Goal: Information Seeking & Learning: Learn about a topic

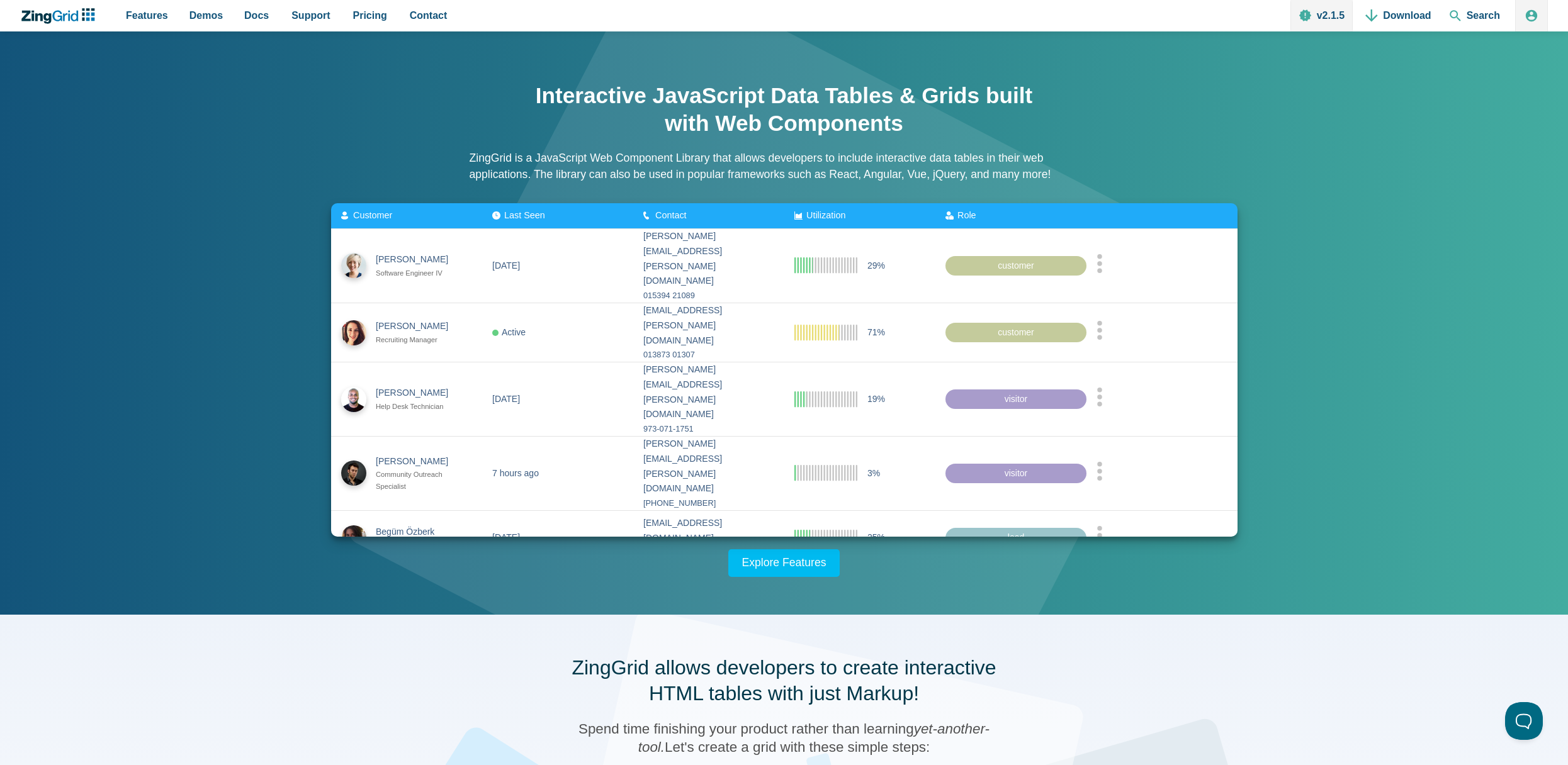
click at [1106, 108] on div "Interactive JavaScript Data Tables & Grids built with Web Components ZingGrid i…" at bounding box center [784, 323] width 1007 height 507
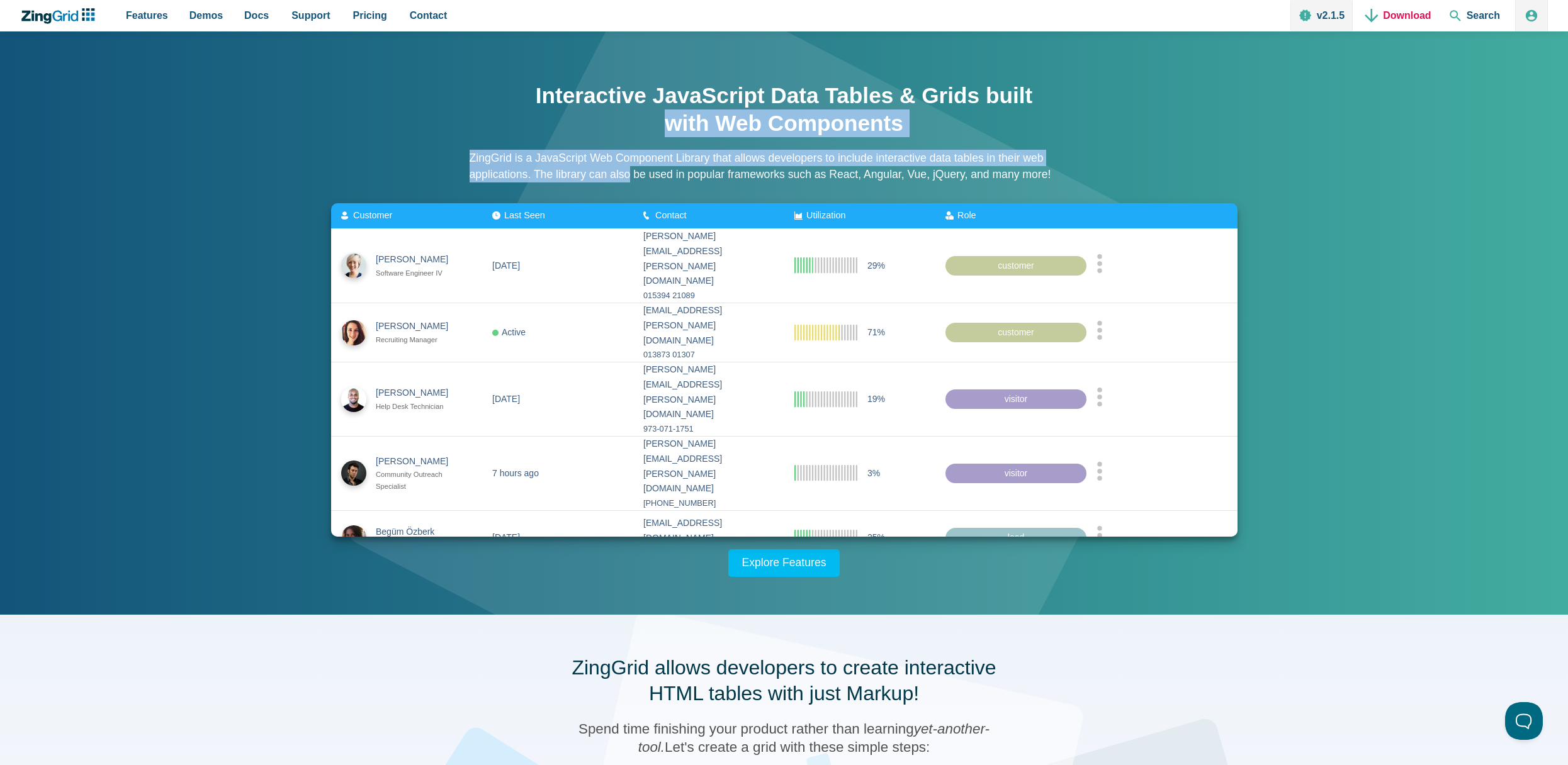
click at [1411, 17] on link "Download" at bounding box center [1398, 16] width 76 height 32
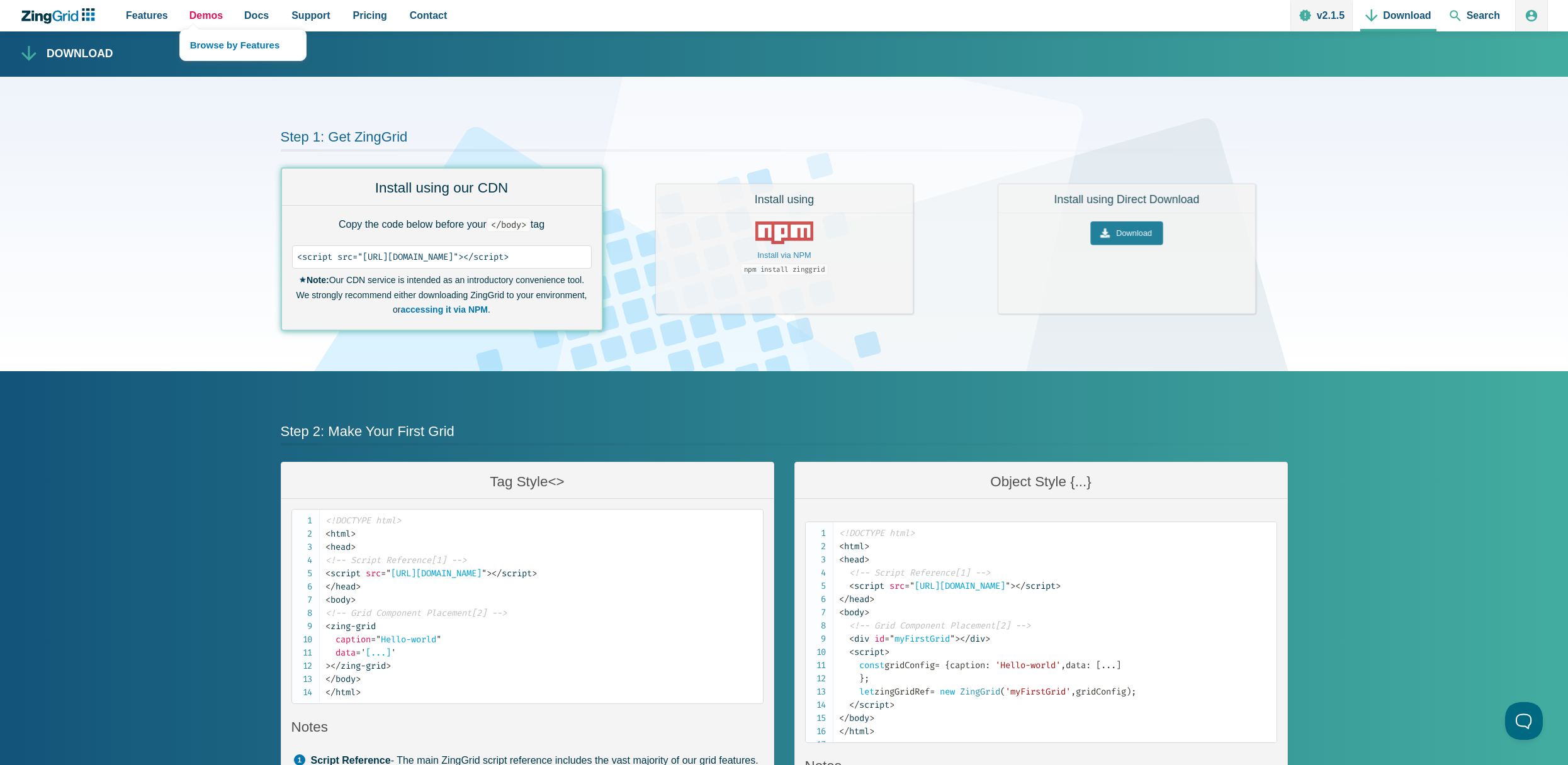
click at [198, 17] on span "Demos" at bounding box center [206, 15] width 33 height 17
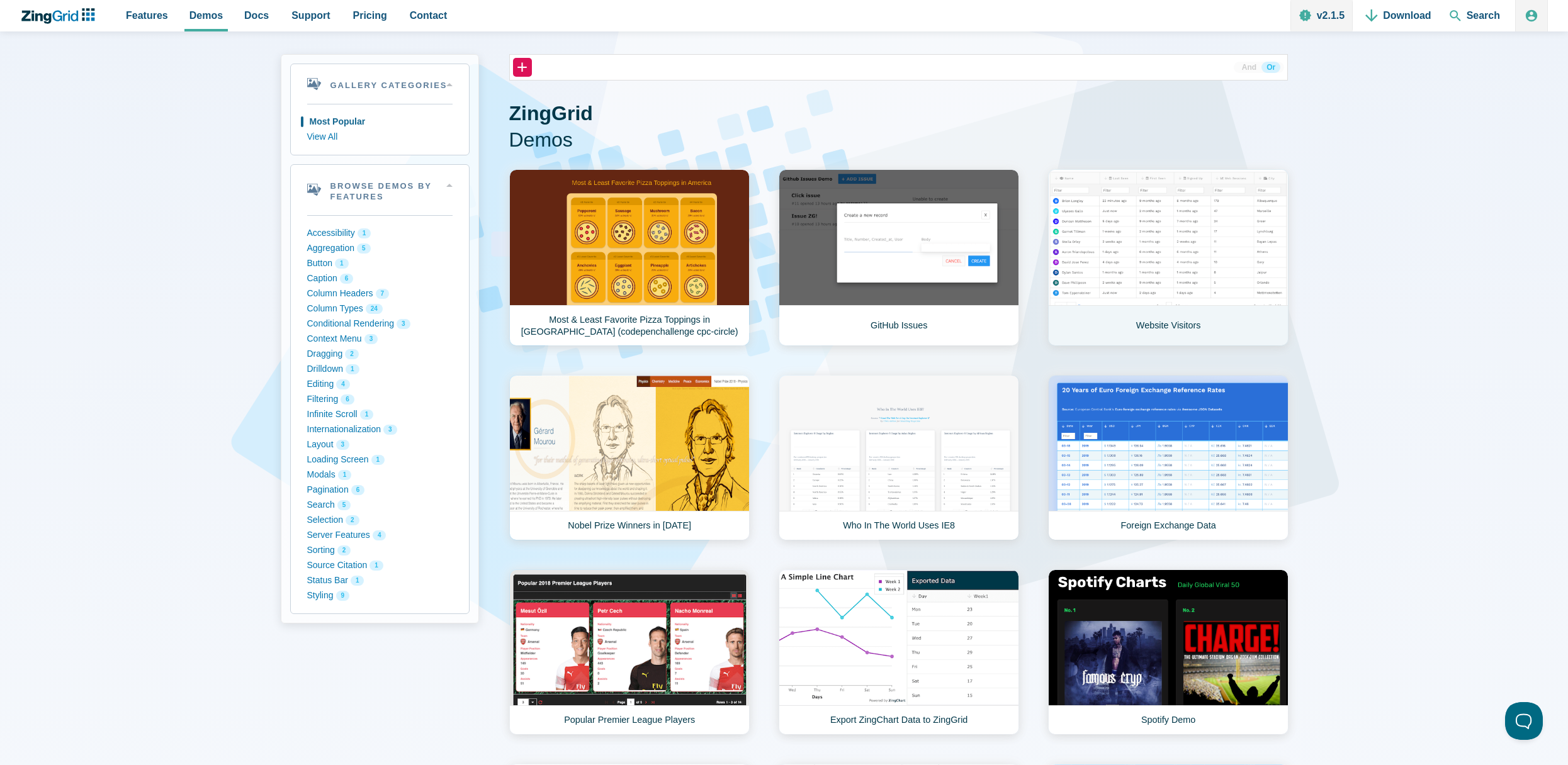
scroll to position [63, 0]
click at [1169, 247] on link "Website Visitors" at bounding box center [1168, 257] width 240 height 176
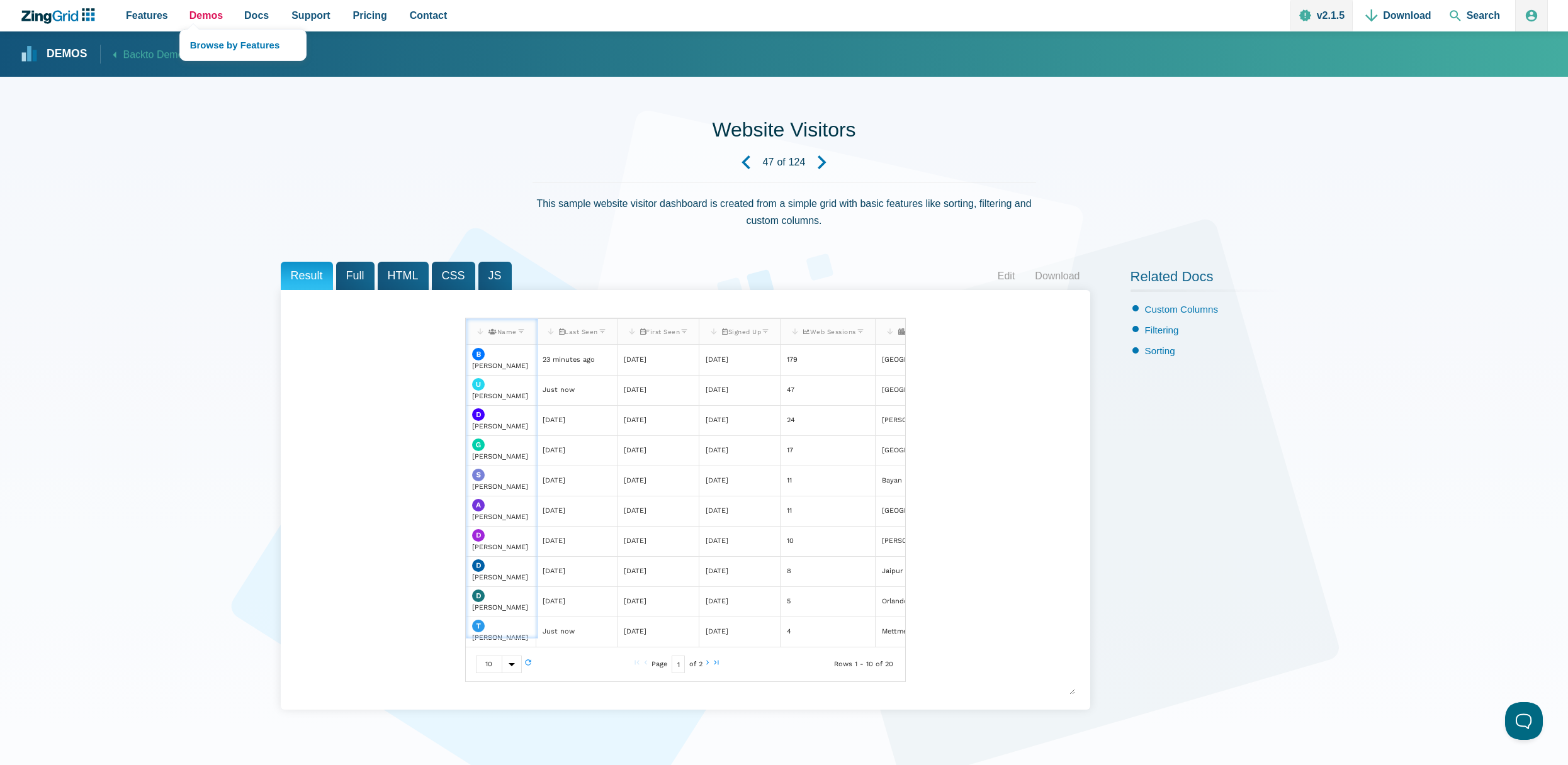
click at [202, 17] on span "Demos" at bounding box center [206, 15] width 33 height 17
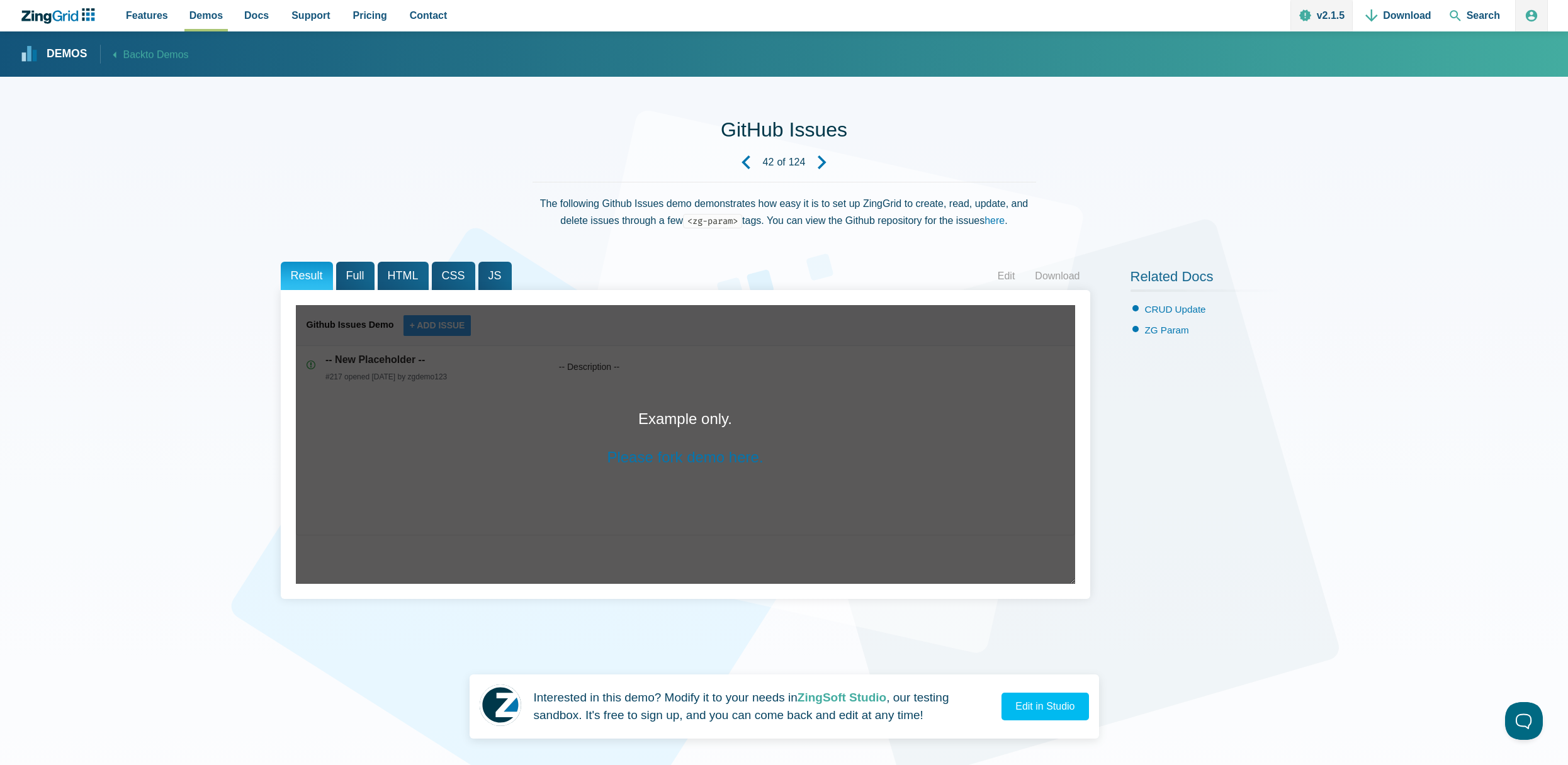
click at [683, 420] on p "Example only." at bounding box center [685, 420] width 779 height 26
click at [351, 269] on span "Full" at bounding box center [355, 276] width 39 height 28
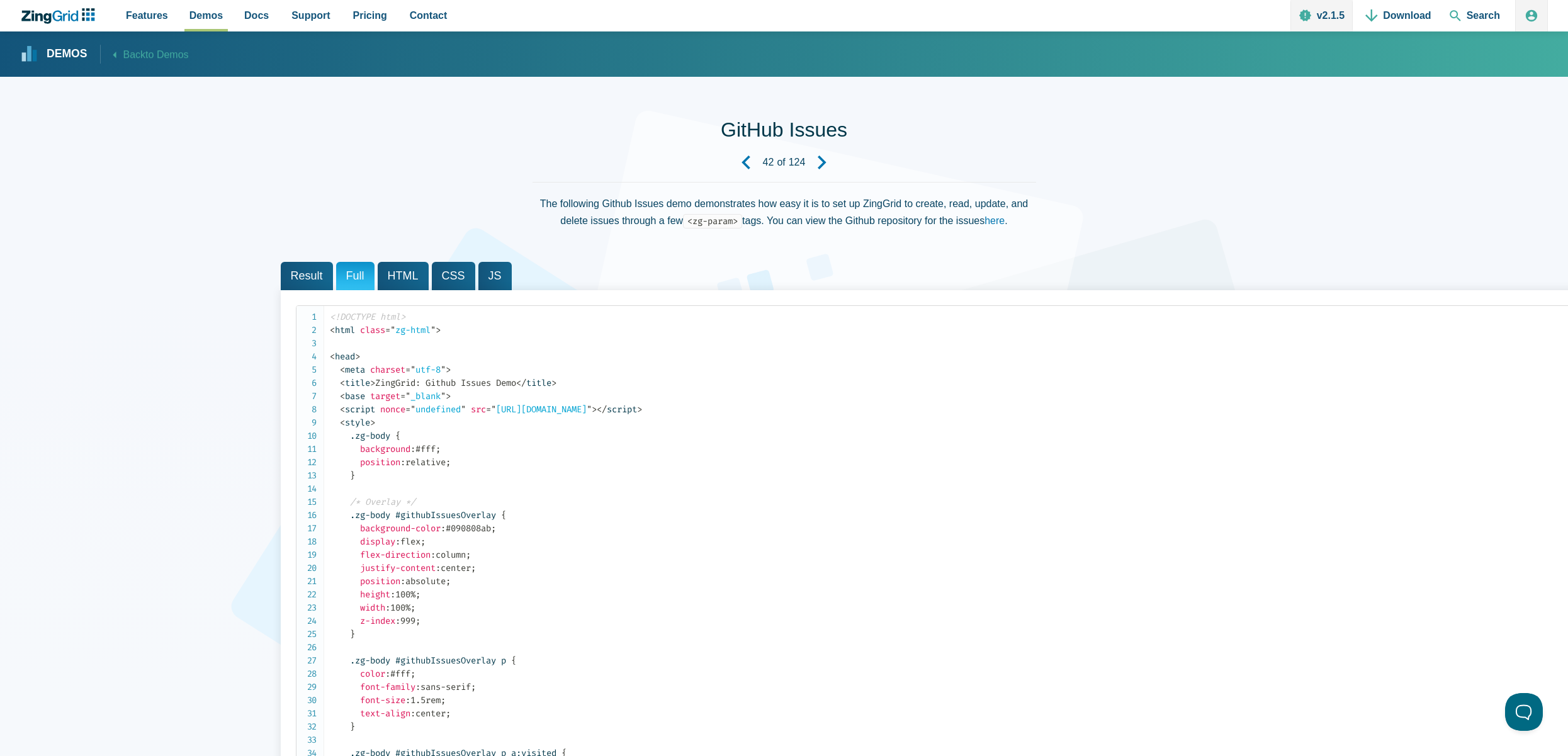
click at [413, 270] on span "HTML" at bounding box center [402, 276] width 51 height 28
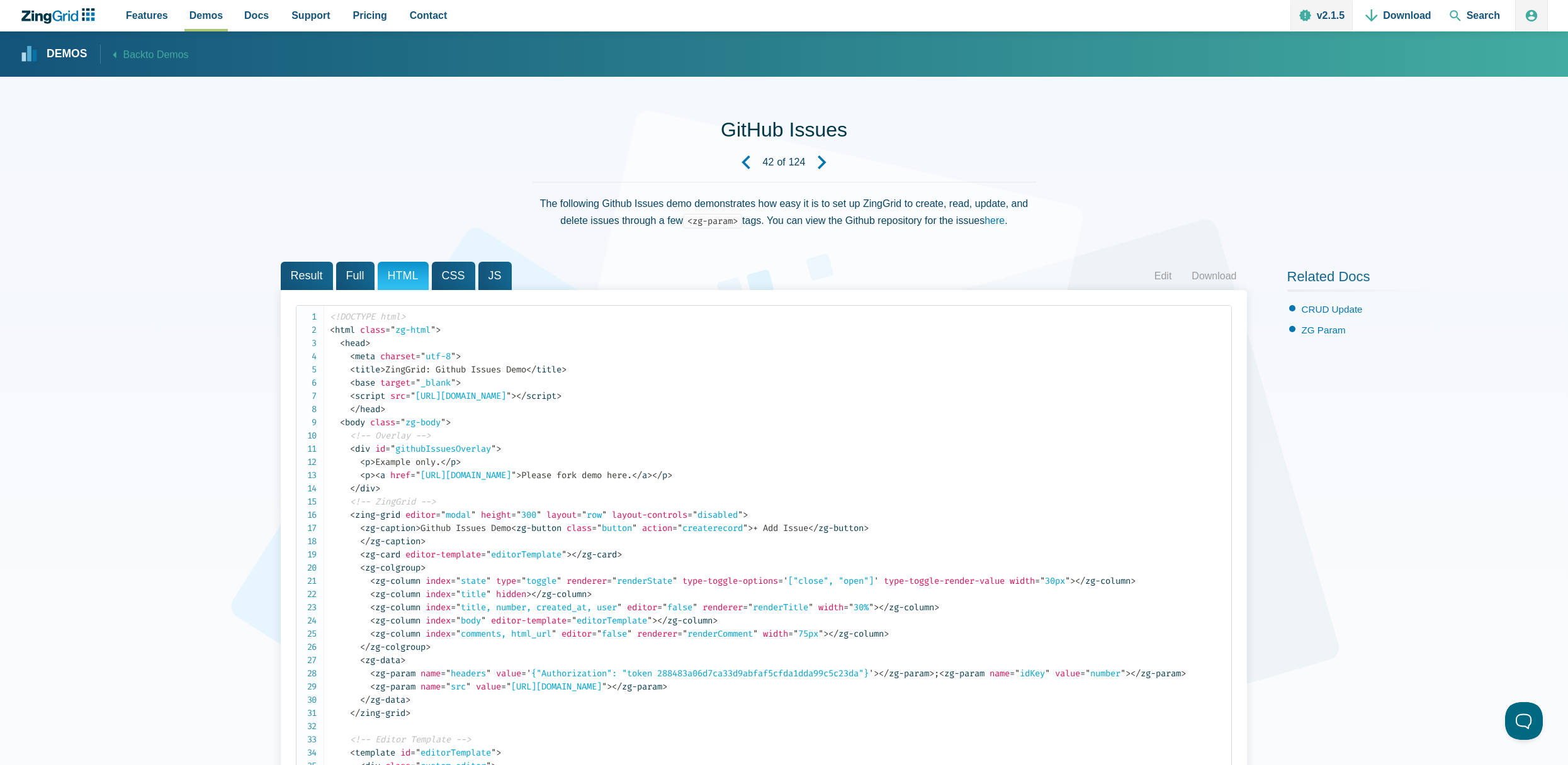
click at [448, 273] on span "CSS" at bounding box center [453, 276] width 43 height 28
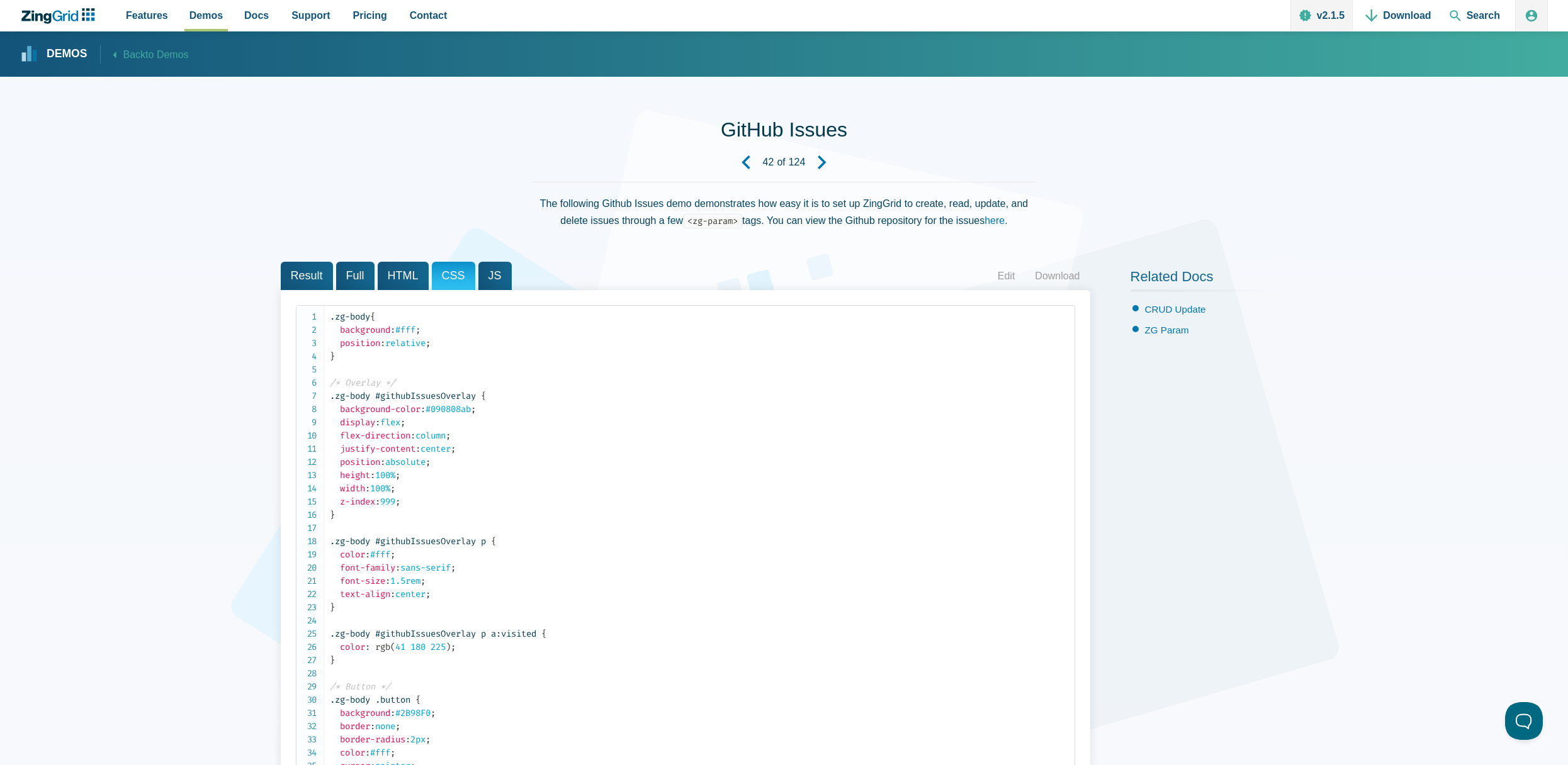
click at [489, 275] on span "JS" at bounding box center [495, 276] width 33 height 28
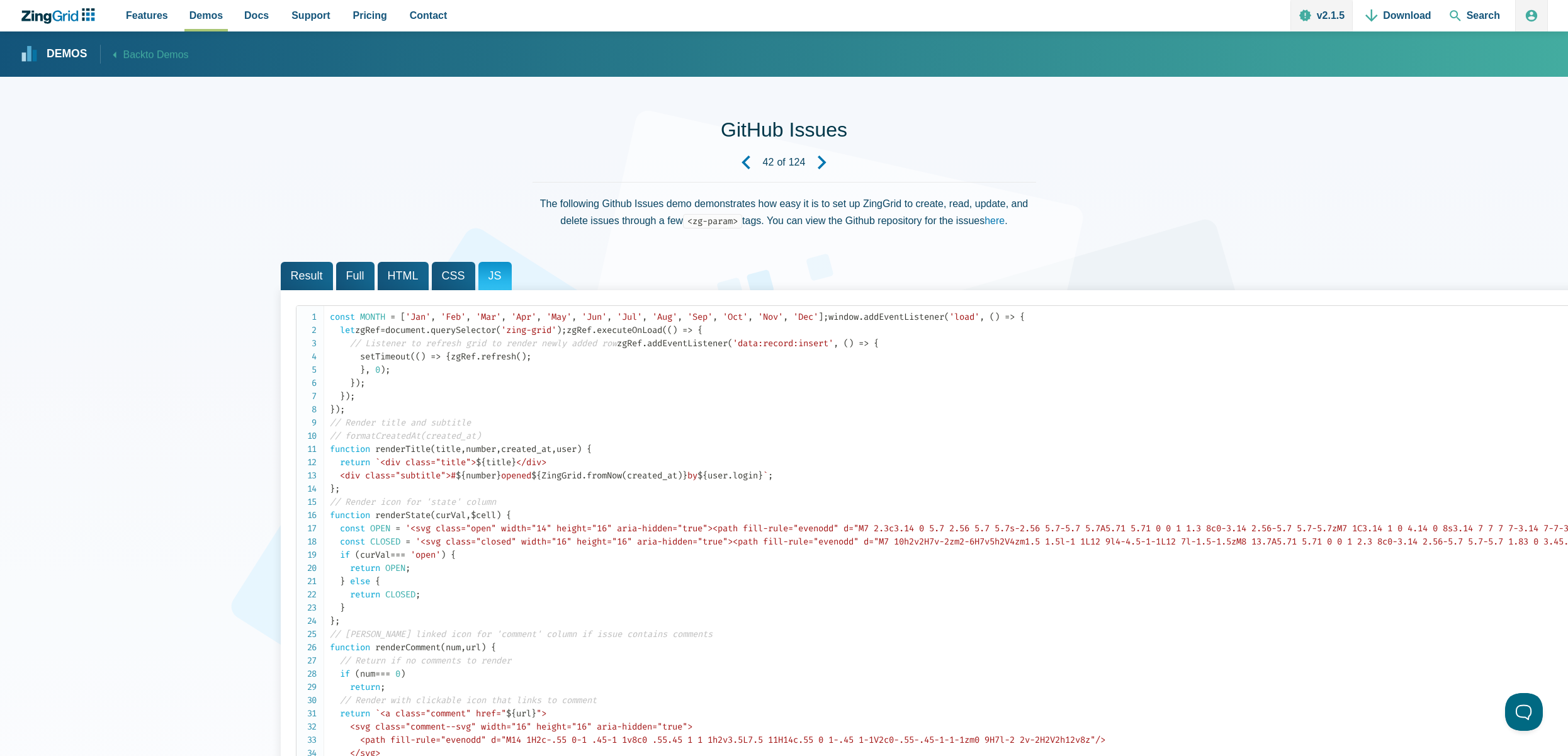
click at [299, 264] on span "Result" at bounding box center [307, 276] width 52 height 28
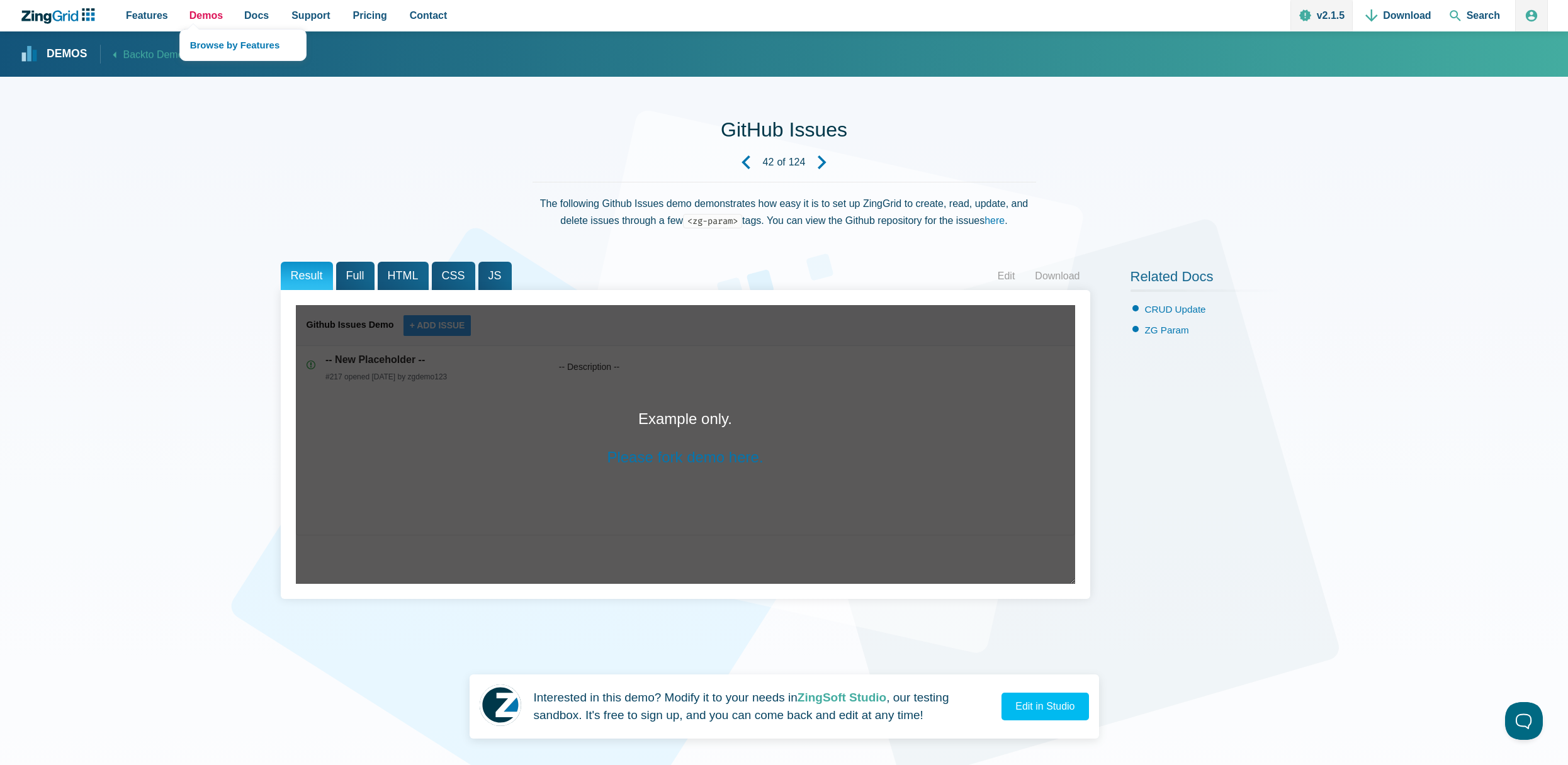
click at [184, 12] on link "Demos" at bounding box center [205, 16] width 43 height 32
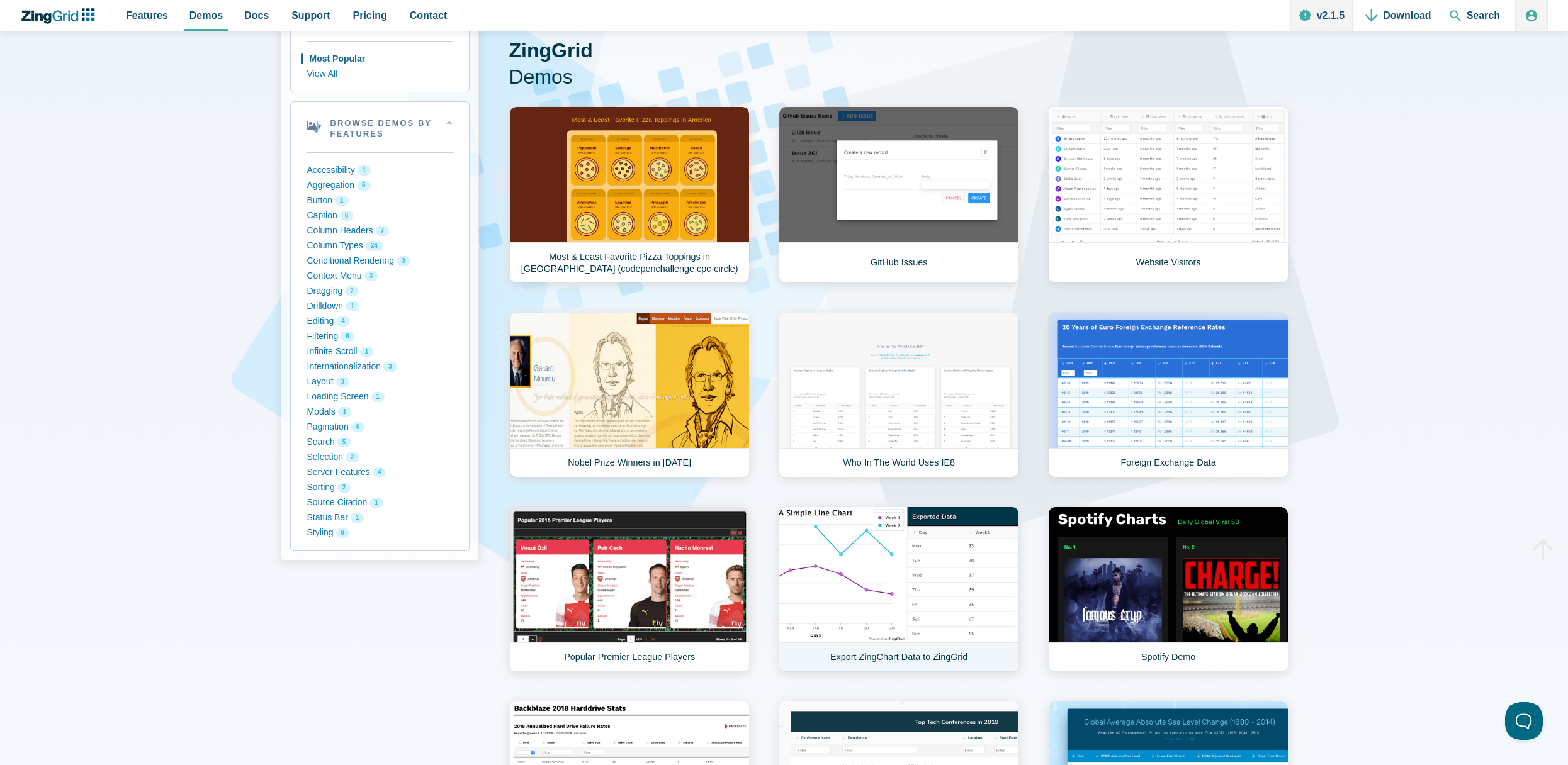
scroll to position [189, 0]
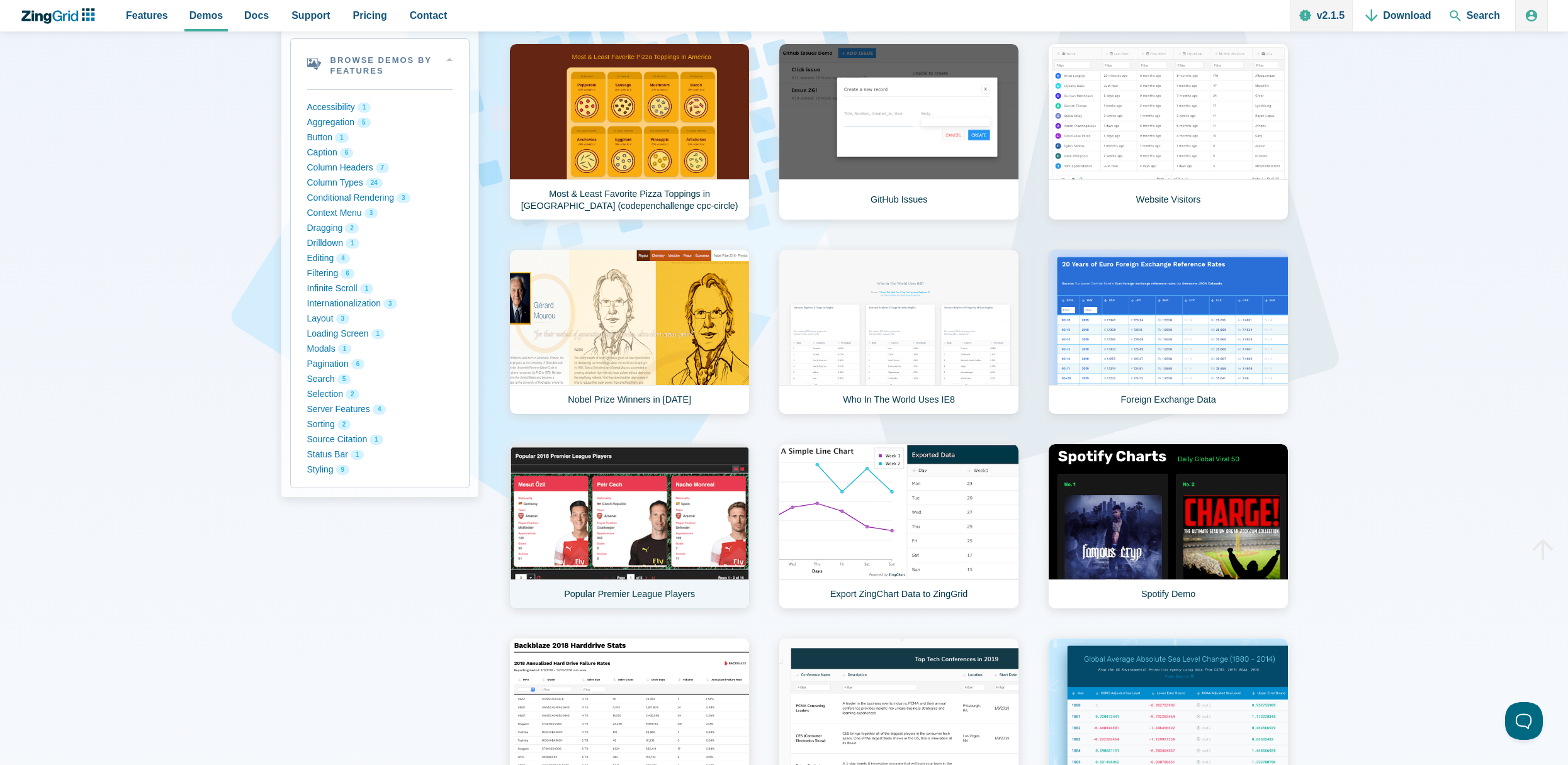
drag, startPoint x: 683, startPoint y: 504, endPoint x: 691, endPoint y: 504, distance: 8.0
click at [684, 504] on link "Popular Premier League Players" at bounding box center [629, 526] width 240 height 165
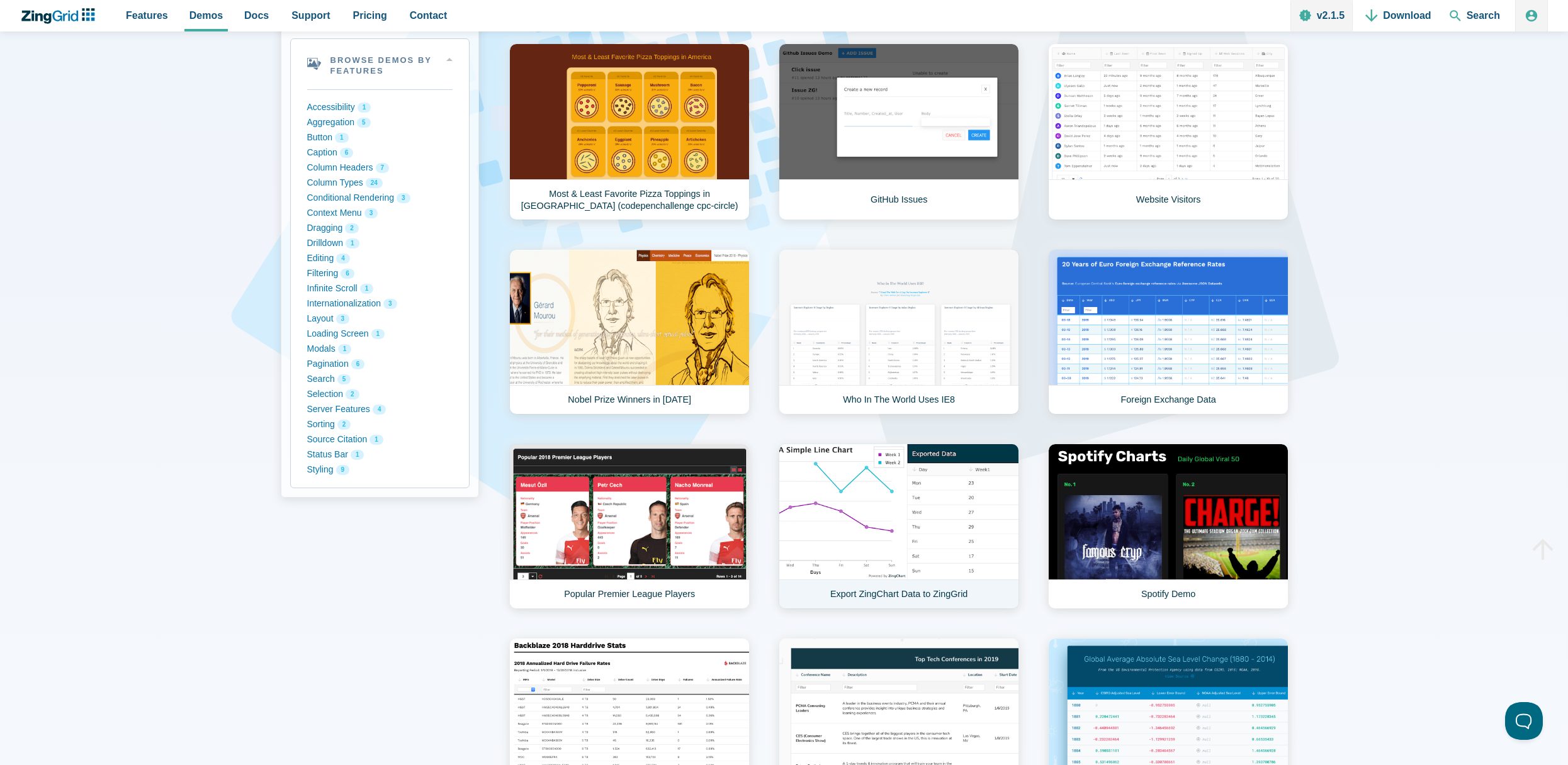
click at [912, 511] on link "Export ZingChart Data to ZingGrid" at bounding box center [899, 526] width 240 height 165
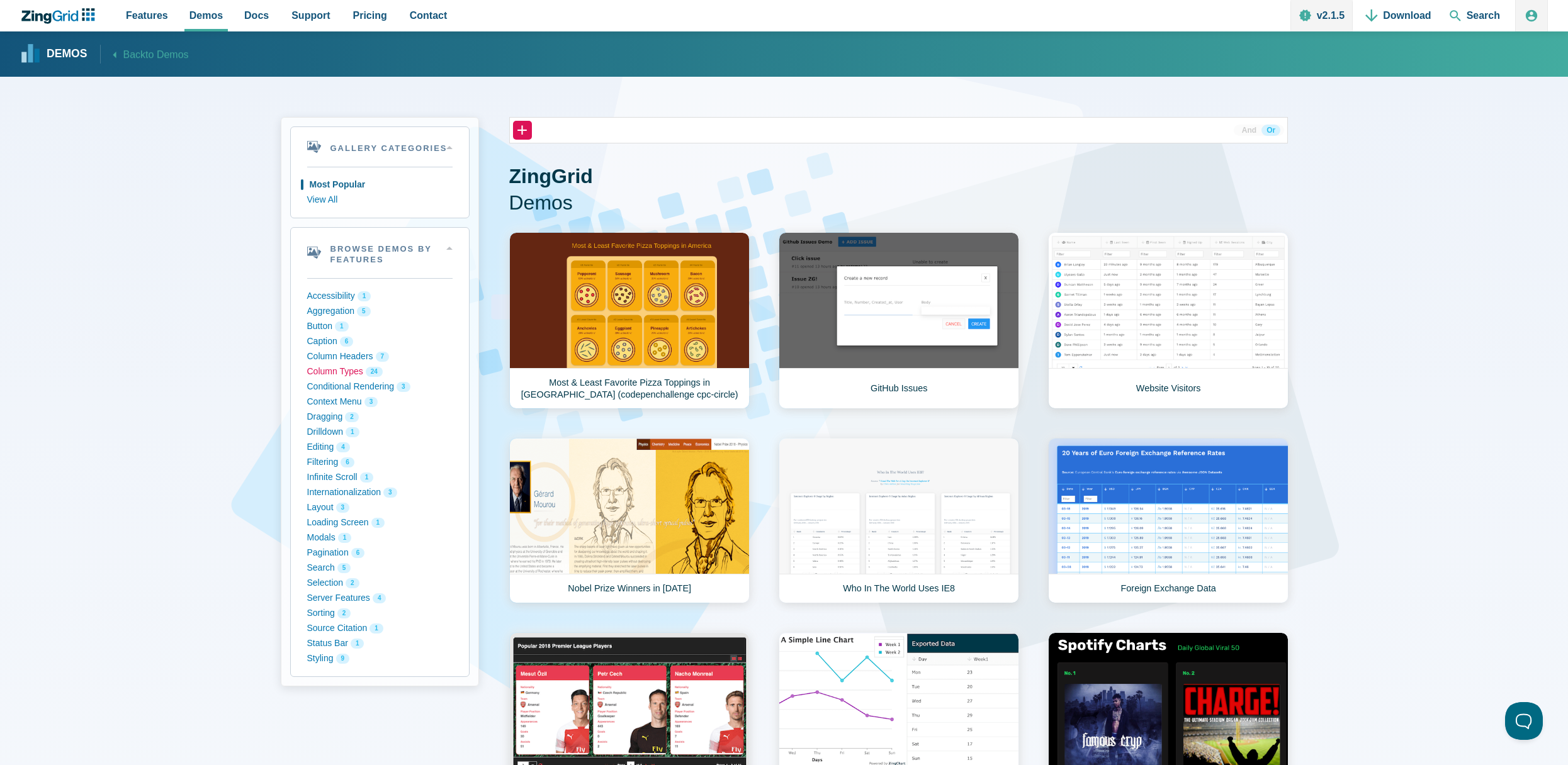
click at [312, 372] on button "Column Types 24" at bounding box center [380, 372] width 146 height 15
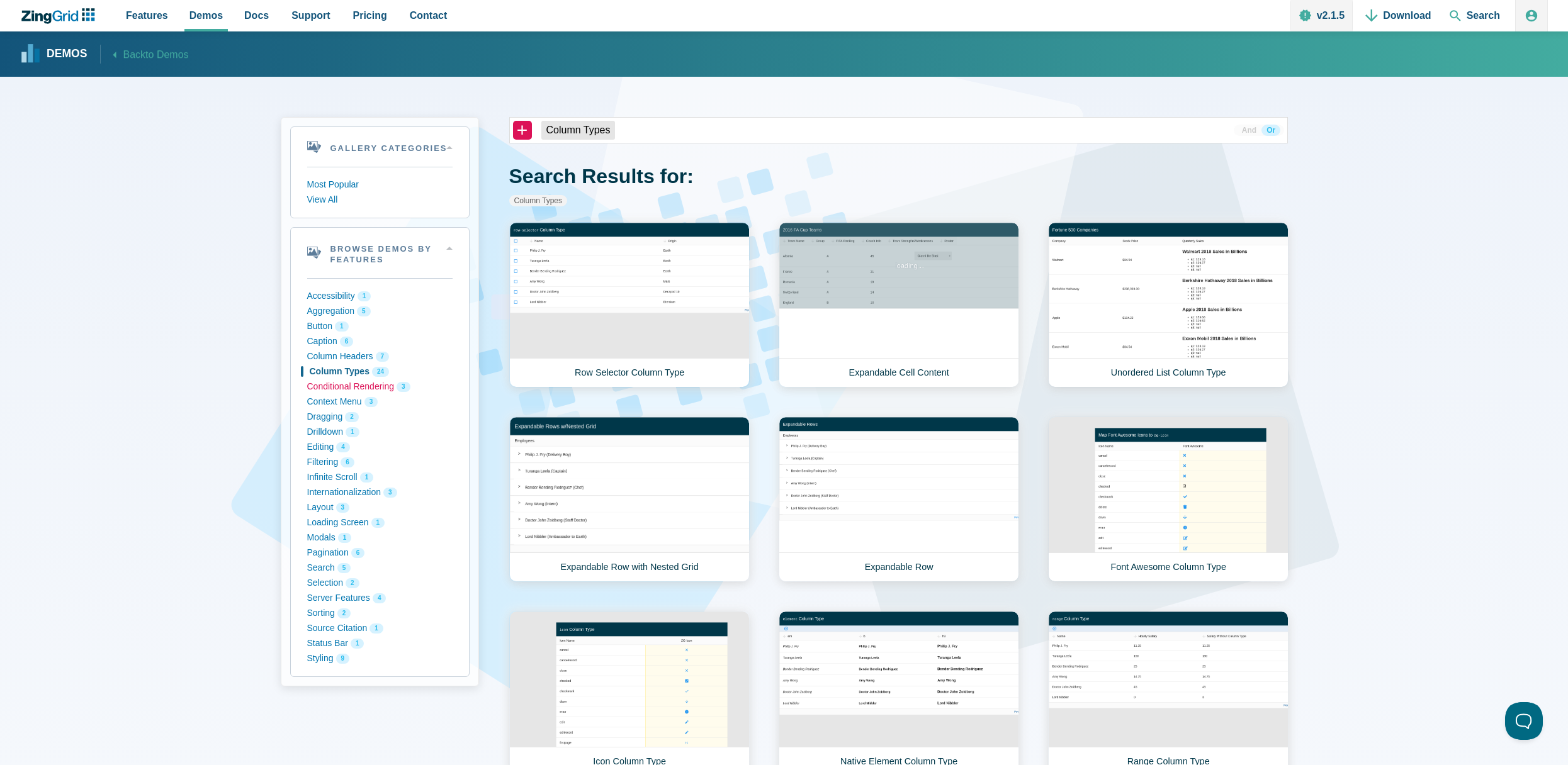
click at [348, 386] on button "Conditional Rendering 3" at bounding box center [380, 387] width 146 height 15
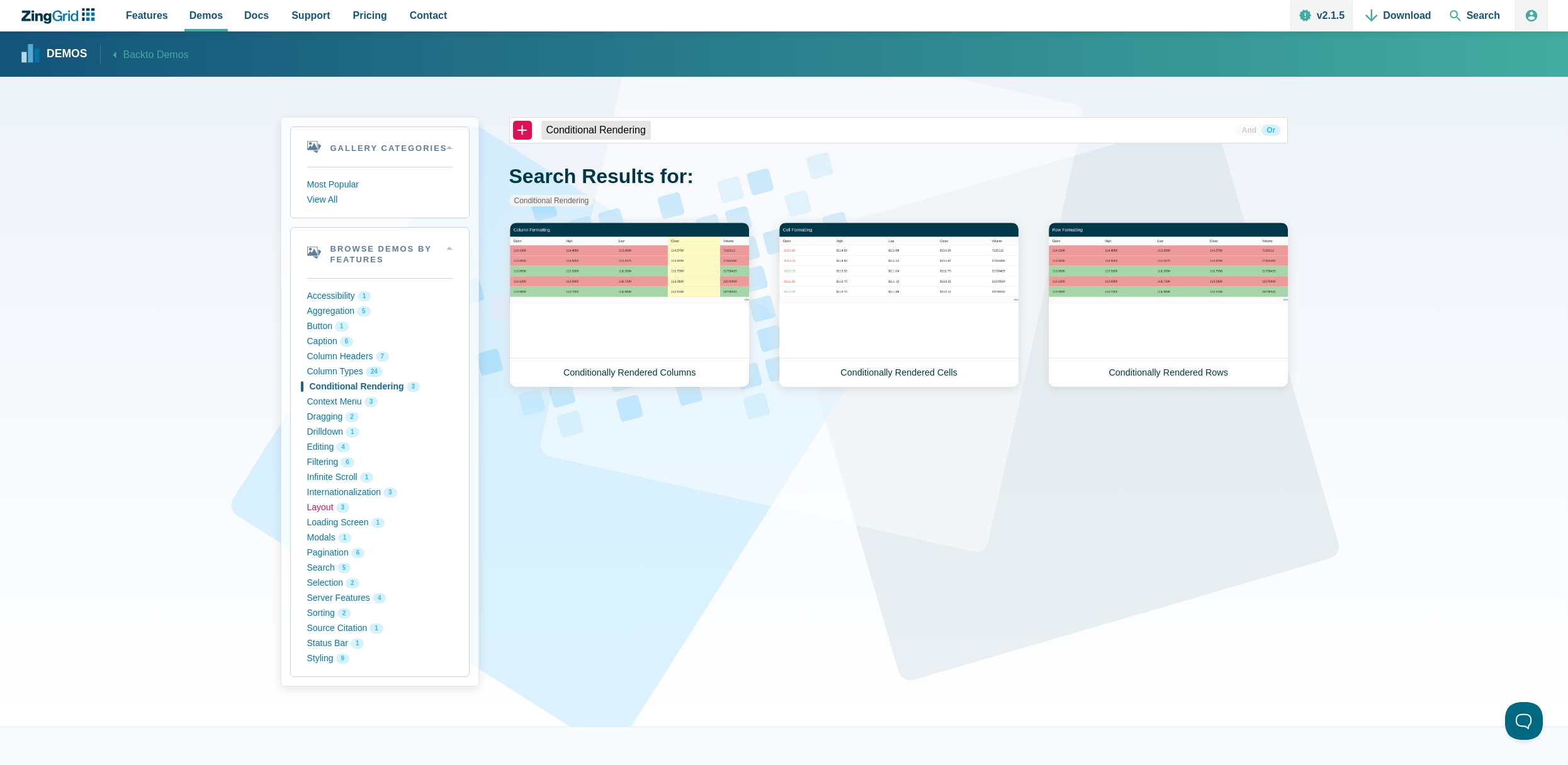
click at [311, 504] on button "Layout 3" at bounding box center [380, 507] width 146 height 15
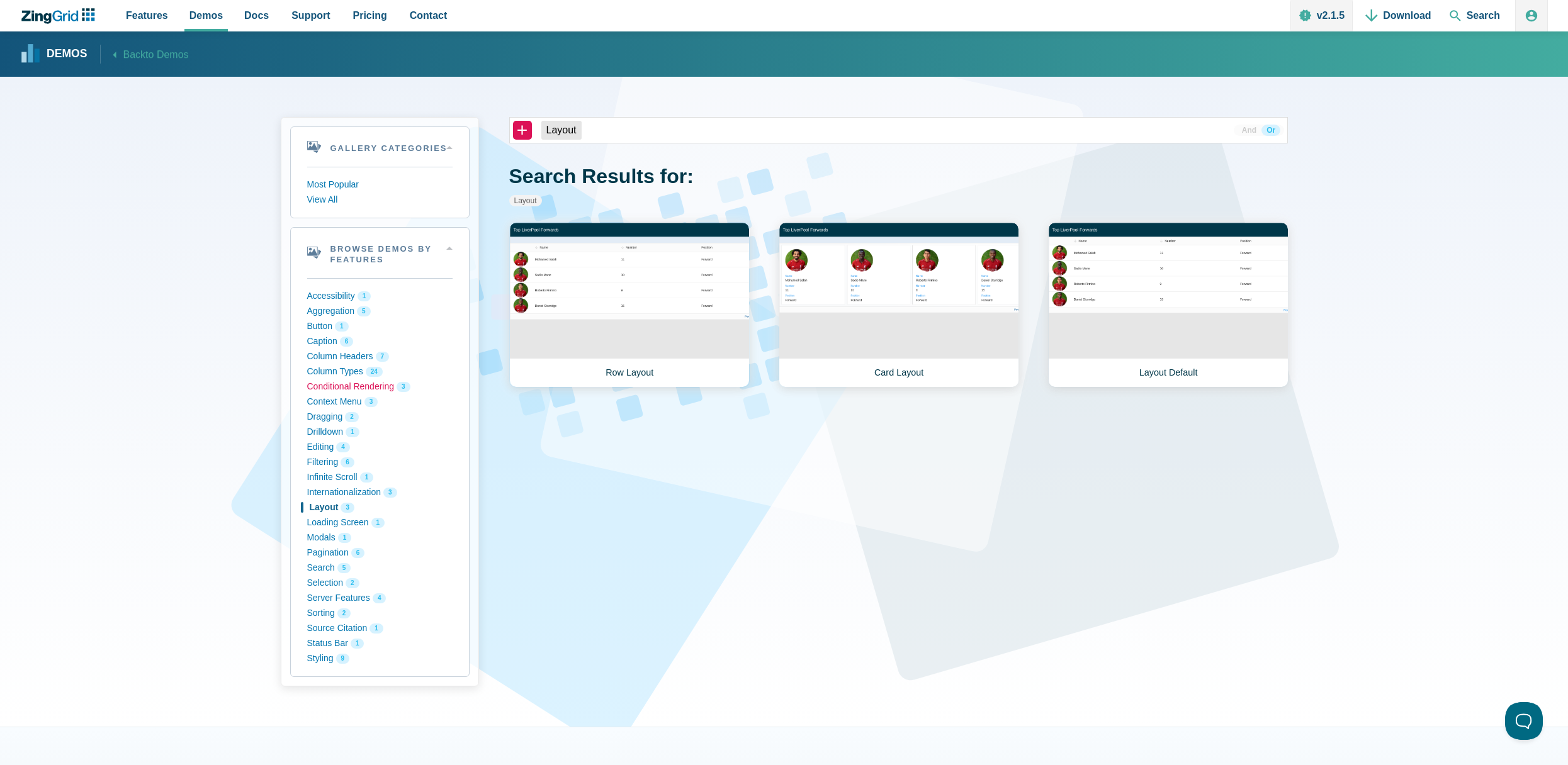
click at [348, 381] on button "Conditional Rendering 3" at bounding box center [380, 387] width 146 height 15
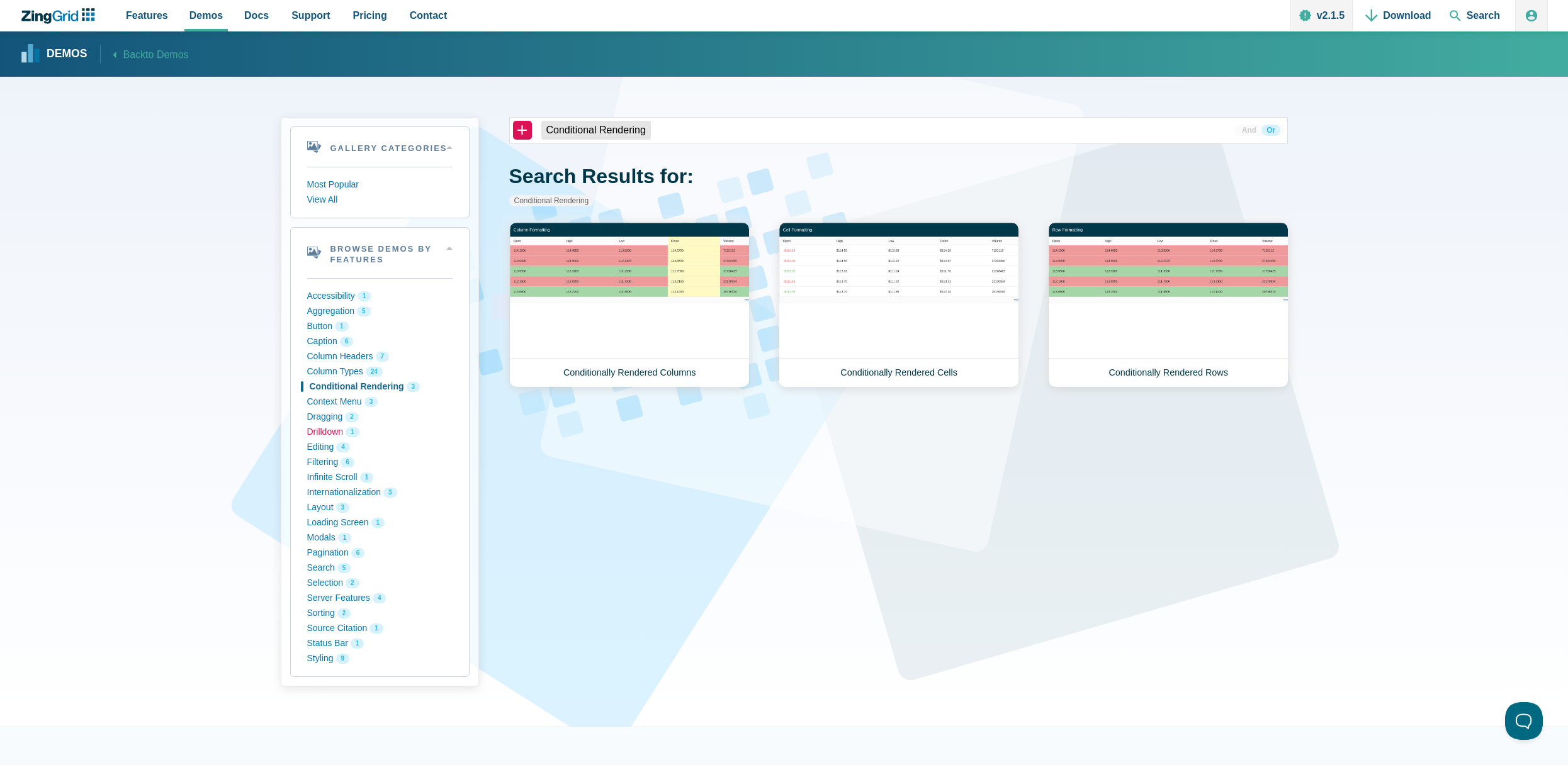
click at [333, 432] on button "Drilldown 1" at bounding box center [380, 432] width 146 height 15
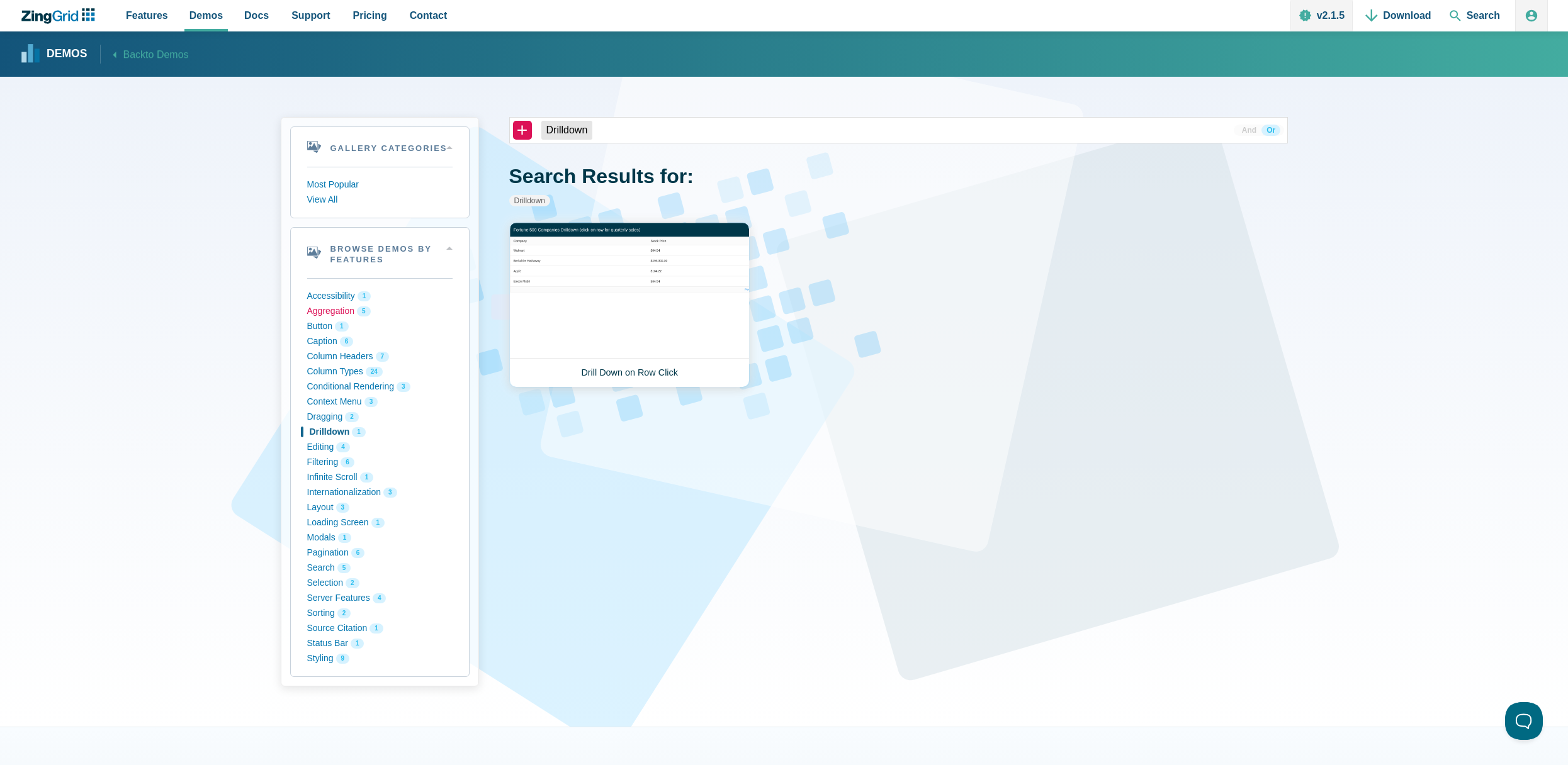
click at [335, 305] on button "Aggregation 5" at bounding box center [380, 311] width 146 height 15
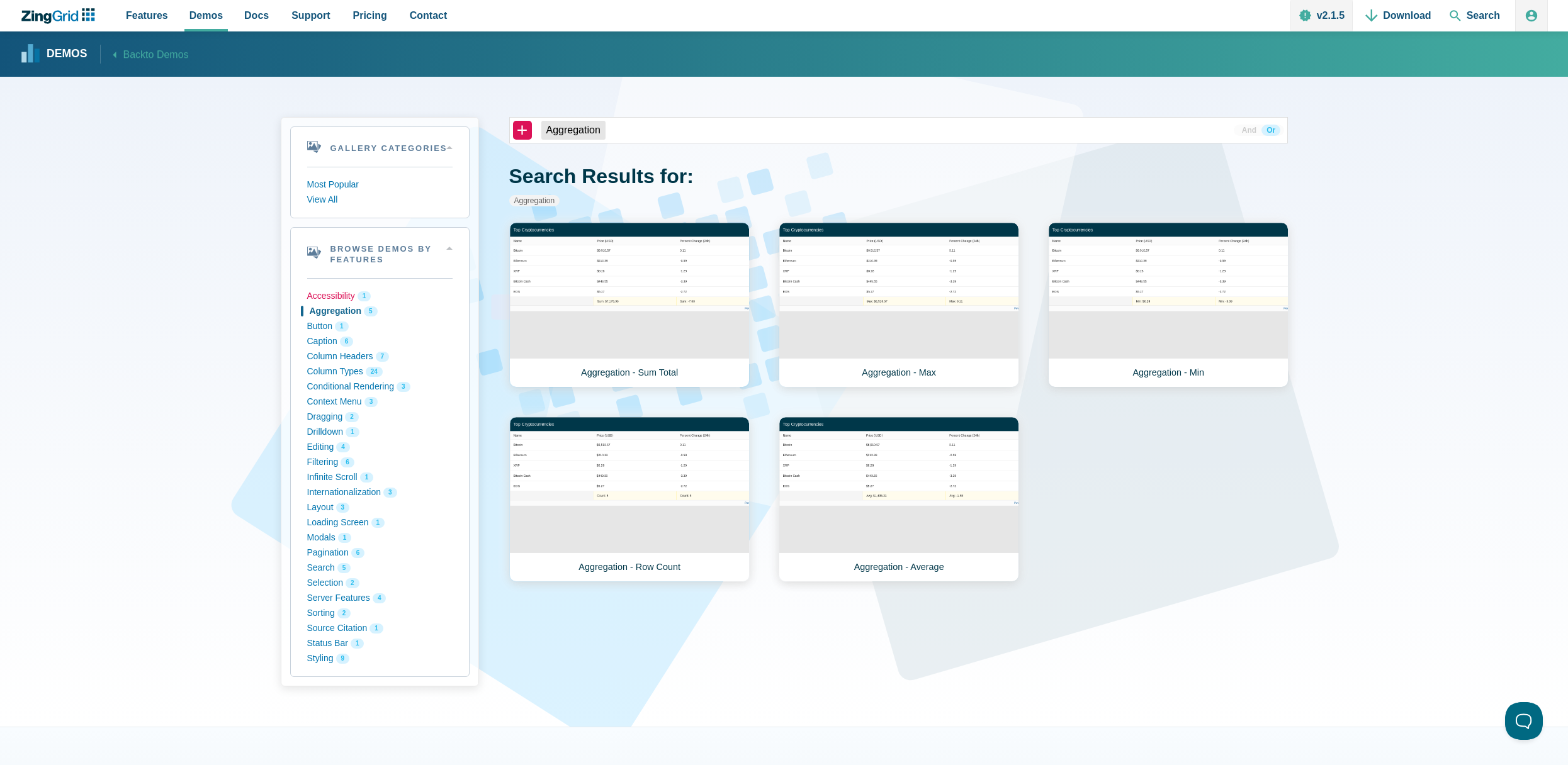
click at [350, 299] on button "Accessibility 1" at bounding box center [380, 296] width 146 height 15
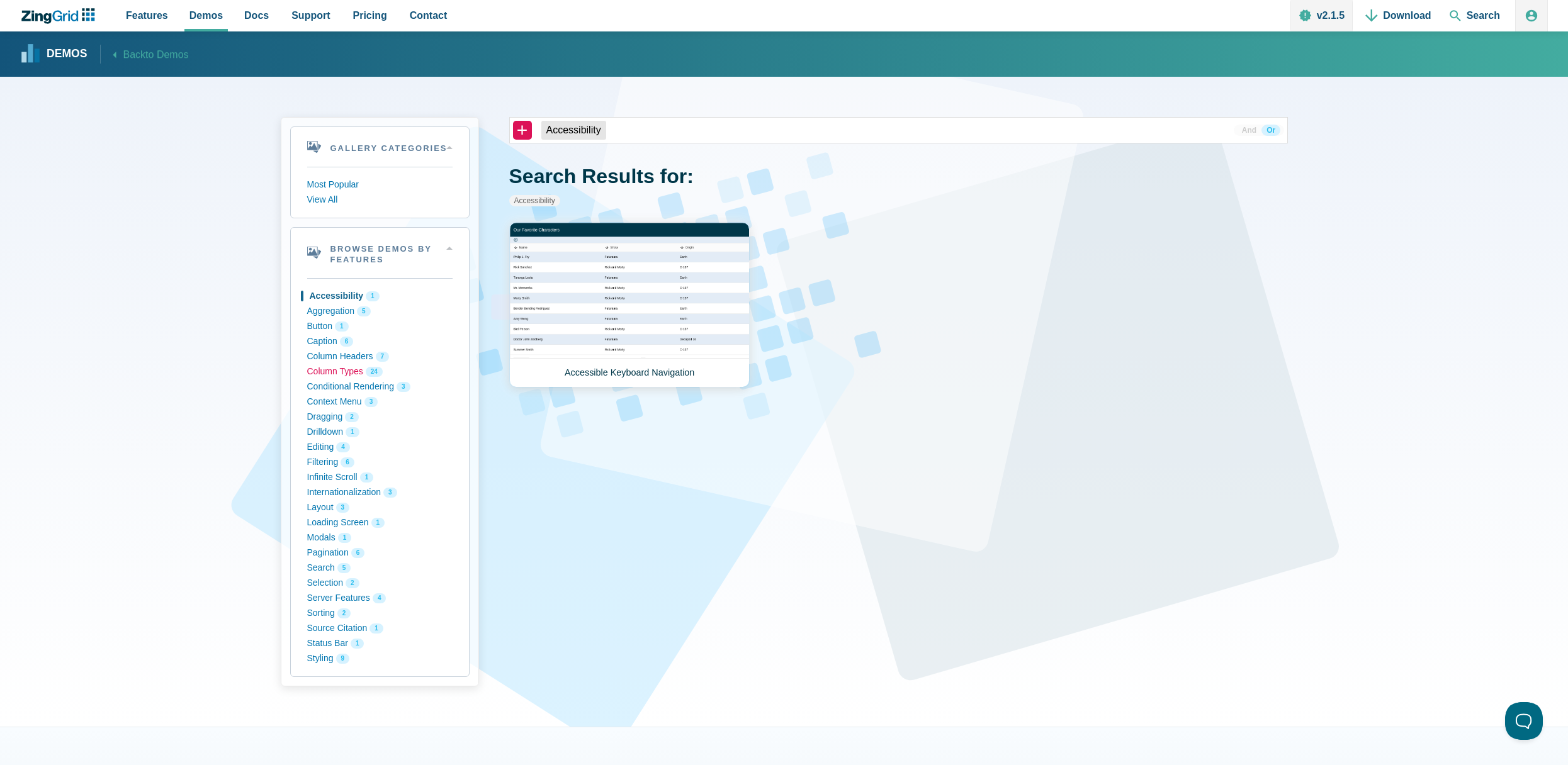
drag, startPoint x: 342, startPoint y: 361, endPoint x: 342, endPoint y: 374, distance: 13.0
click at [342, 362] on button "Column Headers 7" at bounding box center [380, 357] width 146 height 15
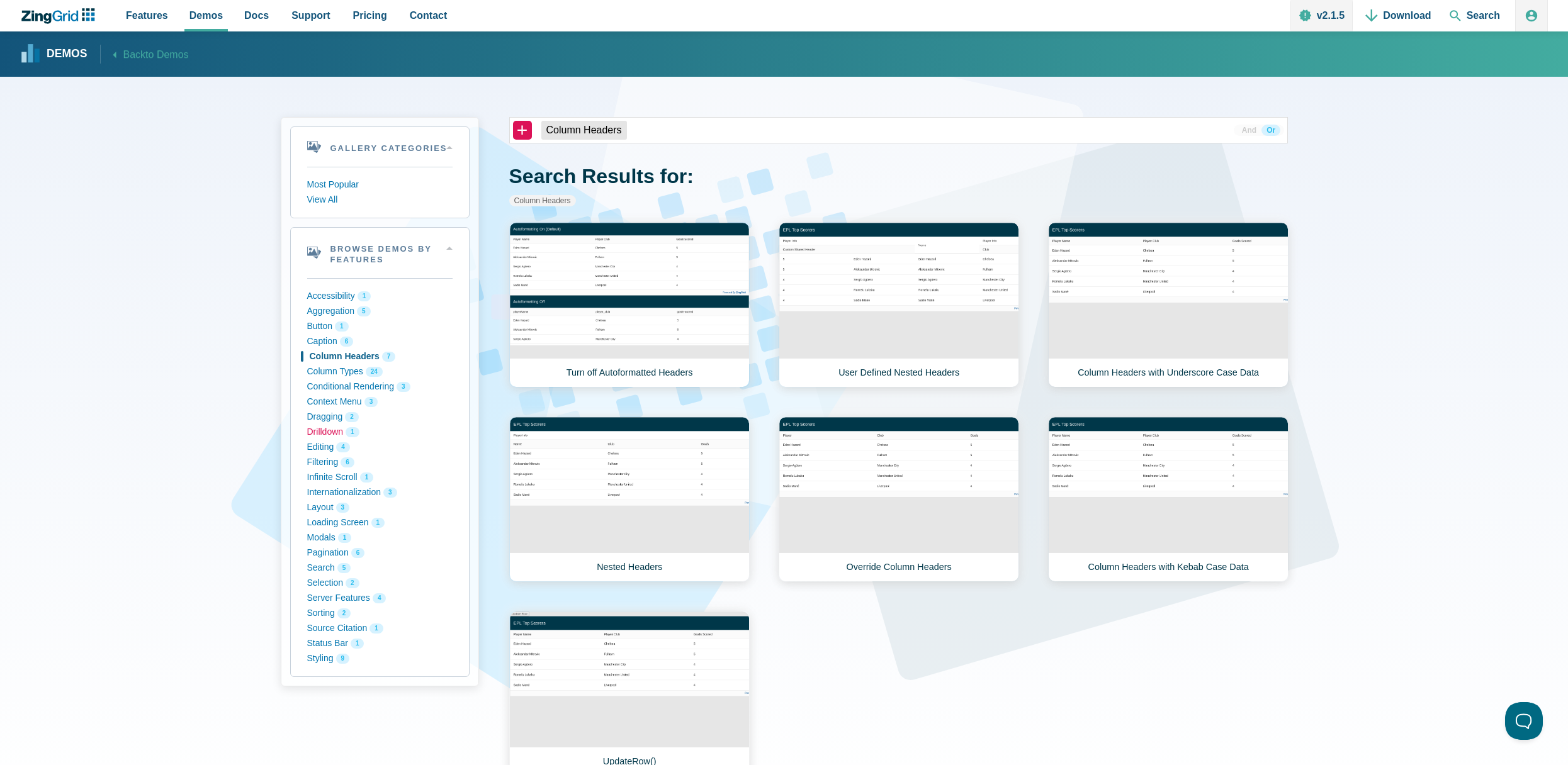
click at [337, 437] on button "Drilldown 1" at bounding box center [380, 432] width 146 height 15
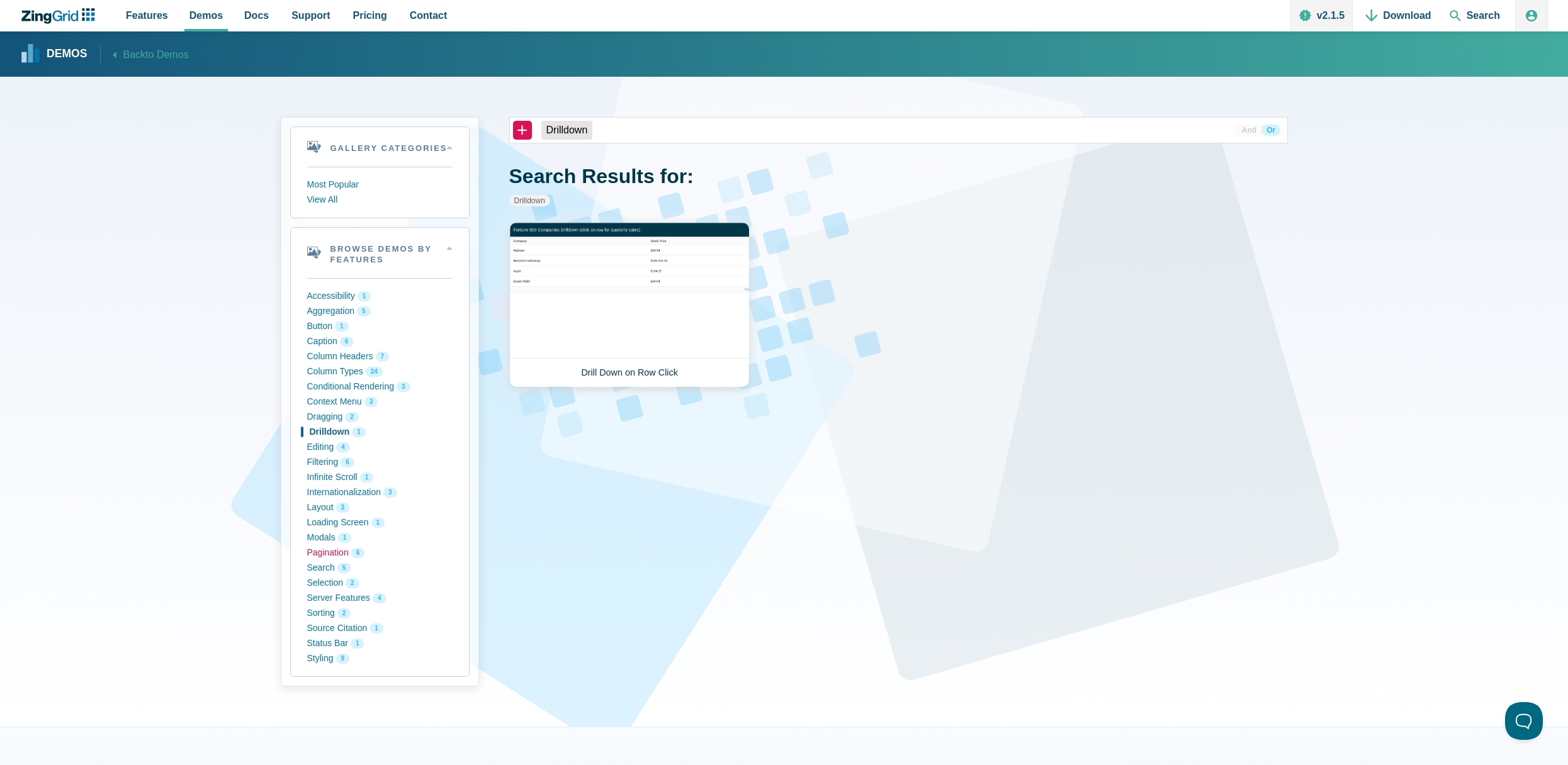
drag, startPoint x: 318, startPoint y: 550, endPoint x: 313, endPoint y: 603, distance: 53.2
click at [315, 551] on button "Pagination 6" at bounding box center [380, 553] width 146 height 15
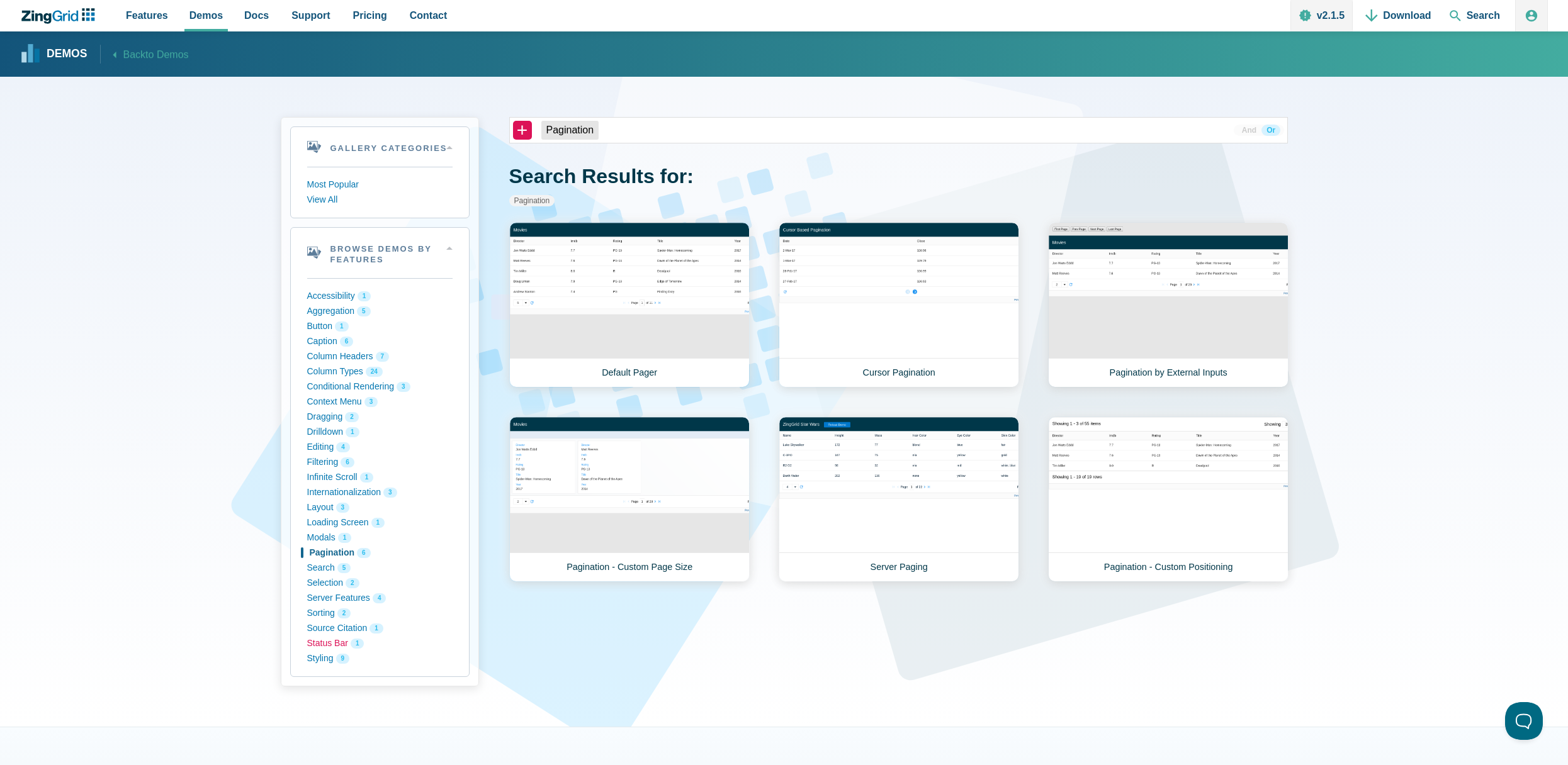
click at [329, 645] on button "Status Bar 1" at bounding box center [380, 644] width 146 height 15
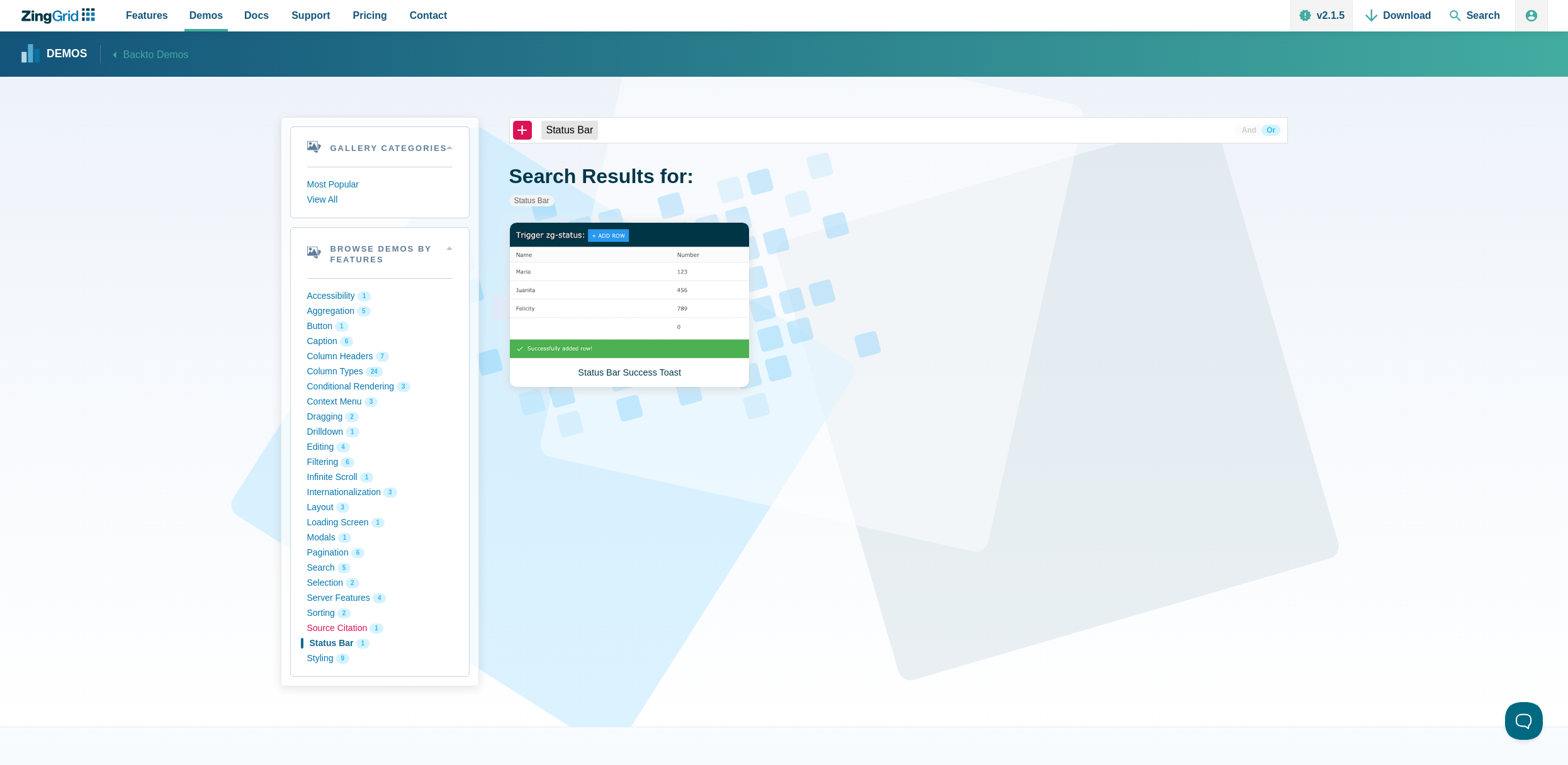
click at [333, 629] on button "Source Citation 1" at bounding box center [380, 629] width 146 height 15
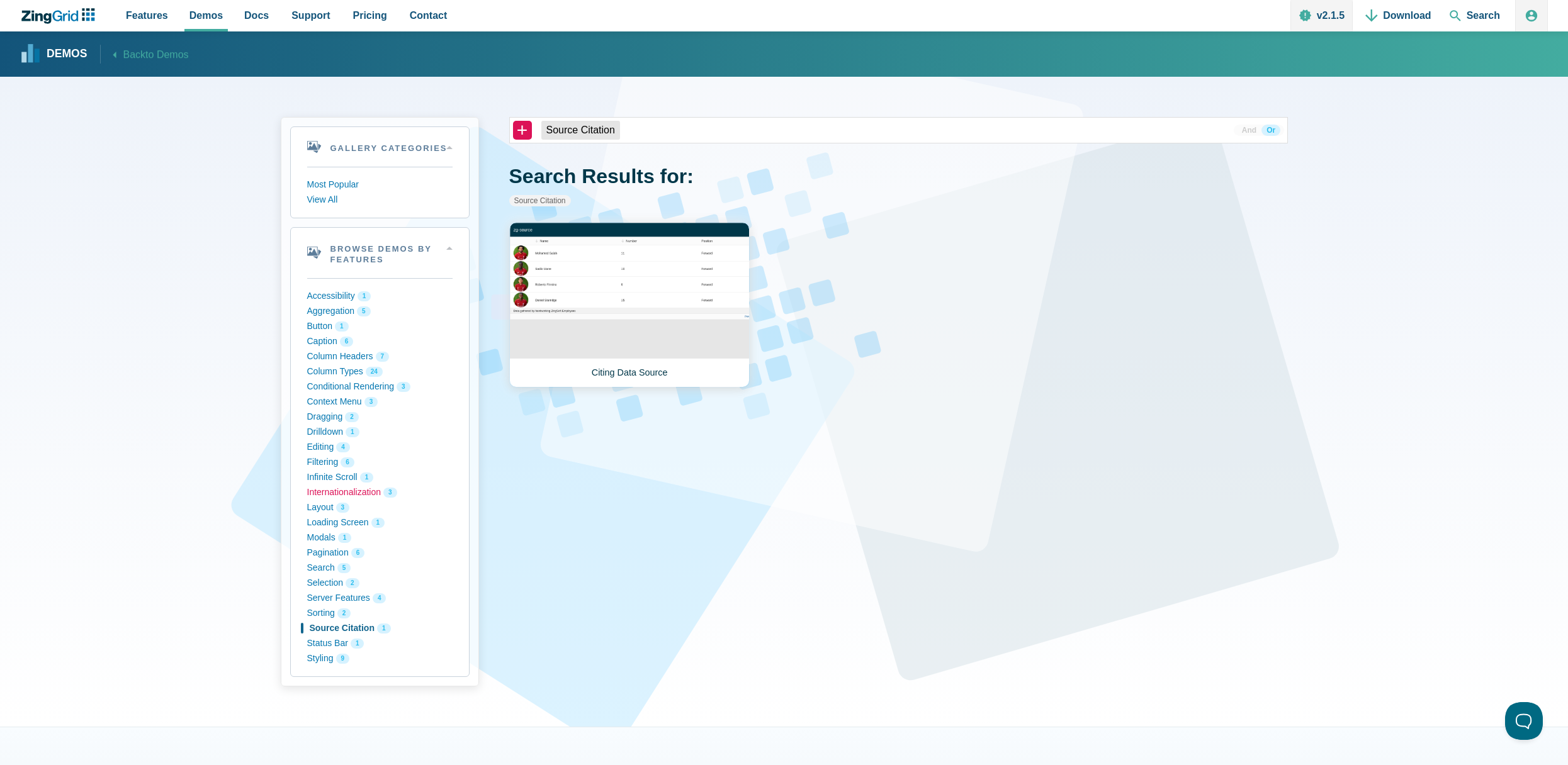
click at [319, 498] on button "Internationalization 3" at bounding box center [380, 493] width 146 height 15
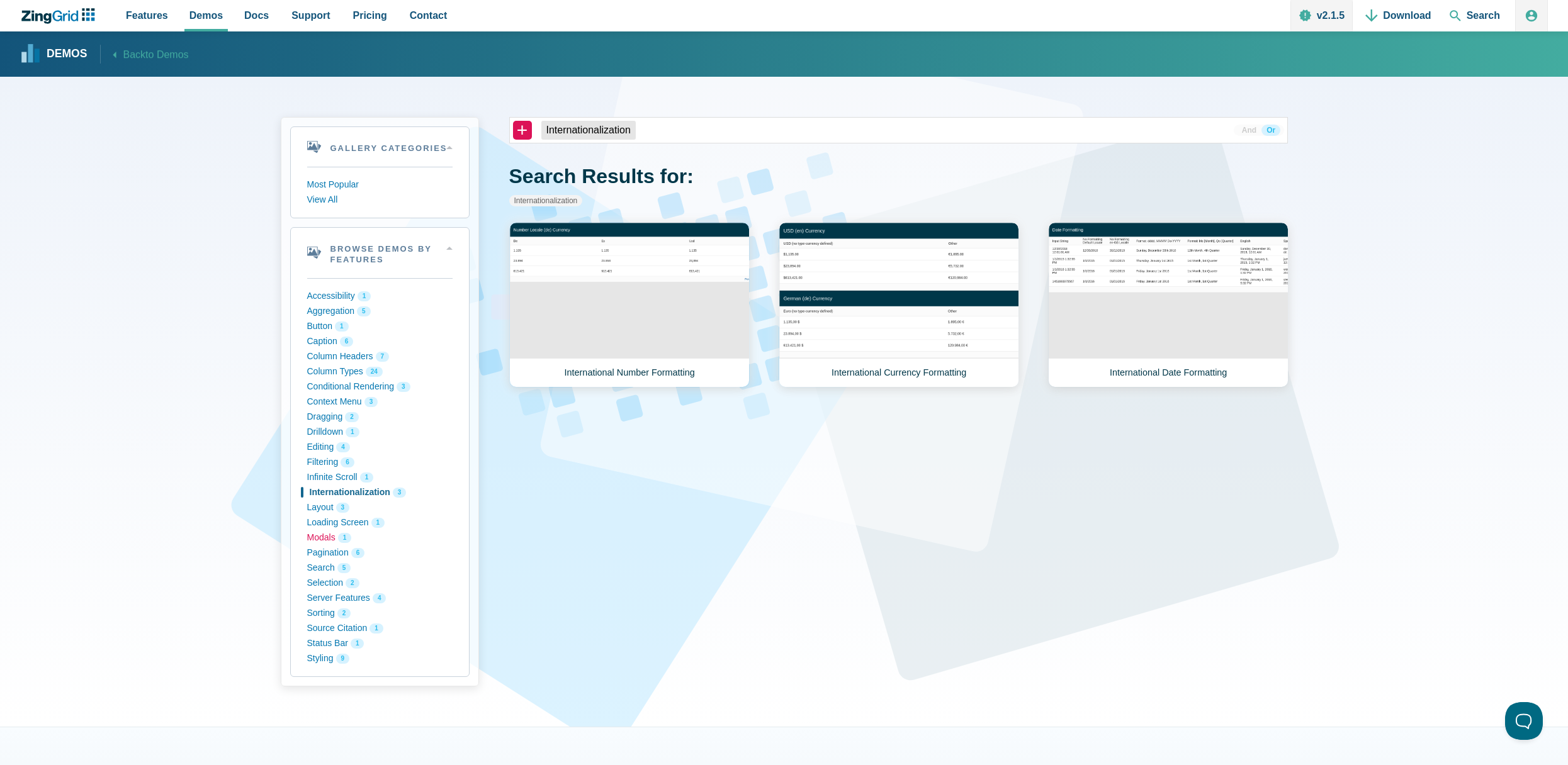
click at [318, 539] on button "Modals 1" at bounding box center [380, 538] width 146 height 15
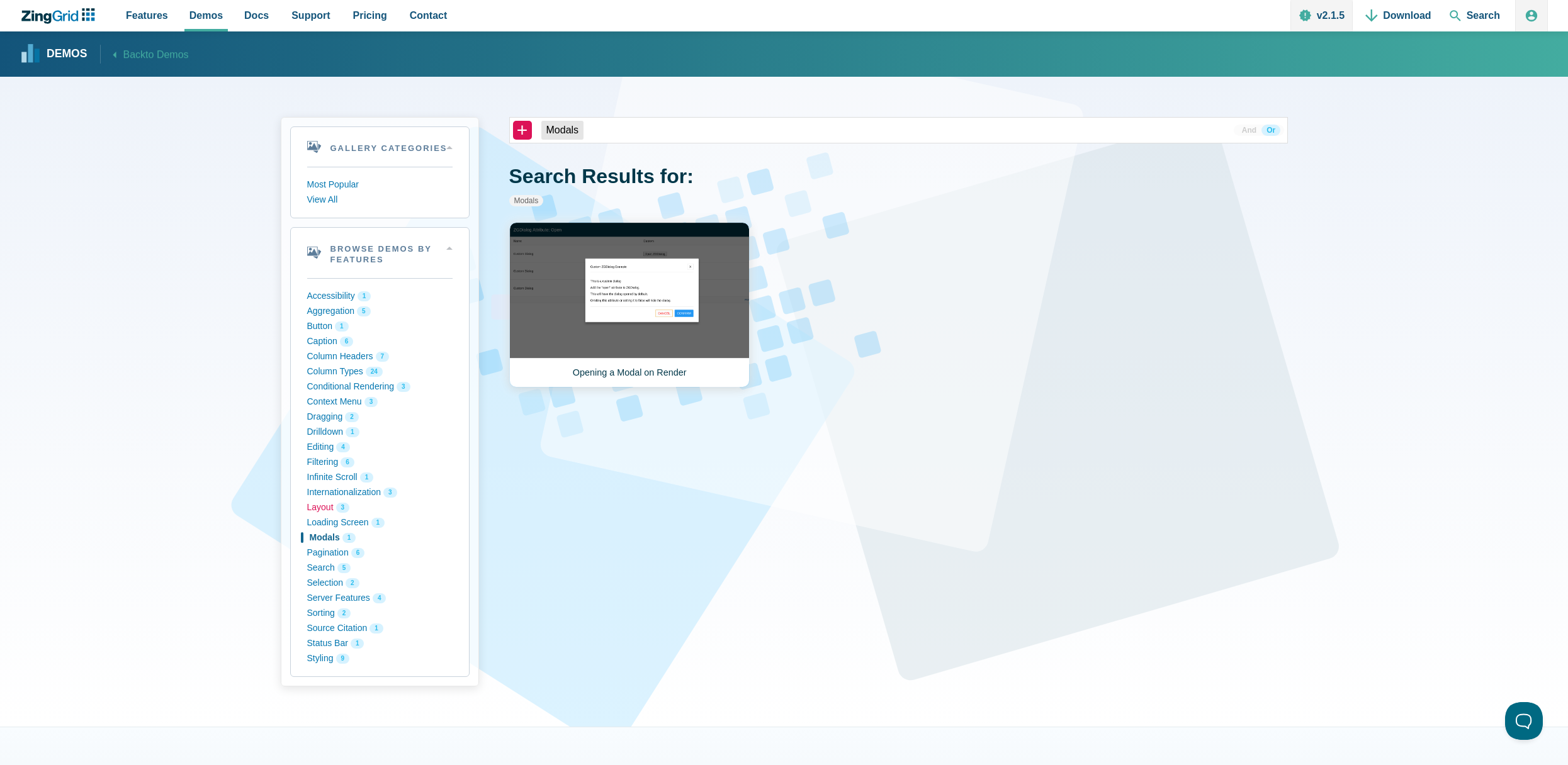
click at [332, 511] on button "Layout 3" at bounding box center [380, 507] width 146 height 15
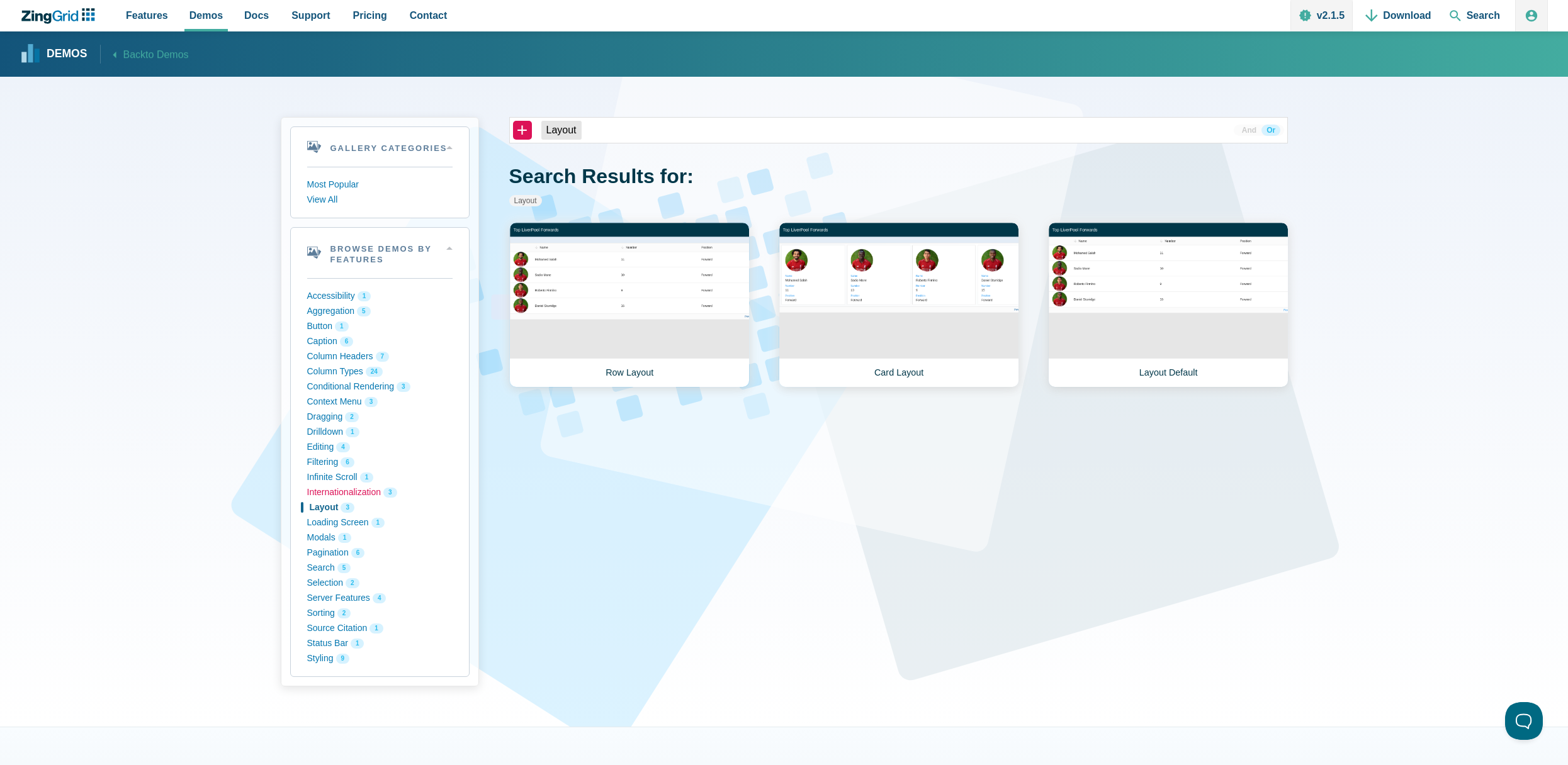
click at [321, 499] on button "Internationalization 3" at bounding box center [380, 493] width 146 height 15
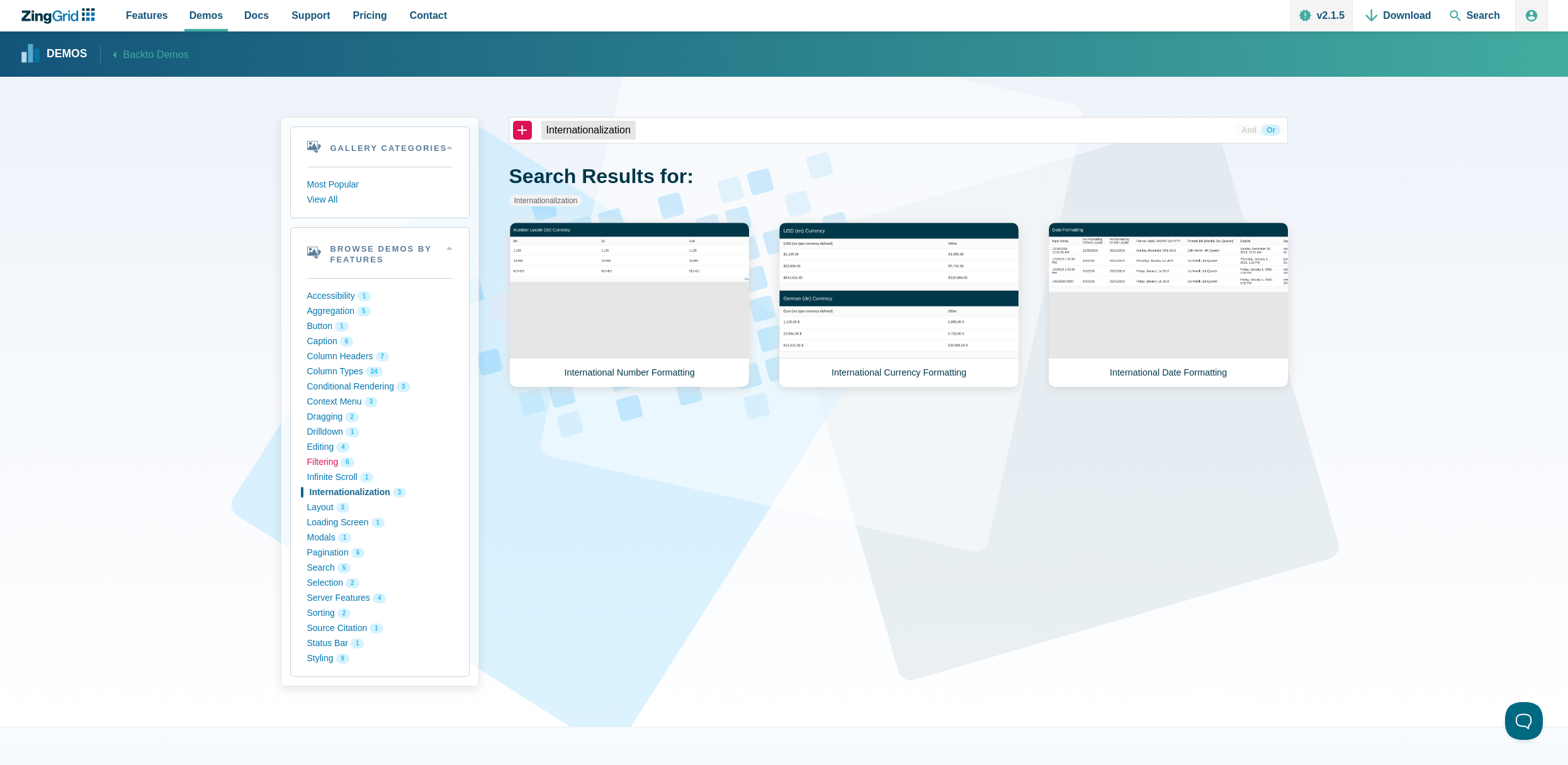
click at [332, 463] on button "Filtering 6" at bounding box center [380, 463] width 146 height 15
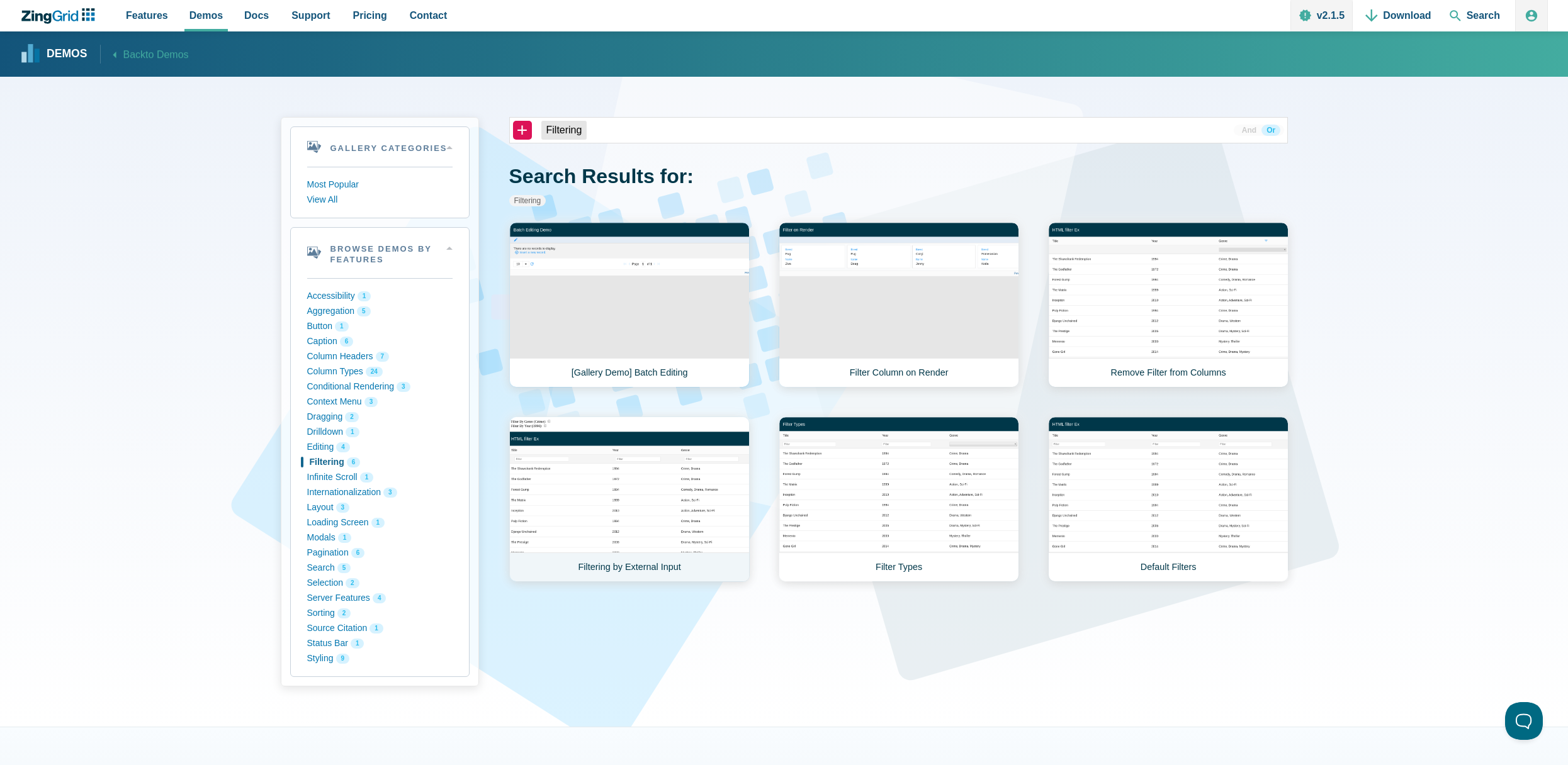
click at [677, 458] on link "Filtering by External Input" at bounding box center [629, 499] width 240 height 165
drag, startPoint x: 334, startPoint y: 293, endPoint x: 348, endPoint y: 303, distance: 17.2
click at [334, 292] on button "Accessibility 1" at bounding box center [380, 296] width 146 height 15
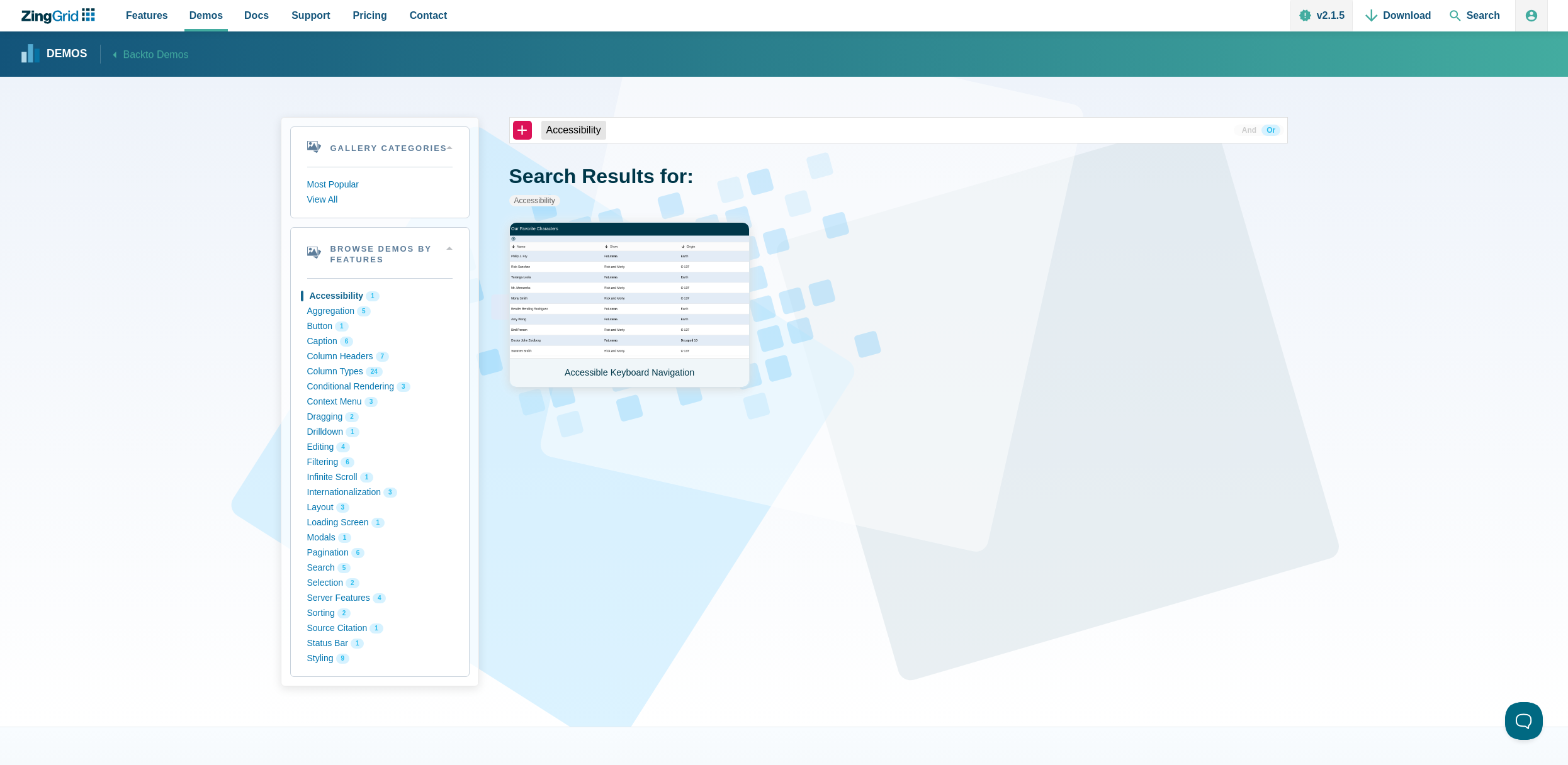
click at [667, 320] on link "Accessible Keyboard Navigation" at bounding box center [629, 304] width 240 height 165
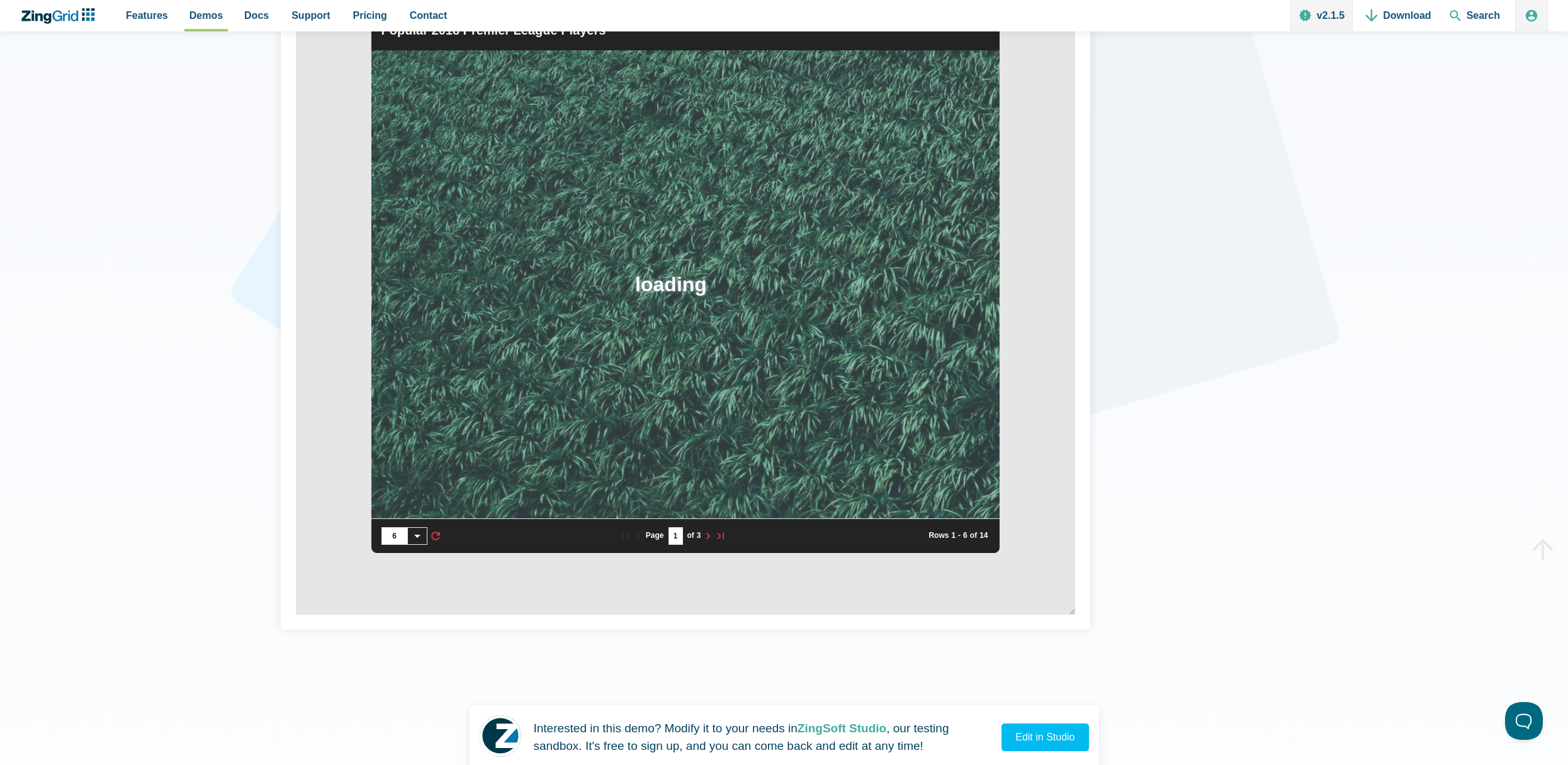
click at [708, 542] on zg-icon "nextpage" at bounding box center [708, 536] width 13 height 13
type input "2"
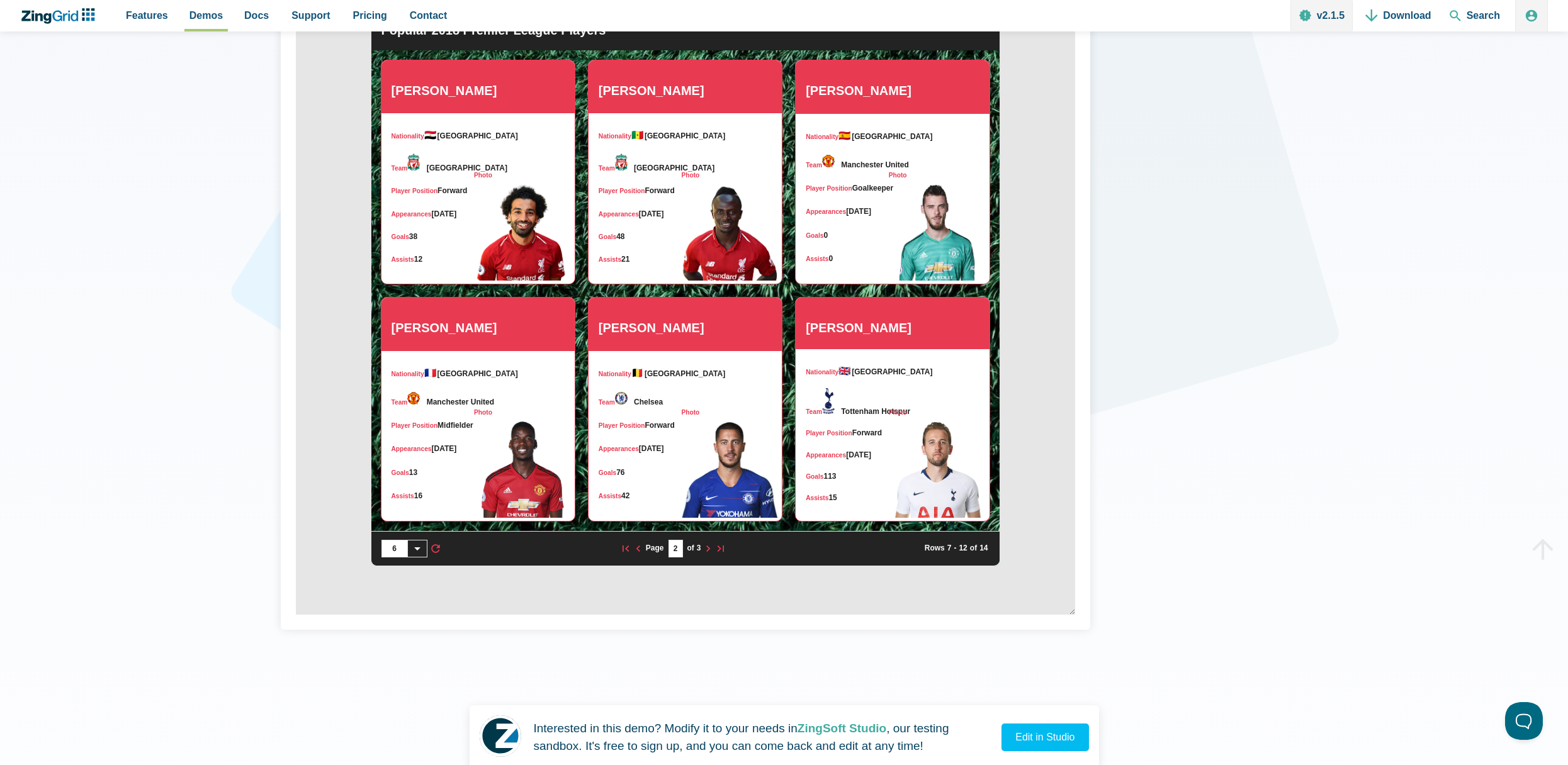
scroll to position [126, 0]
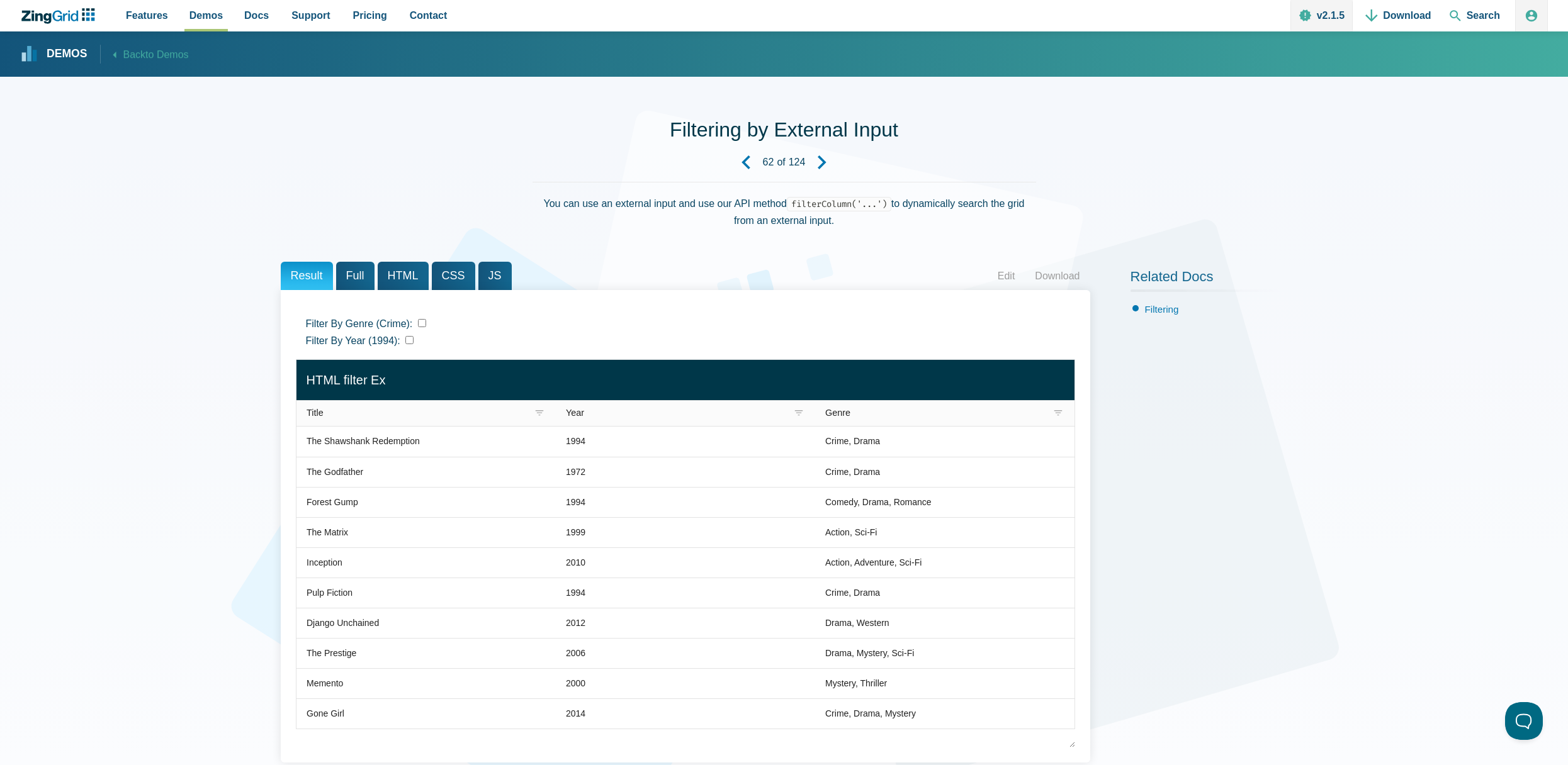
click at [409, 334] on div "Filter By Genre (Crime): Filter By Year (1994):" at bounding box center [686, 332] width 759 height 34
click at [405, 339] on input "Filter By Year (1994):" at bounding box center [409, 340] width 8 height 8
checkbox input "true"
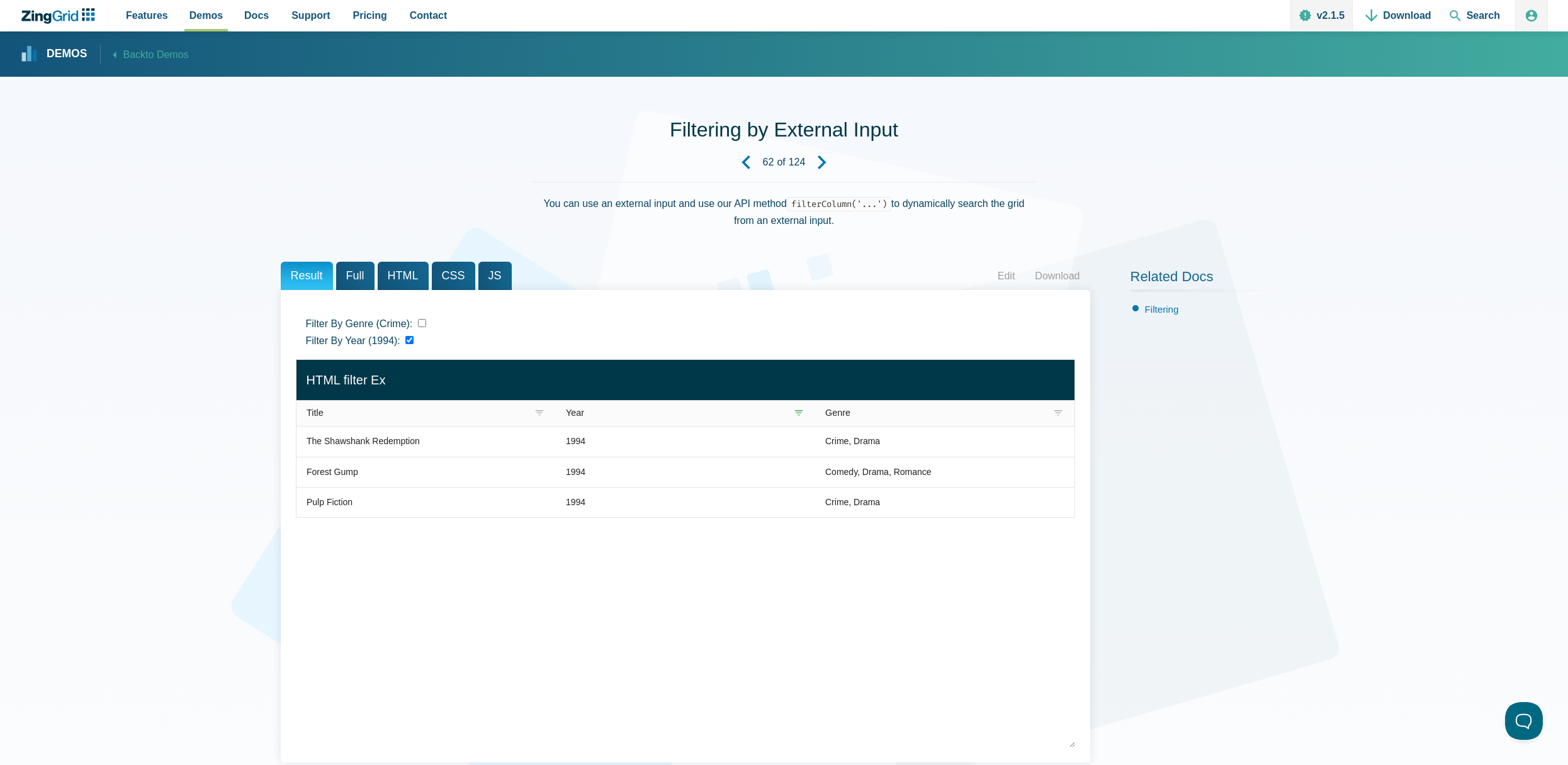
click at [419, 323] on input "Filter By Genre (Crime):" at bounding box center [422, 323] width 8 height 8
checkbox input "true"
click at [405, 347] on div "Filter By Genre (Crime): Filter By Year (1994):" at bounding box center [686, 332] width 759 height 34
click at [406, 342] on input "Filter By Year (1994):" at bounding box center [409, 340] width 8 height 8
checkbox input "false"
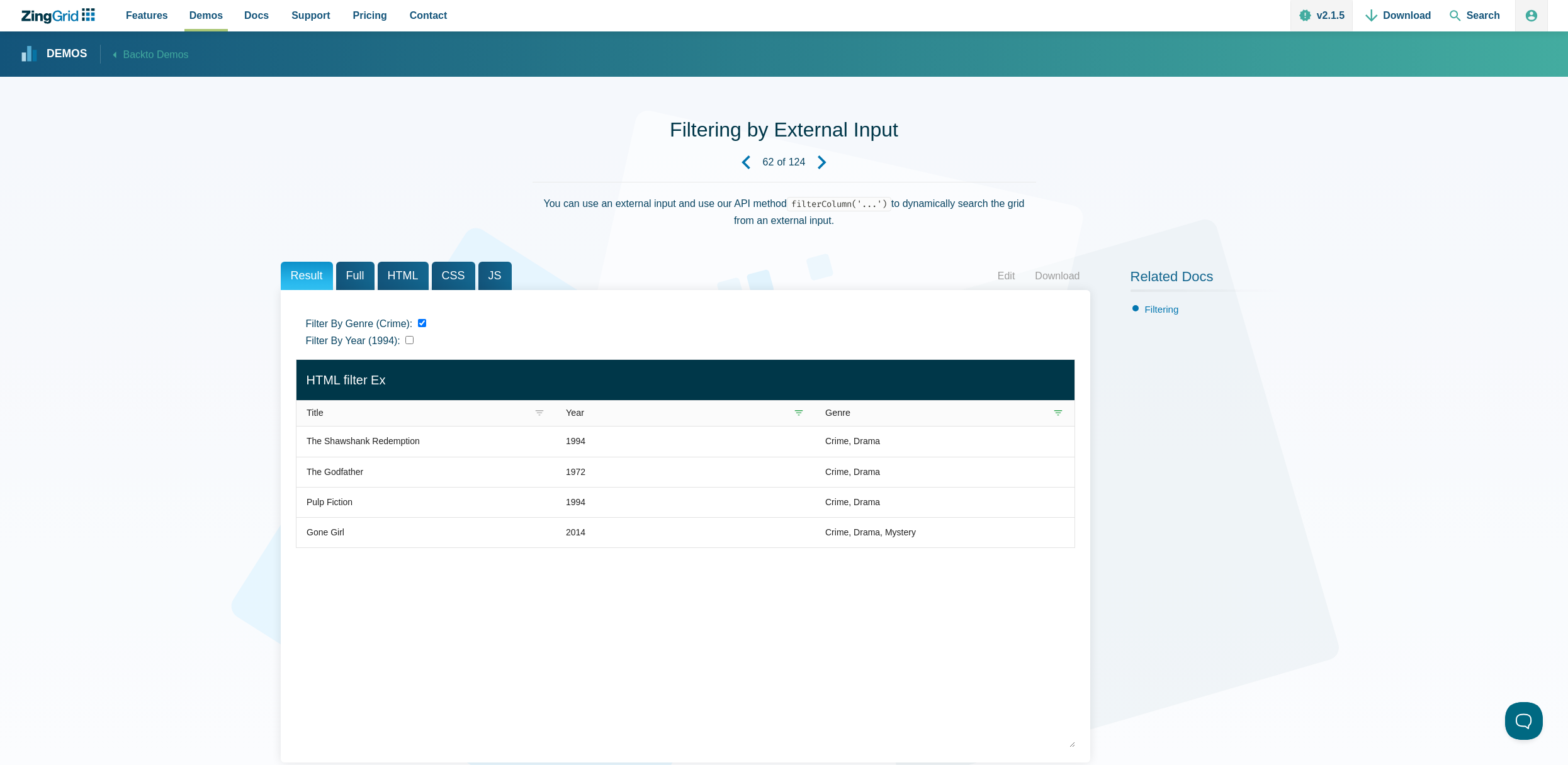
click at [419, 325] on input "Filter By Genre (Crime):" at bounding box center [422, 323] width 8 height 8
checkbox input "false"
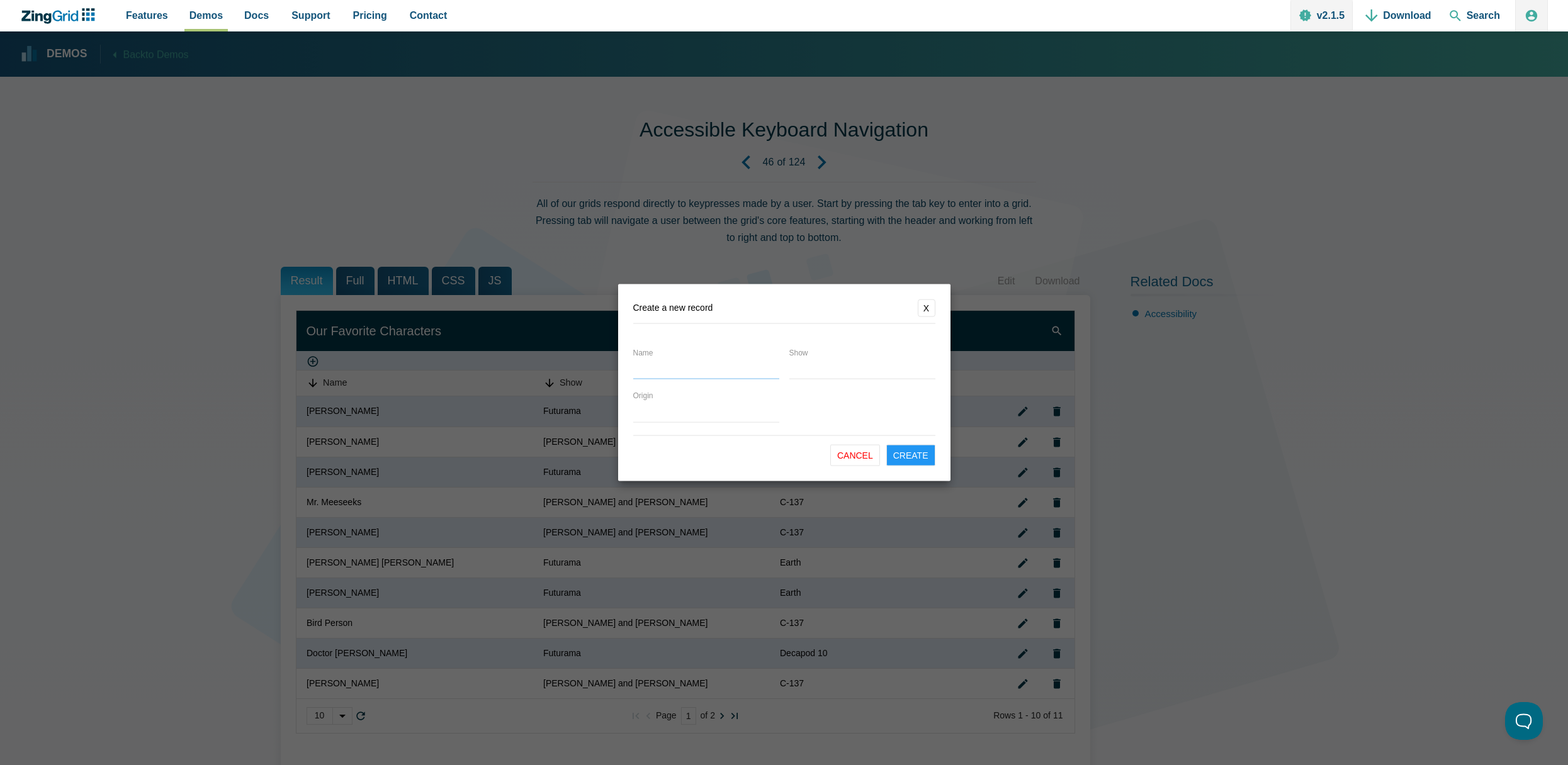
click at [714, 366] on input "Name" at bounding box center [706, 370] width 146 height 17
click at [933, 301] on button "X" at bounding box center [926, 308] width 17 height 17
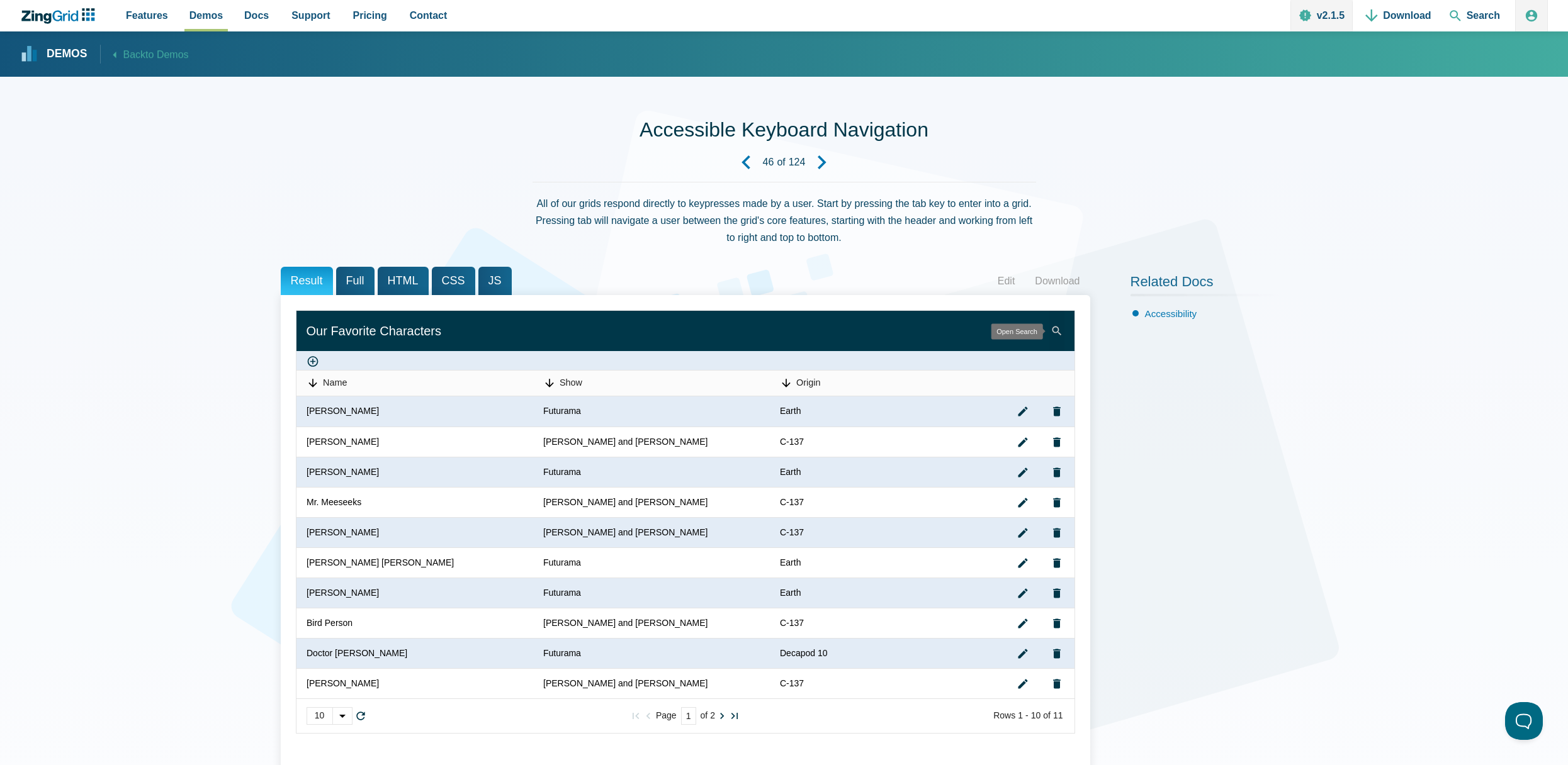
click at [1060, 326] on zg-icon "search" at bounding box center [1057, 331] width 13 height 13
click at [942, 329] on input "Search" at bounding box center [986, 332] width 158 height 20
type input "[PERSON_NAME]"
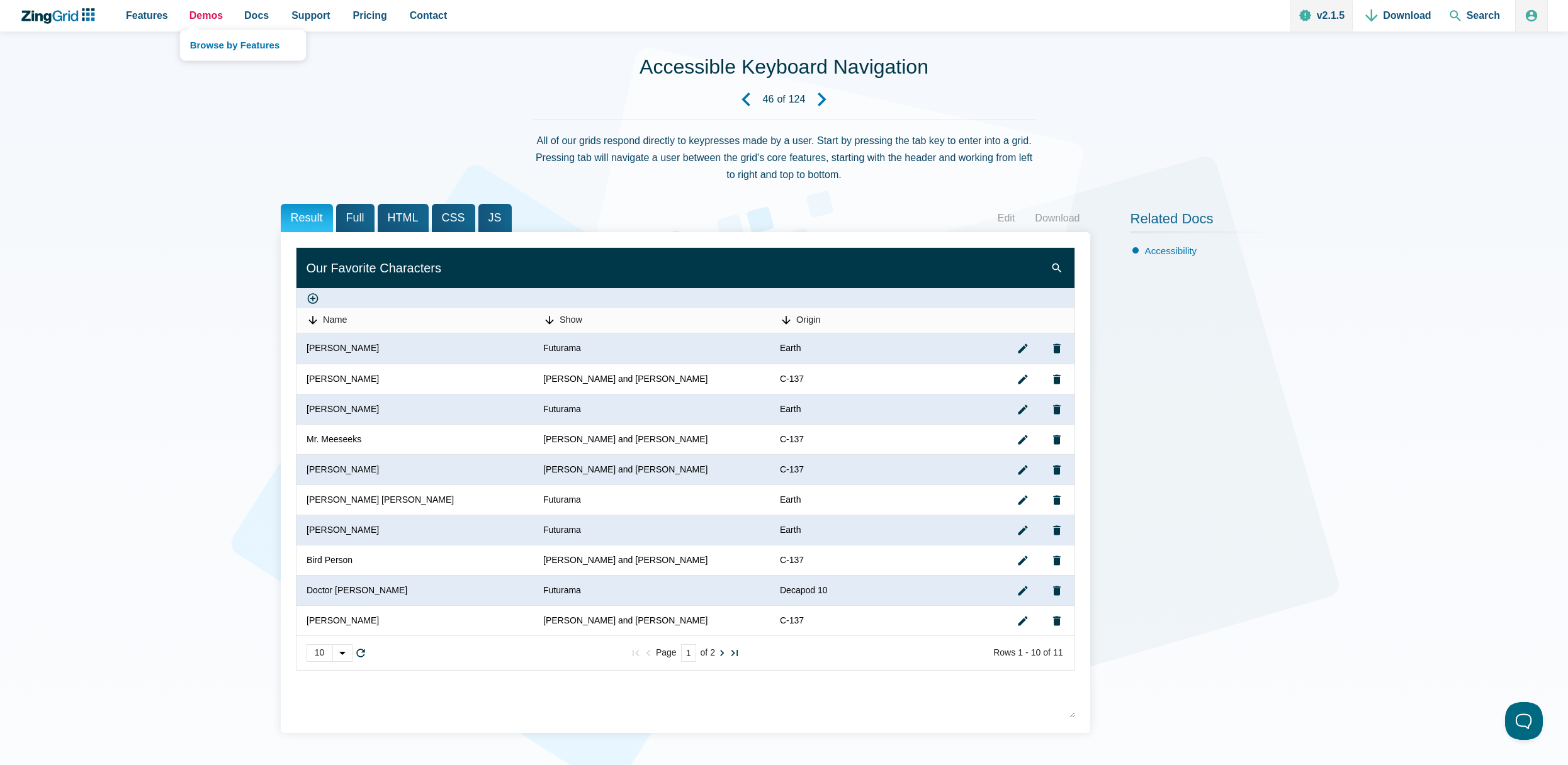
click at [184, 17] on link "Demos" at bounding box center [205, 16] width 43 height 32
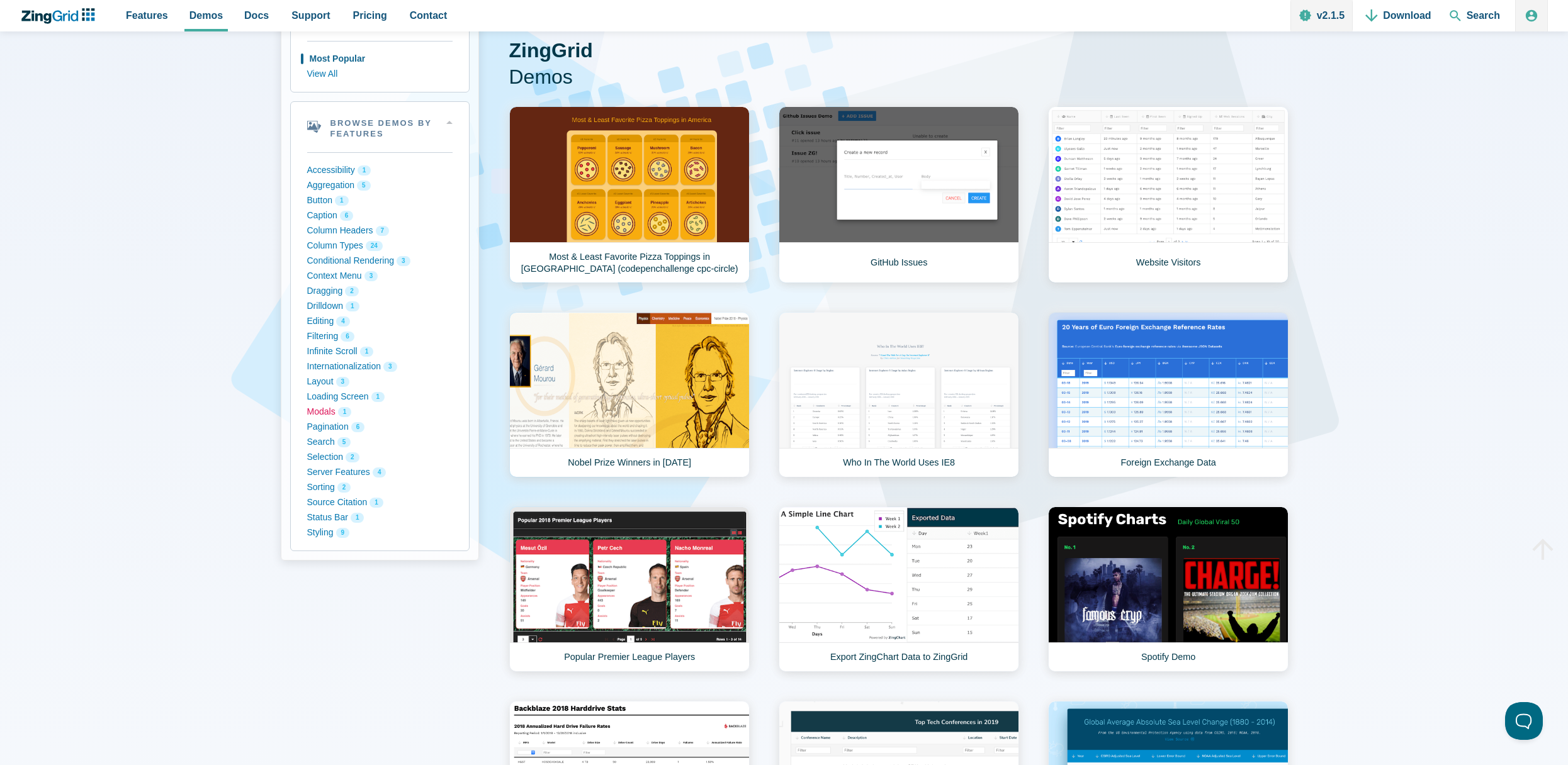
scroll to position [189, 0]
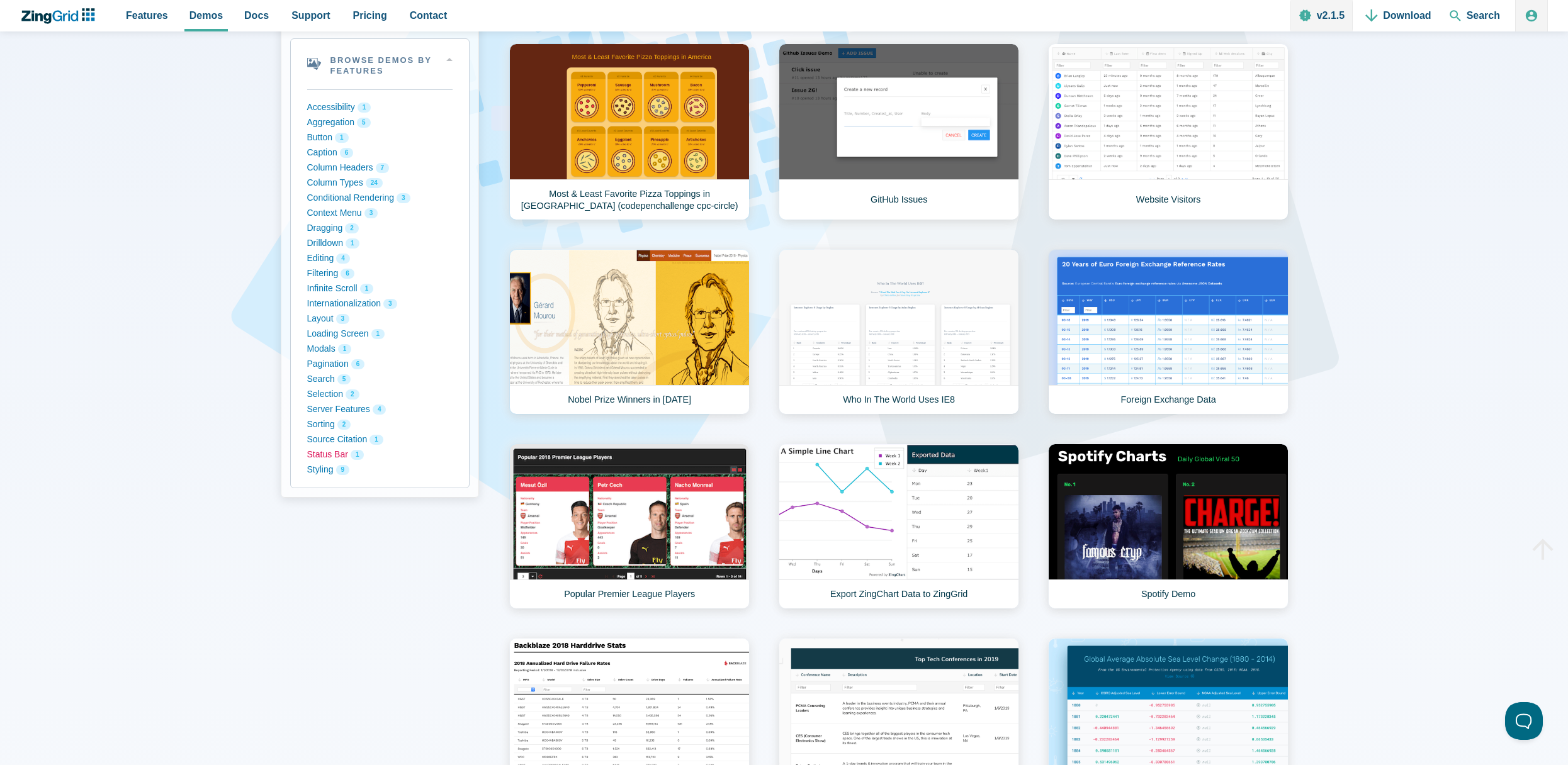
click at [325, 459] on button "Status Bar 1" at bounding box center [380, 455] width 146 height 15
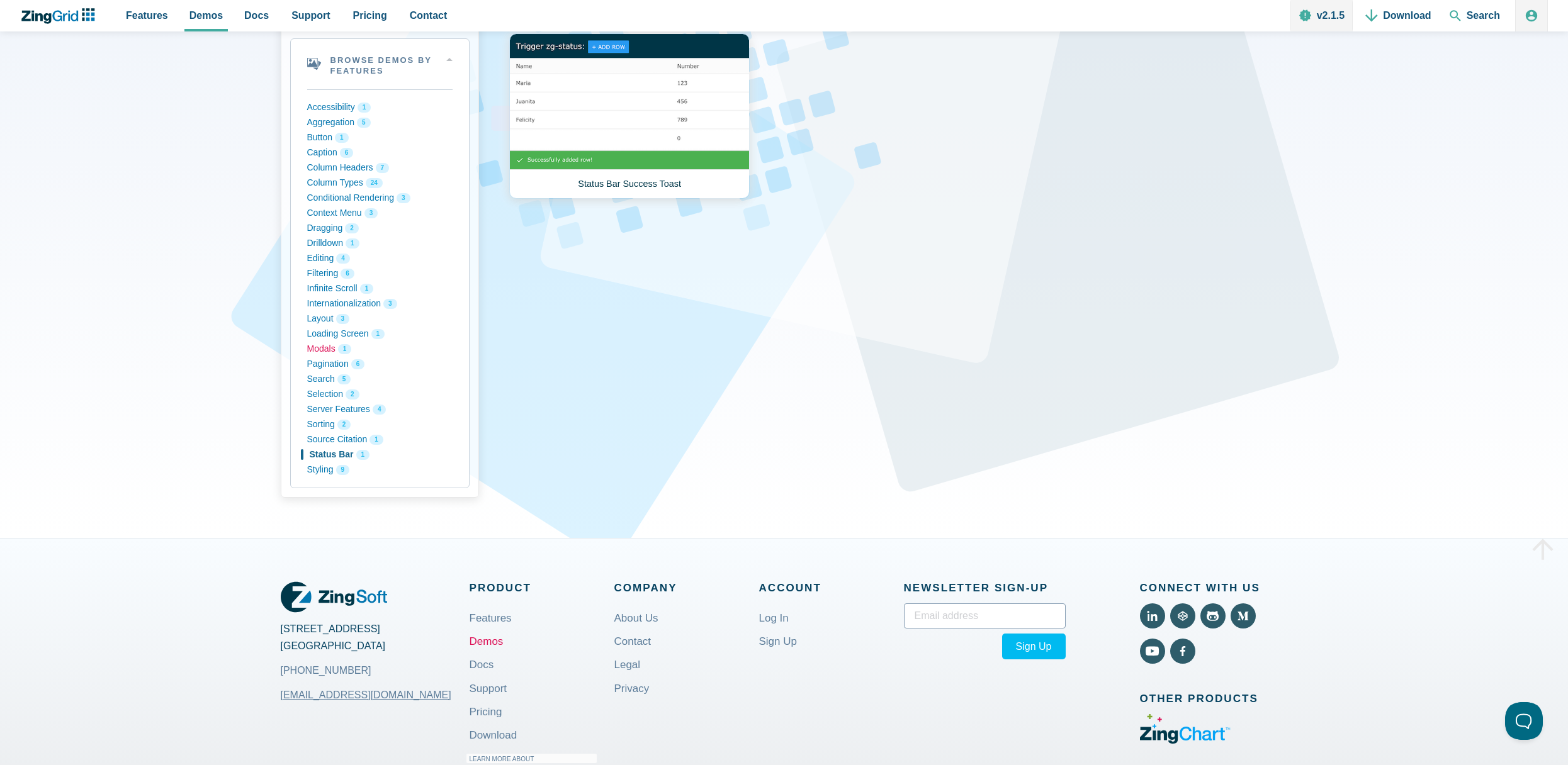
click at [328, 351] on button "Modals 1" at bounding box center [380, 349] width 146 height 15
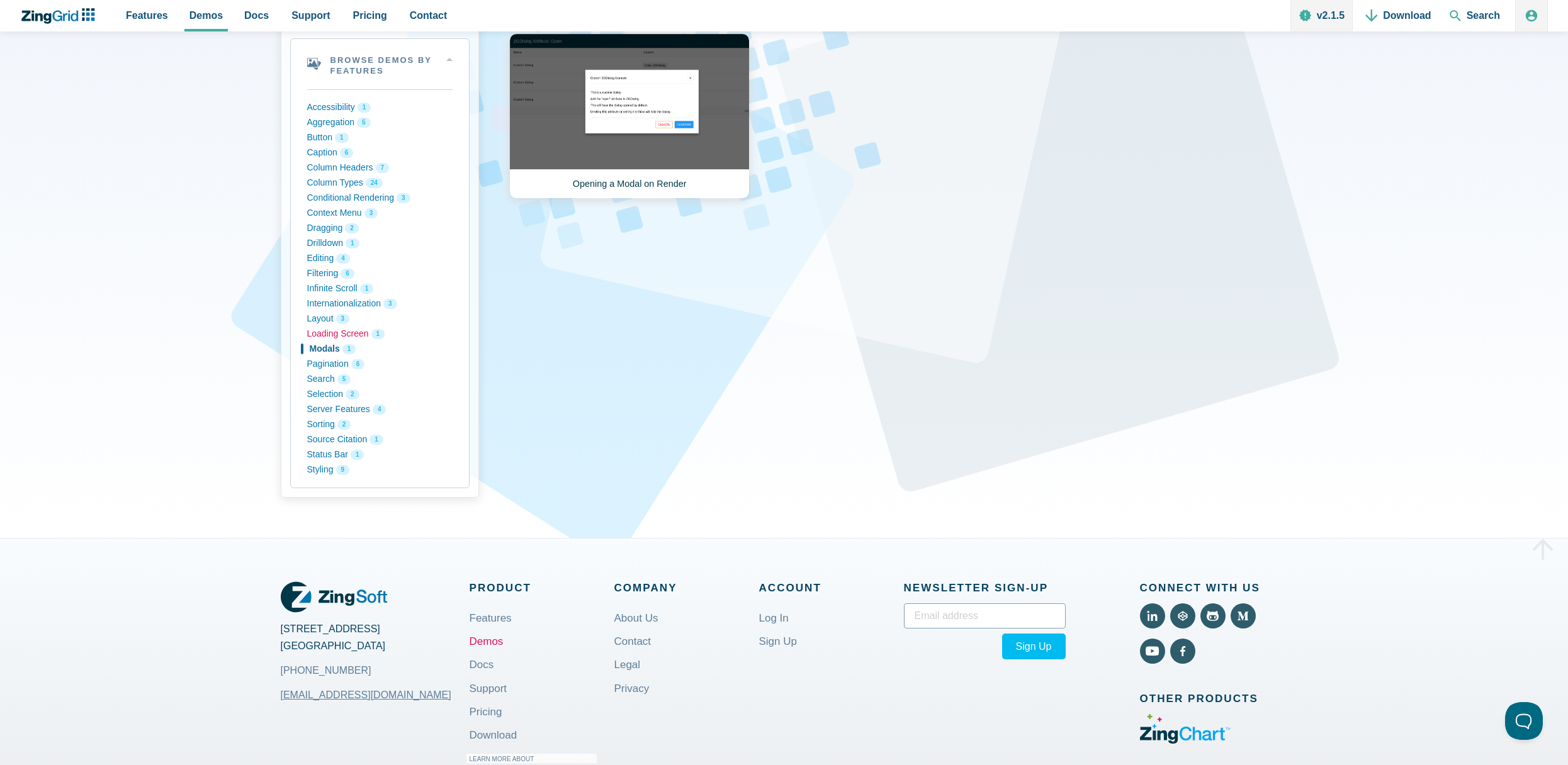
scroll to position [126, 0]
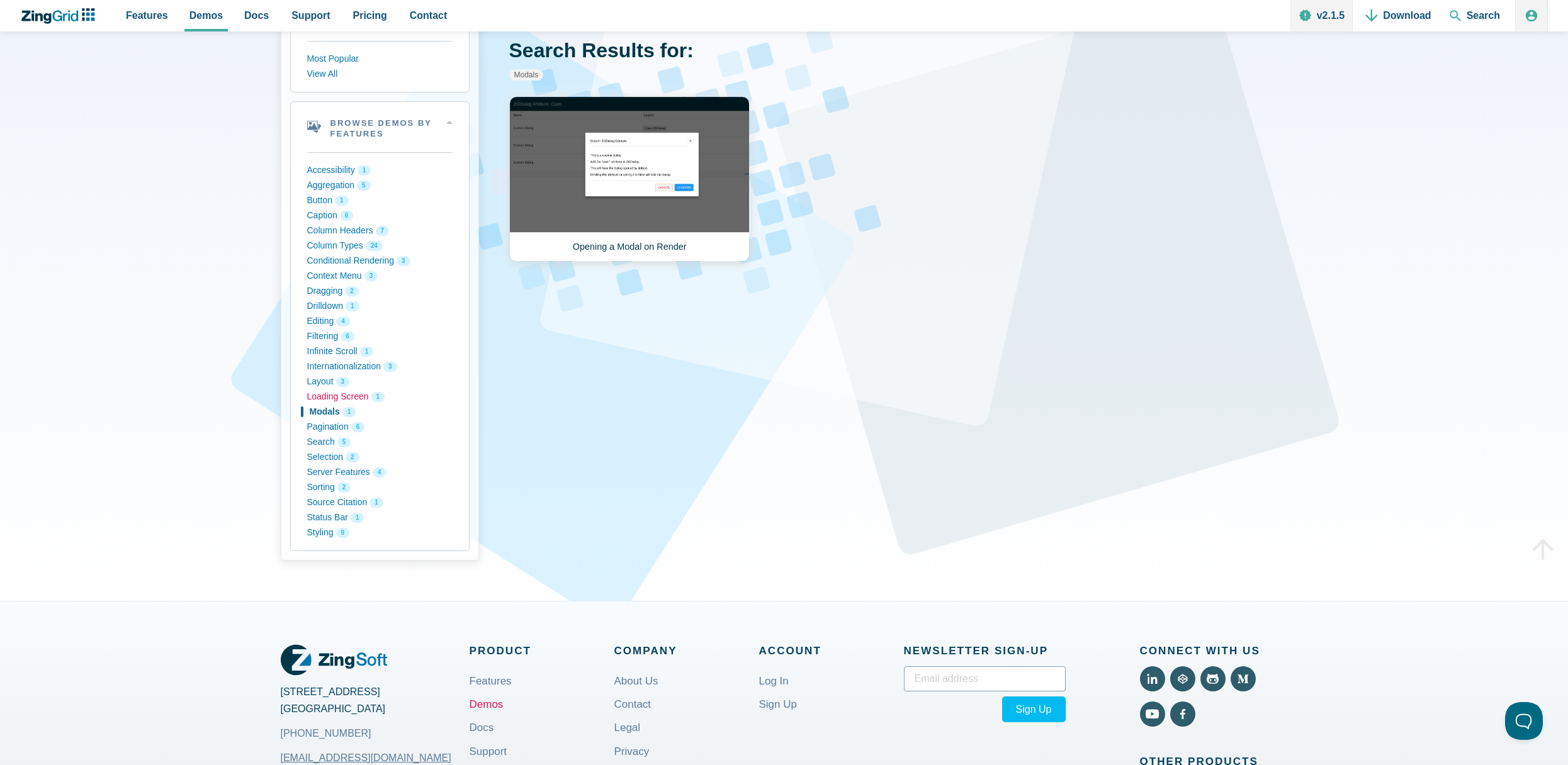
click at [329, 398] on button "Loading Screen 1" at bounding box center [380, 397] width 146 height 15
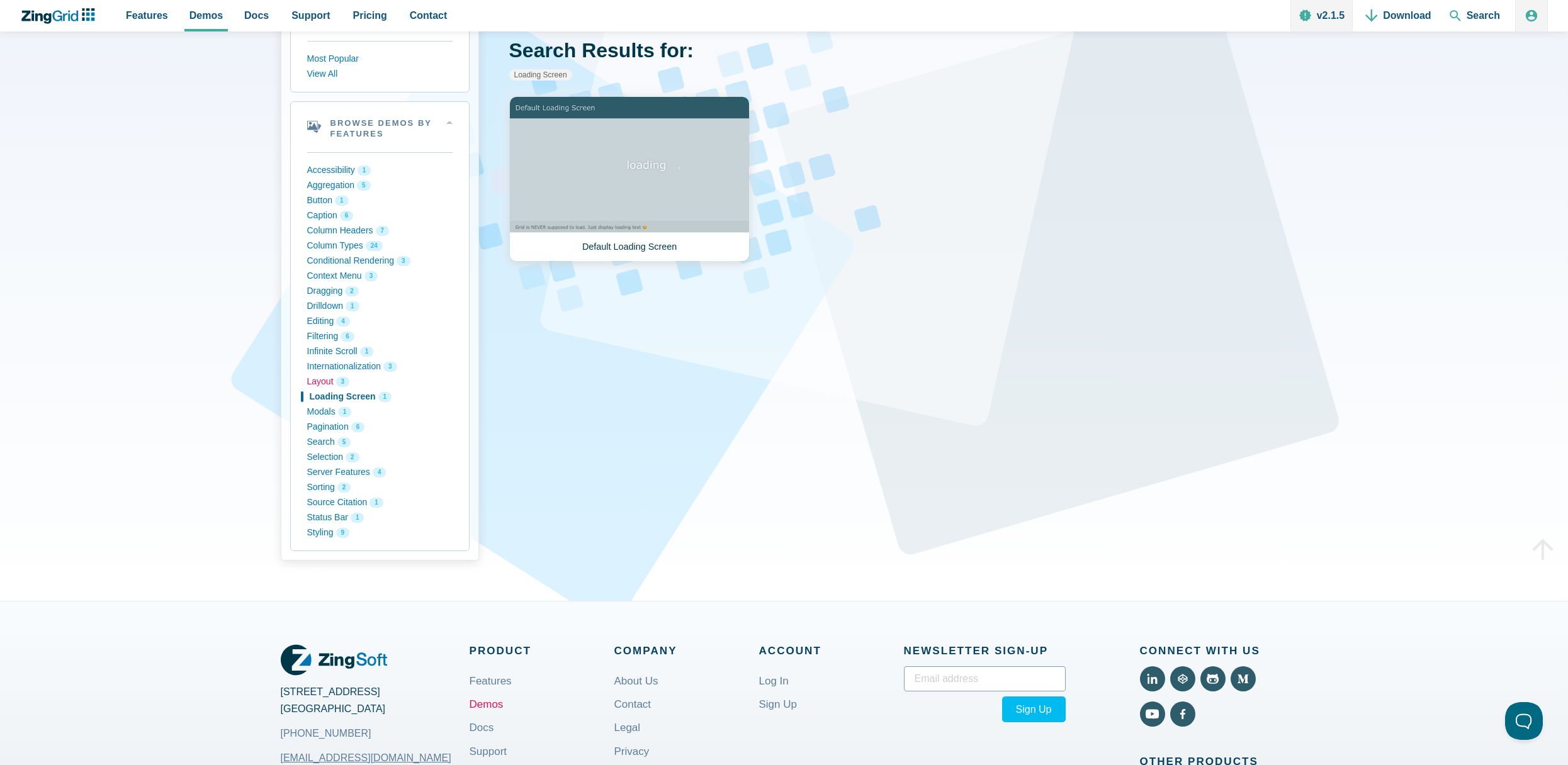
click at [323, 385] on button "Layout 3" at bounding box center [380, 382] width 146 height 15
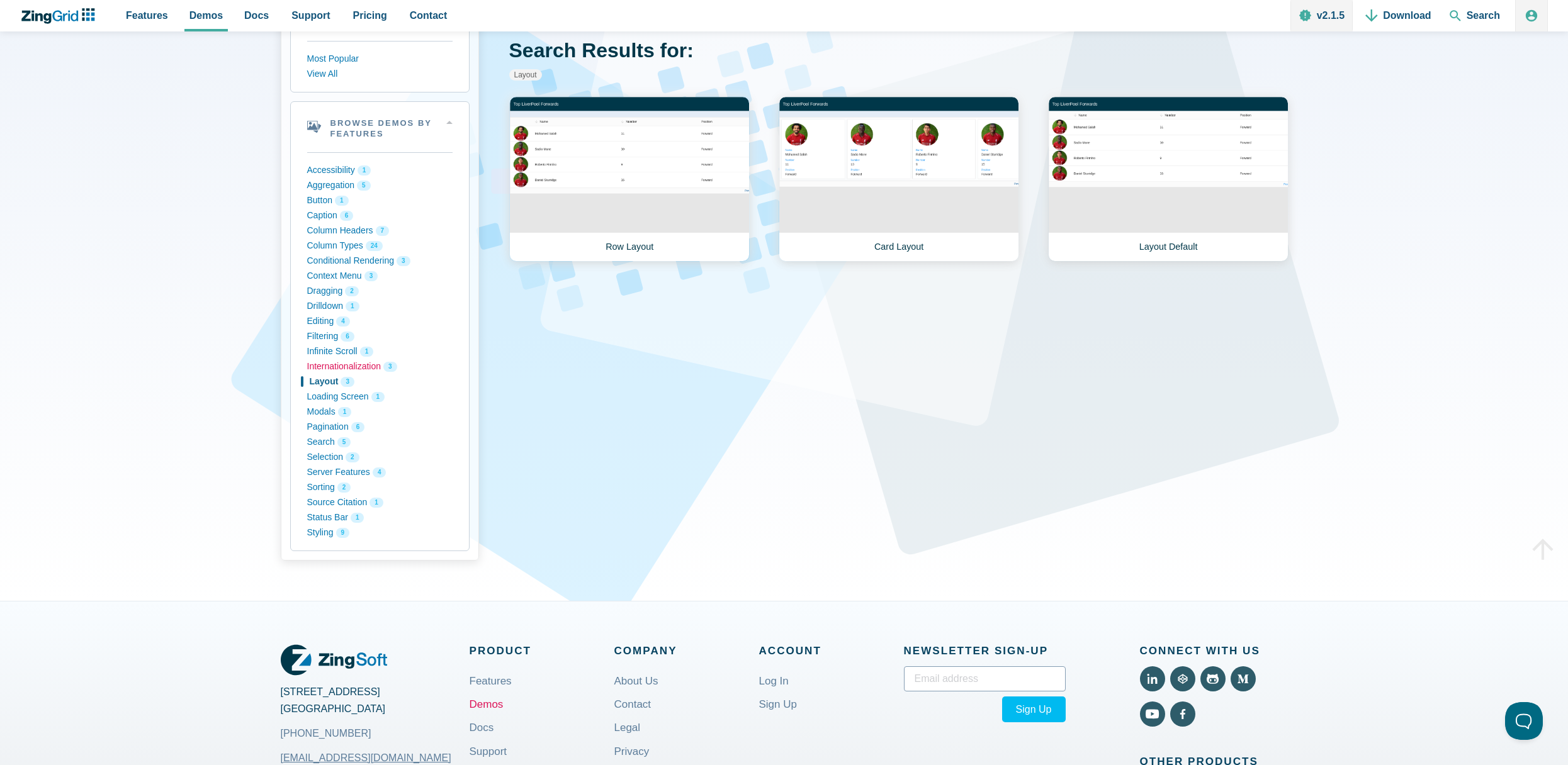
click at [325, 370] on button "Internationalization 3" at bounding box center [380, 367] width 146 height 15
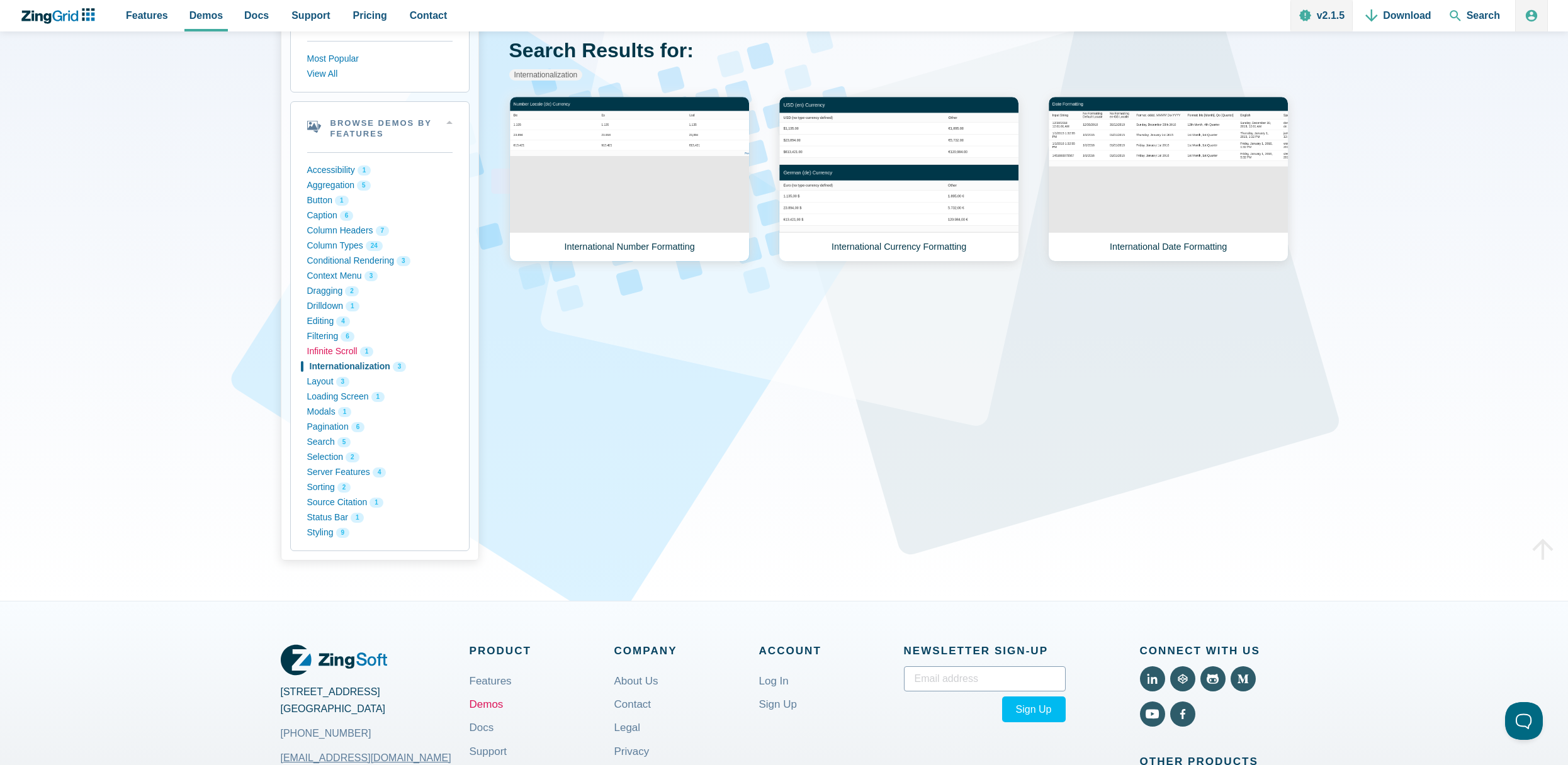
click at [329, 349] on button "Infinite Scroll 1" at bounding box center [380, 351] width 146 height 15
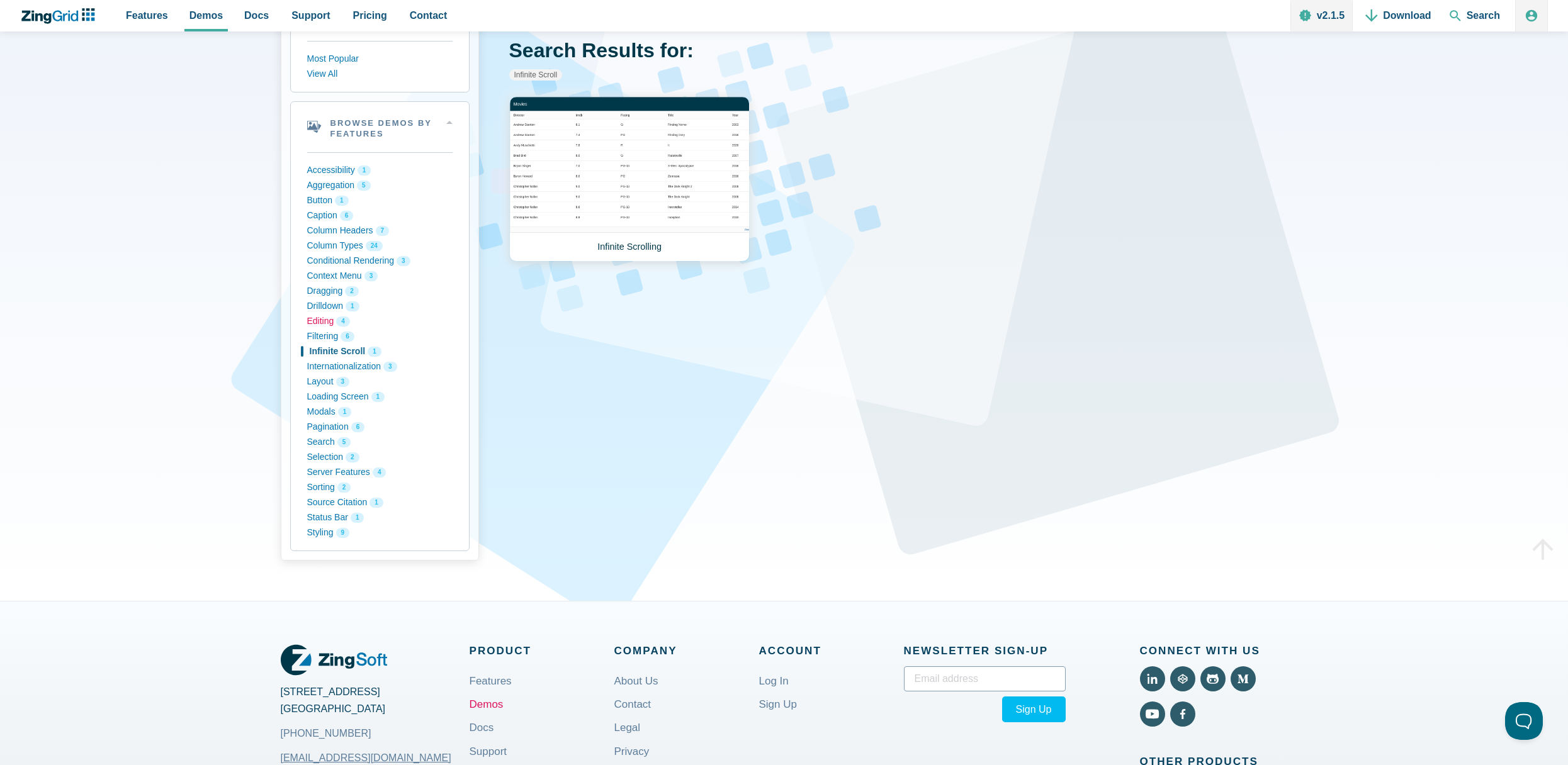
drag, startPoint x: 329, startPoint y: 330, endPoint x: 328, endPoint y: 317, distance: 13.0
click at [329, 329] on button "Filtering 6" at bounding box center [380, 336] width 146 height 15
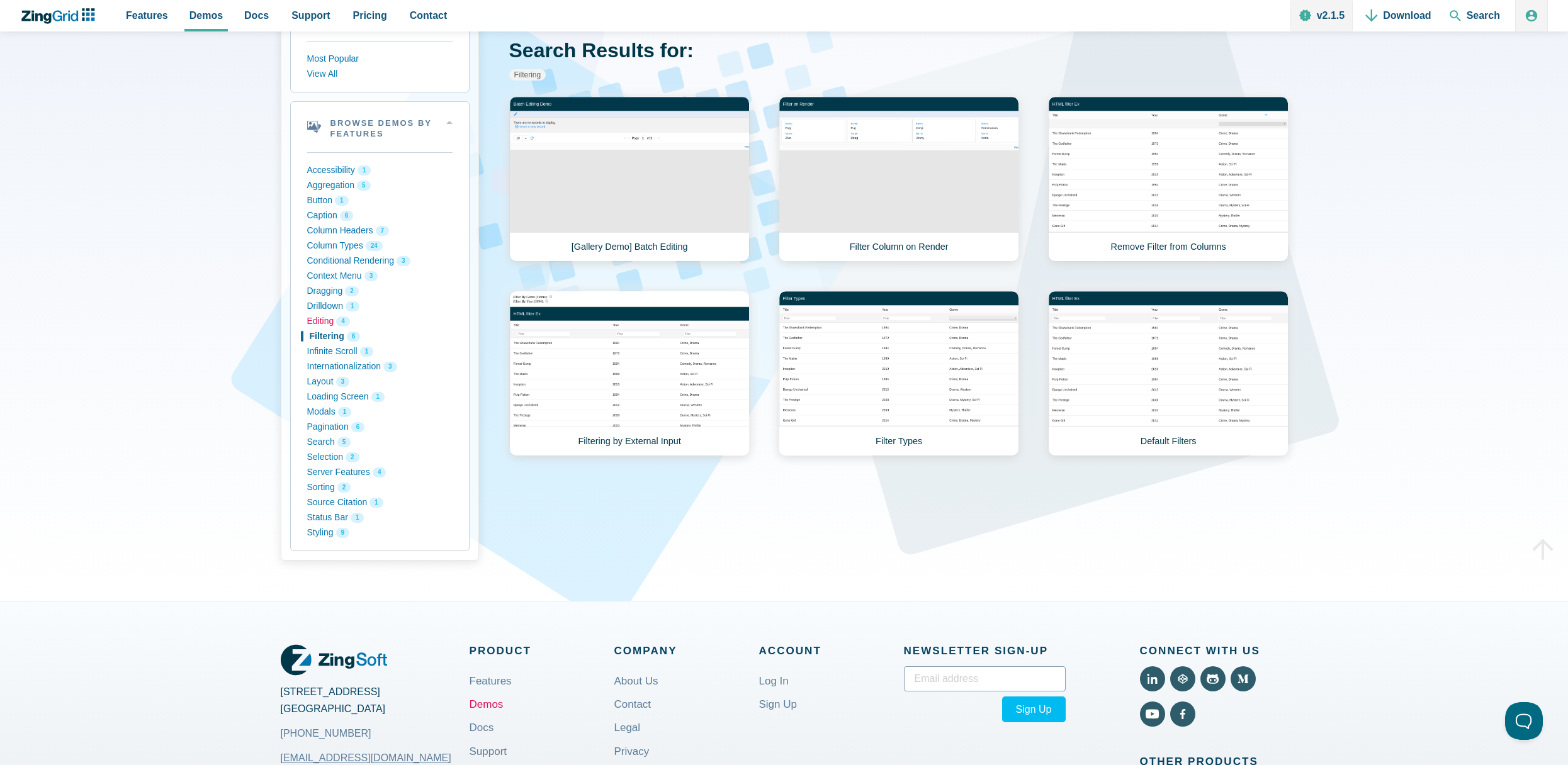
click at [328, 316] on button "Editing 4" at bounding box center [380, 322] width 146 height 15
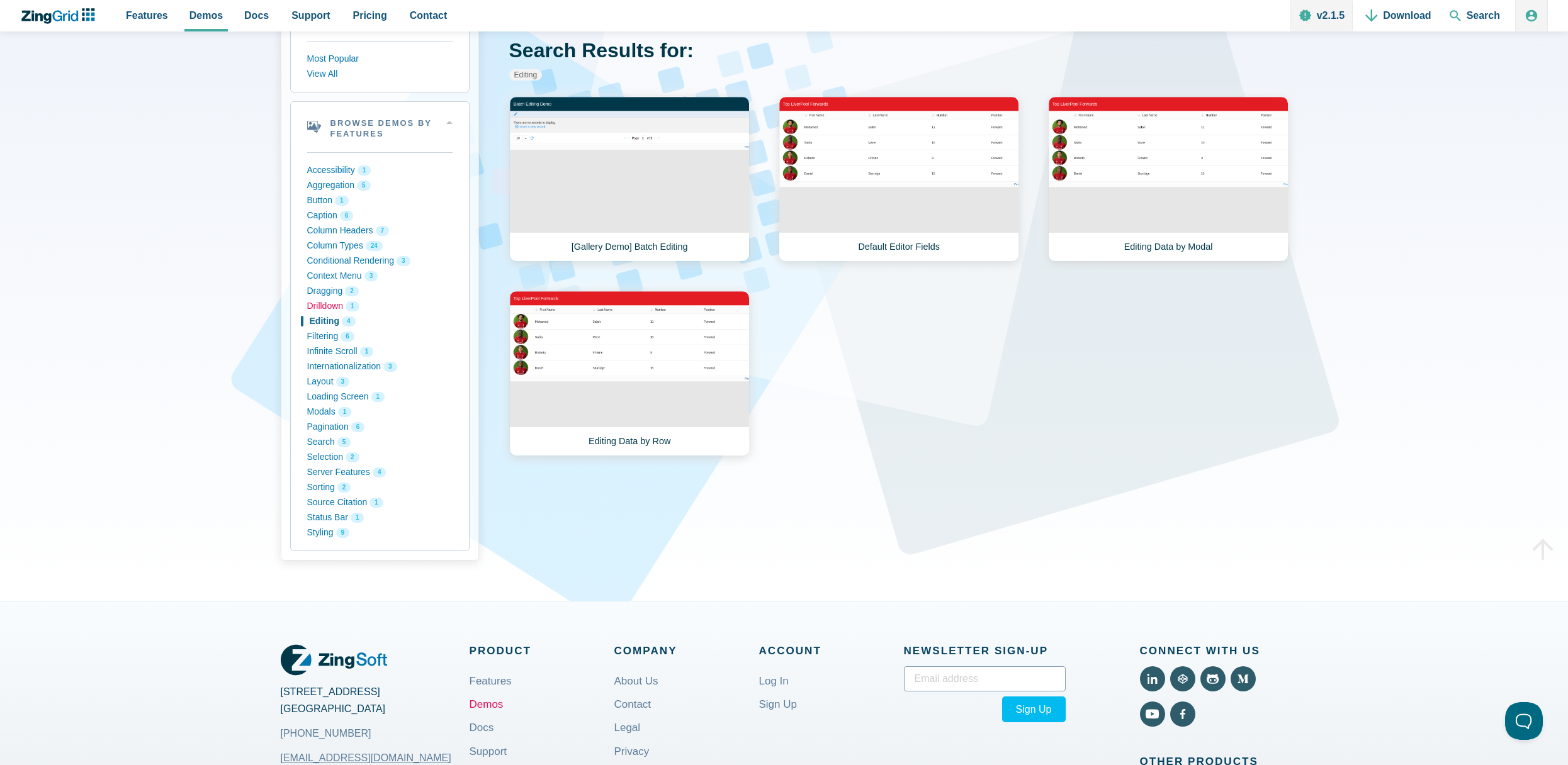
drag, startPoint x: 327, startPoint y: 313, endPoint x: 327, endPoint y: 307, distance: 6.0
click at [327, 311] on button "Drilldown 1" at bounding box center [380, 307] width 146 height 15
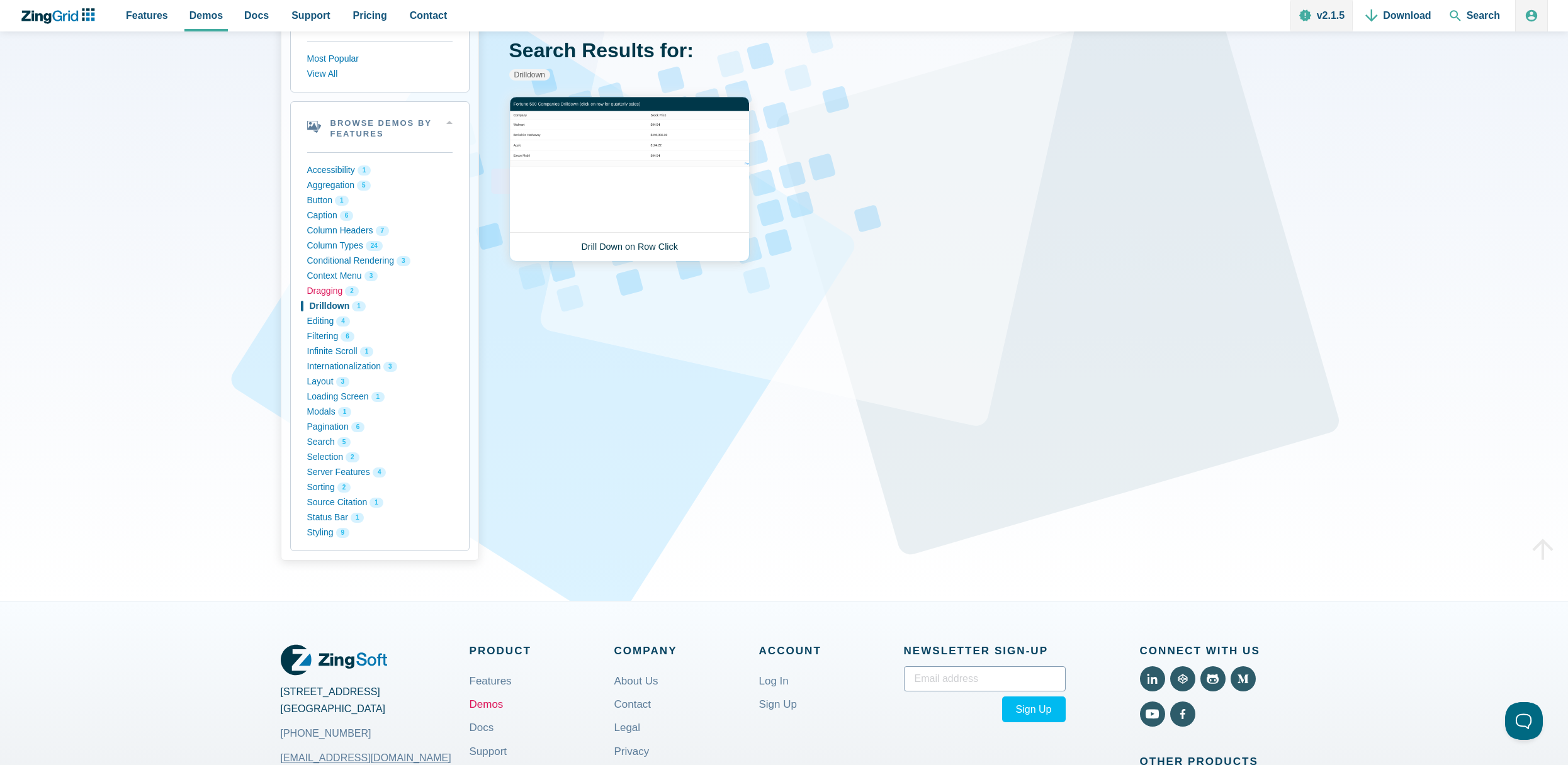
click at [327, 296] on button "Dragging 2" at bounding box center [380, 292] width 146 height 15
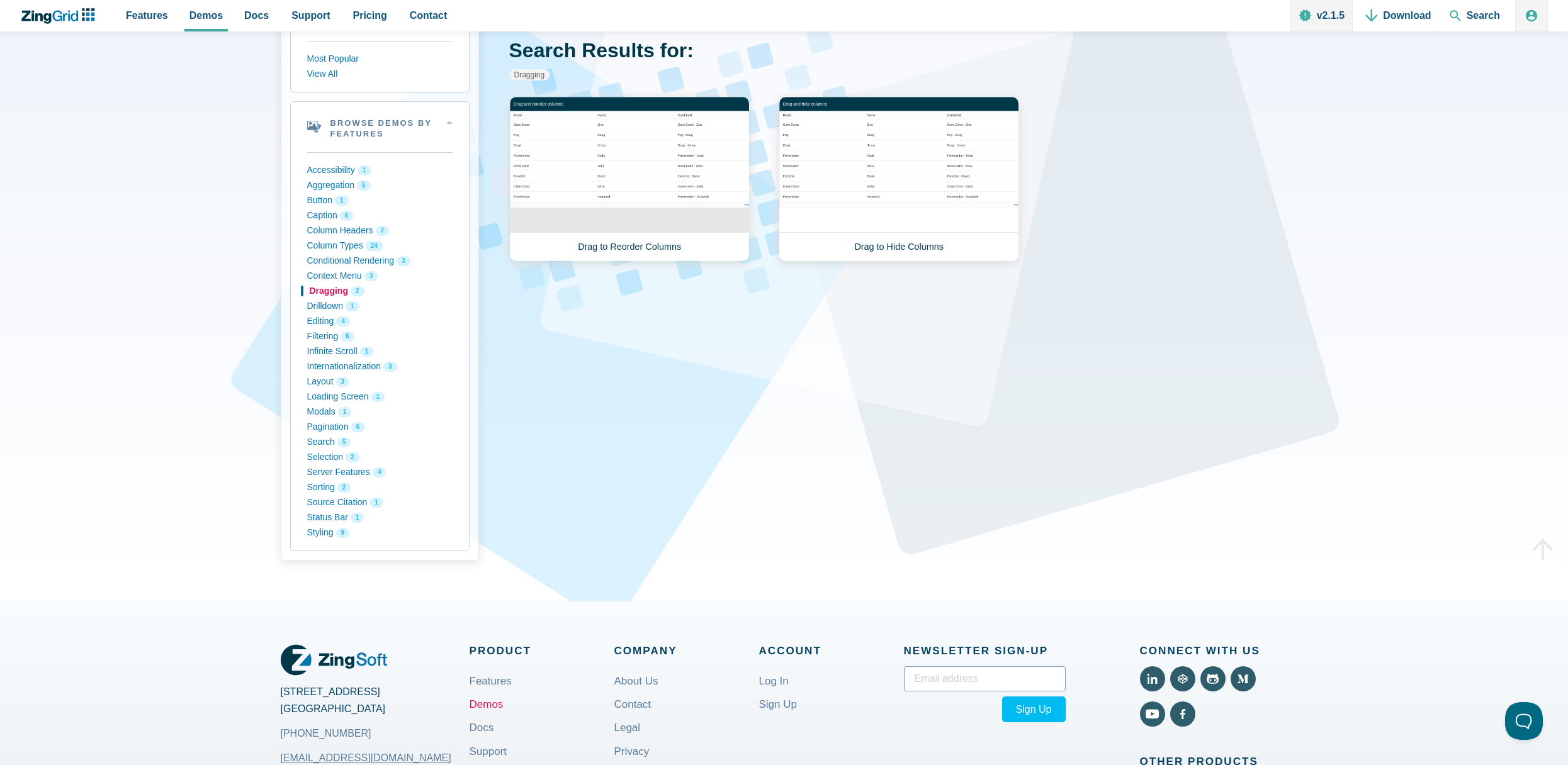
drag, startPoint x: 327, startPoint y: 289, endPoint x: 327, endPoint y: 279, distance: 10.0
click at [327, 288] on button "Dragging 2" at bounding box center [380, 292] width 146 height 15
click at [327, 281] on ul "Accessibility 1 Aggregation 5 Button 1 Caption 6 Column Headers 7 Column Types …" at bounding box center [380, 351] width 146 height 398
click at [327, 271] on button "Context Menu 3" at bounding box center [380, 276] width 146 height 15
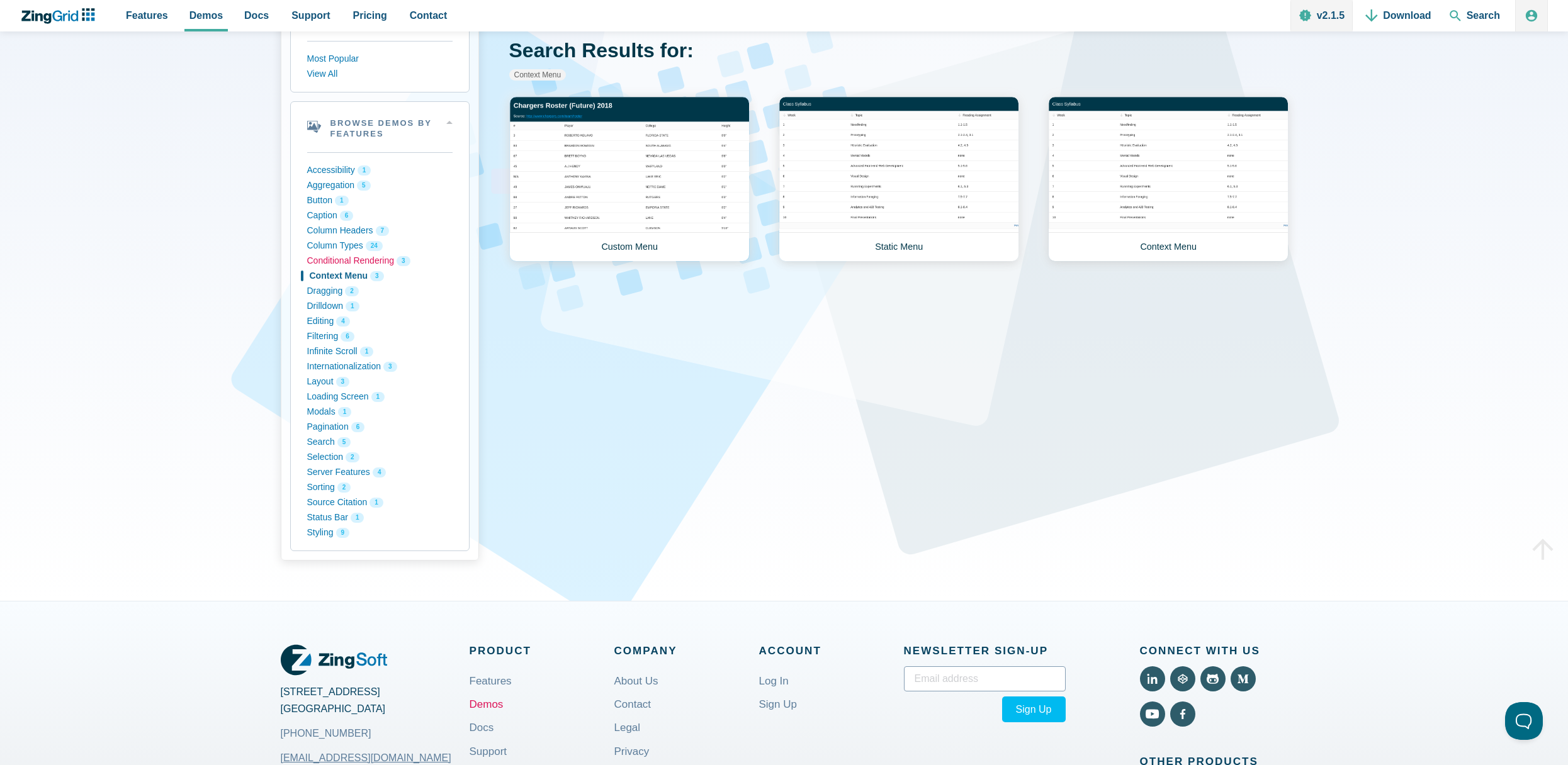
drag, startPoint x: 327, startPoint y: 265, endPoint x: 328, endPoint y: 251, distance: 14.0
click at [328, 251] on ul "Accessibility 1 Aggregation 5 Button 1 Caption 6 Column Headers 7 Column Types …" at bounding box center [380, 351] width 146 height 398
click at [656, 224] on link "Custom Menu" at bounding box center [629, 179] width 240 height 165
click at [299, 296] on nav "Accessibility 1 Aggregation 5 Button 1 Caption 6 Column Headers 7 Column Types …" at bounding box center [380, 351] width 178 height 398
click at [321, 294] on button "Dragging 2" at bounding box center [380, 292] width 146 height 15
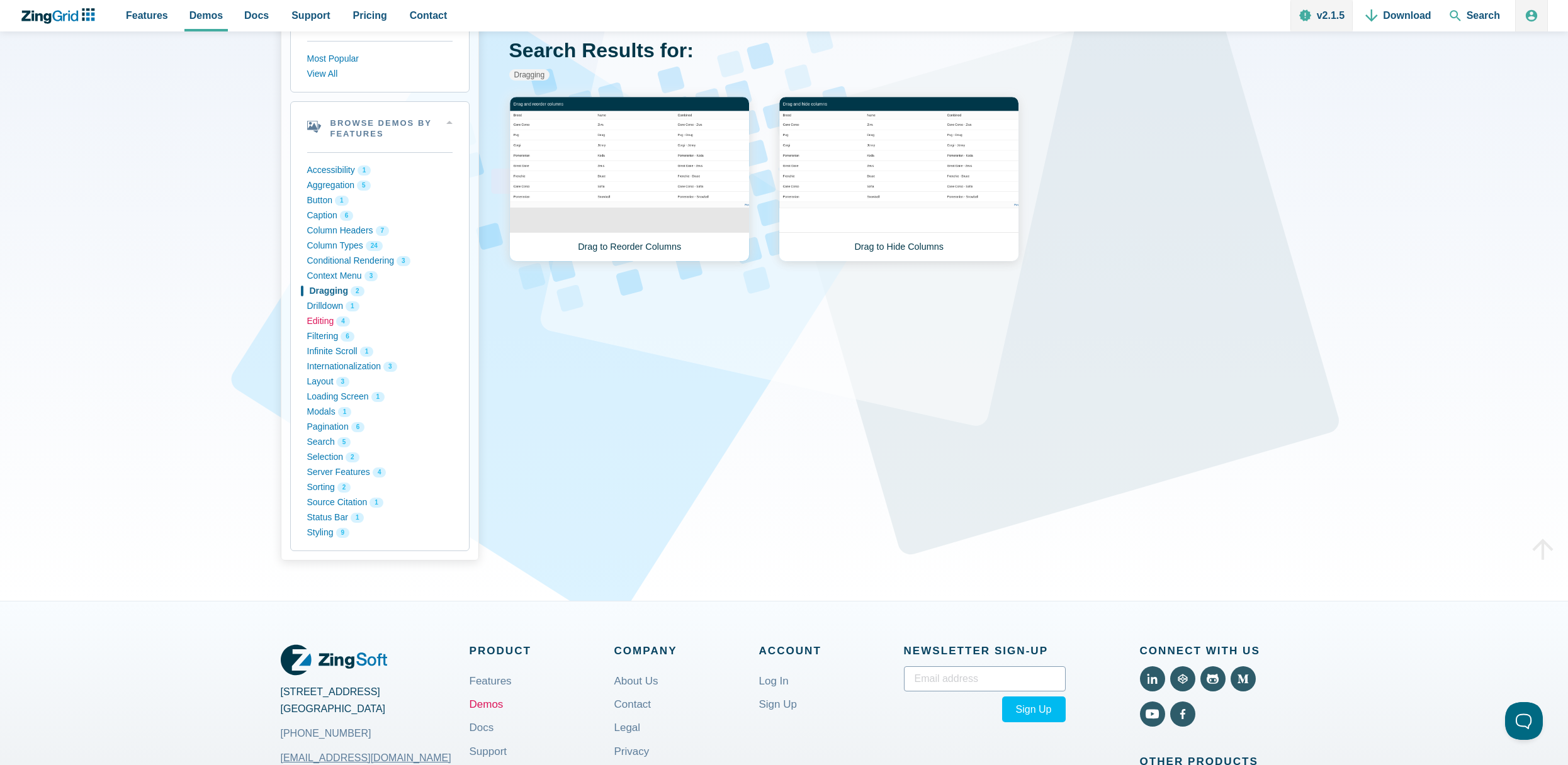
click at [324, 320] on button "Editing 4" at bounding box center [380, 322] width 146 height 15
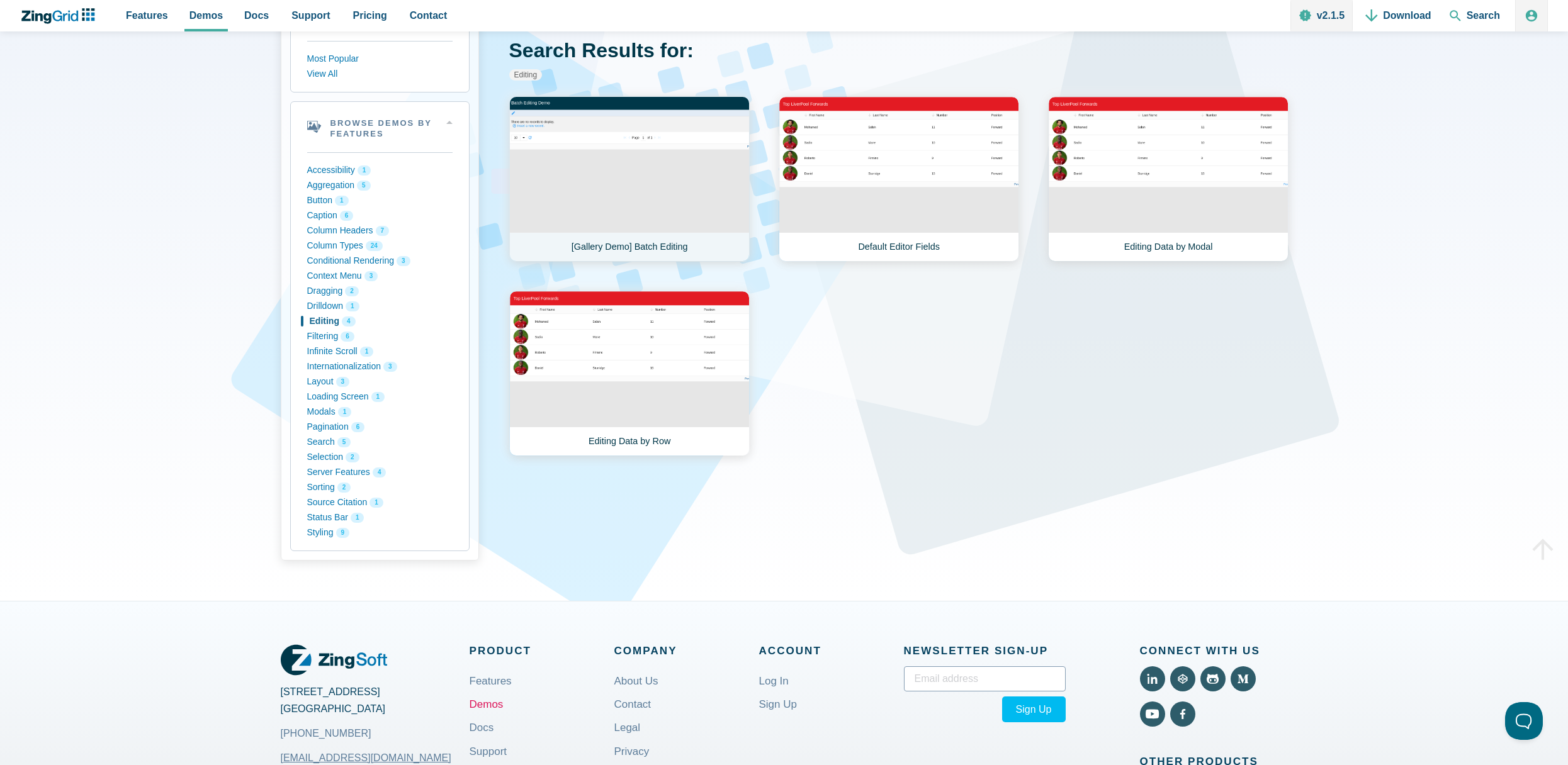
click at [627, 210] on link "[Gallery Demo] Batch Editing" at bounding box center [629, 179] width 240 height 165
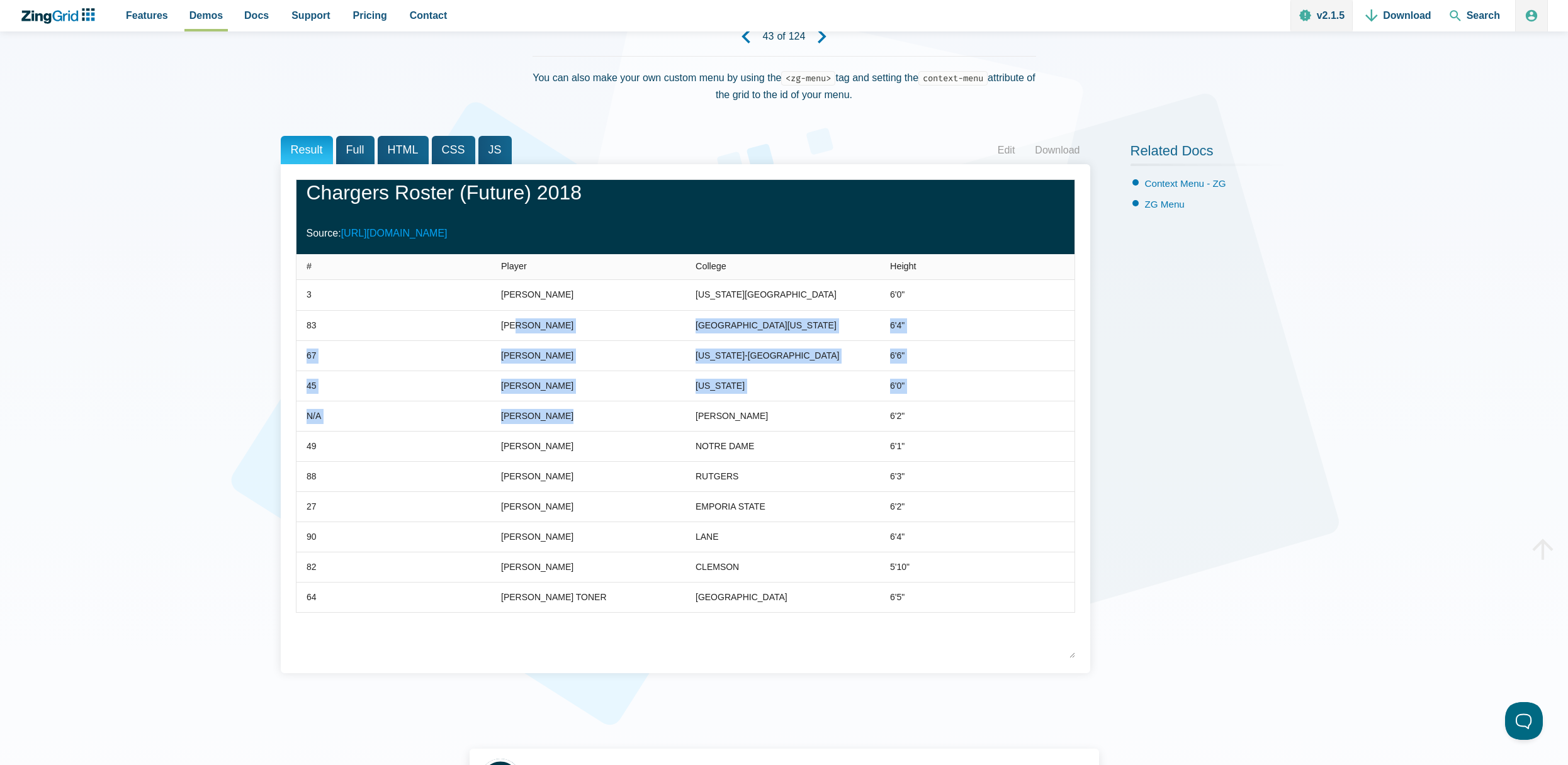
scroll to position [126, 0]
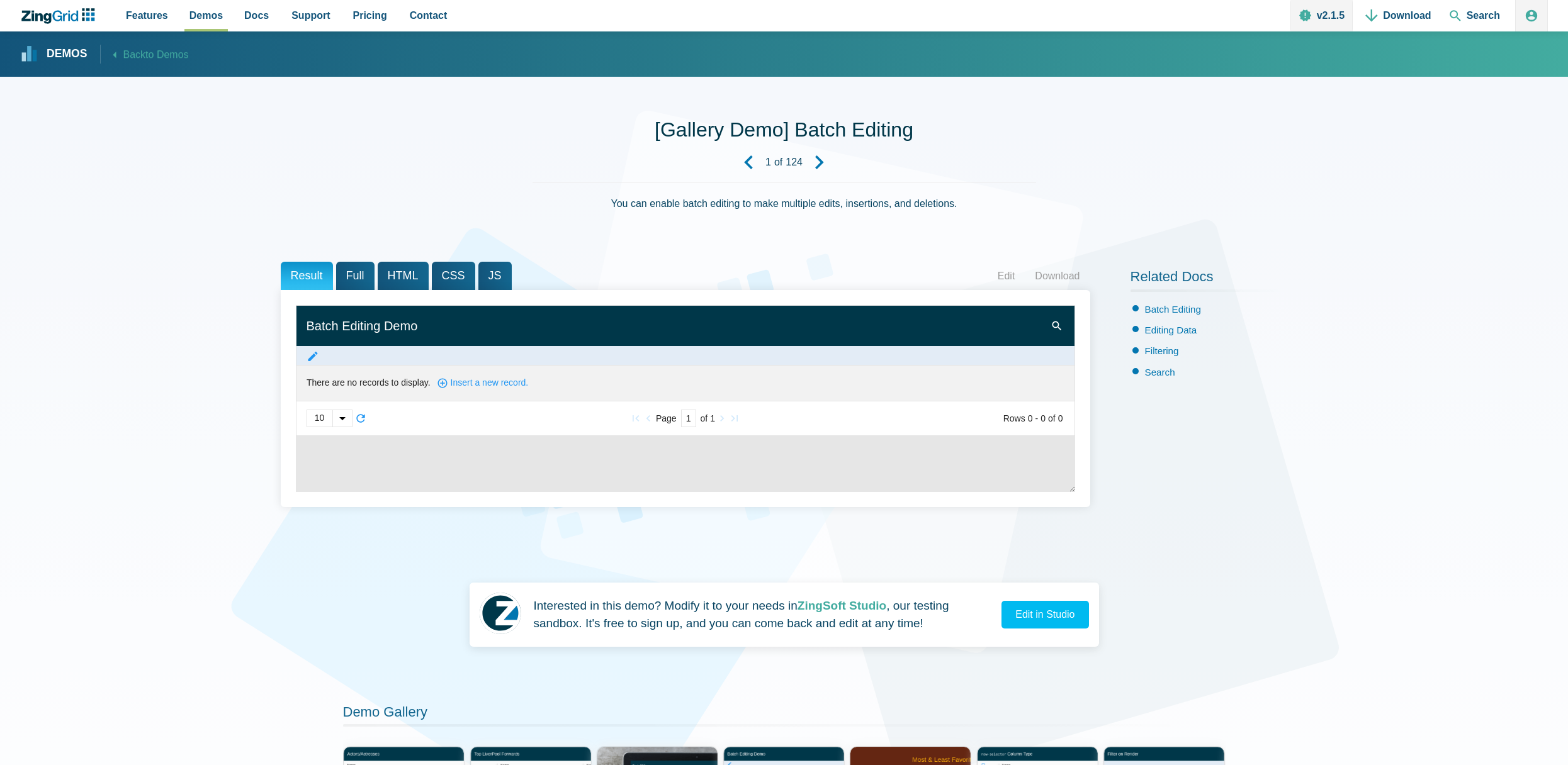
click at [421, 427] on div "10 5 10 50" at bounding box center [433, 418] width 252 height 17
click at [337, 426] on div "App Content" at bounding box center [343, 419] width 20 height 17
click at [319, 406] on span "50" at bounding box center [329, 399] width 45 height 20
click at [418, 422] on div "50 5 10 50 Page 1 of 1 Rows 0 - 0 of 0" at bounding box center [685, 418] width 778 height 34
click at [404, 420] on div "50 5 10 50 Page 1 of 1 Rows 0 - 0 of 0" at bounding box center [685, 418] width 778 height 34
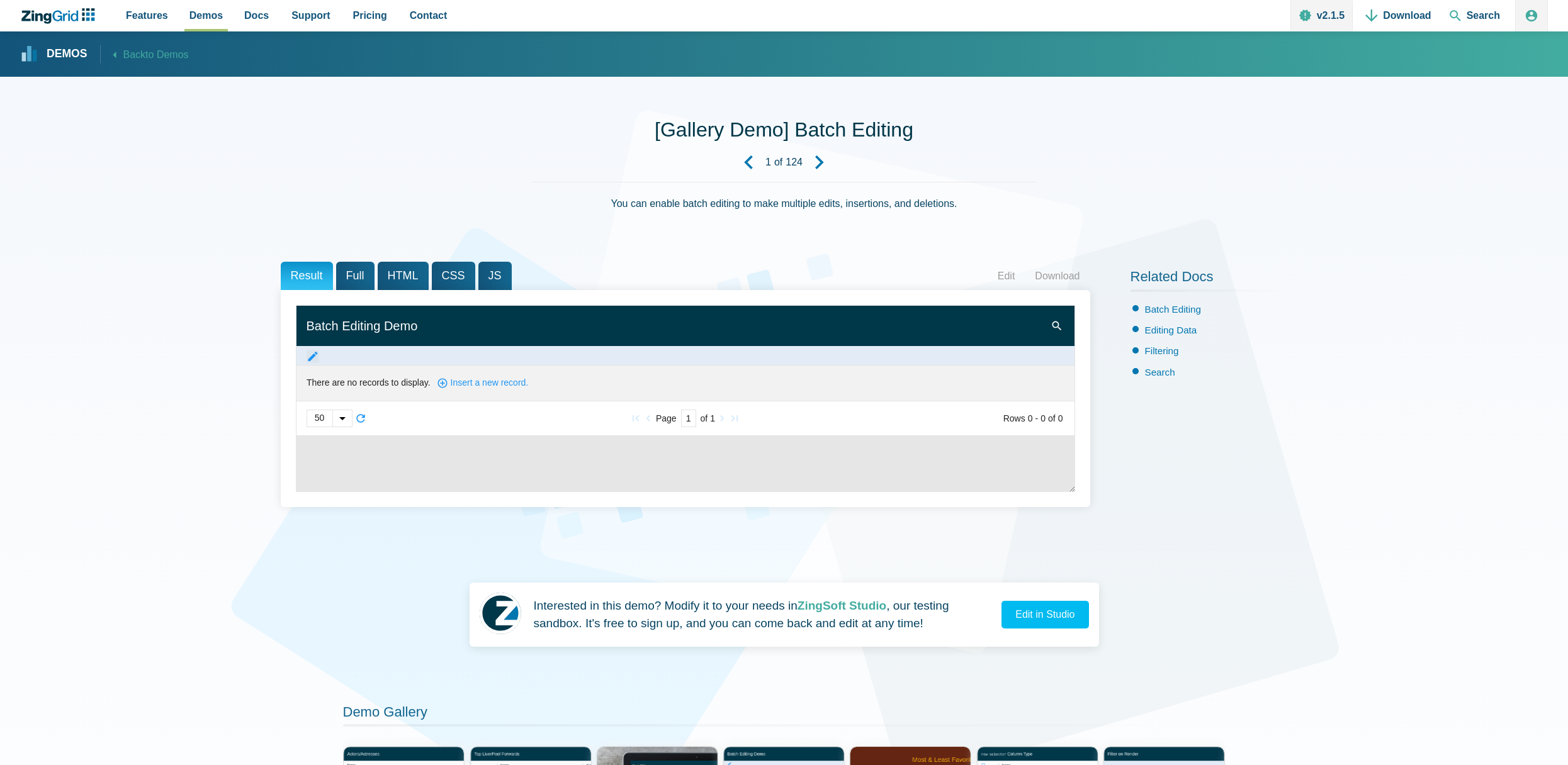
drag, startPoint x: 306, startPoint y: 355, endPoint x: 317, endPoint y: 361, distance: 12.5
click at [307, 355] on zg-icon "batchedit" at bounding box center [313, 357] width 13 height 13
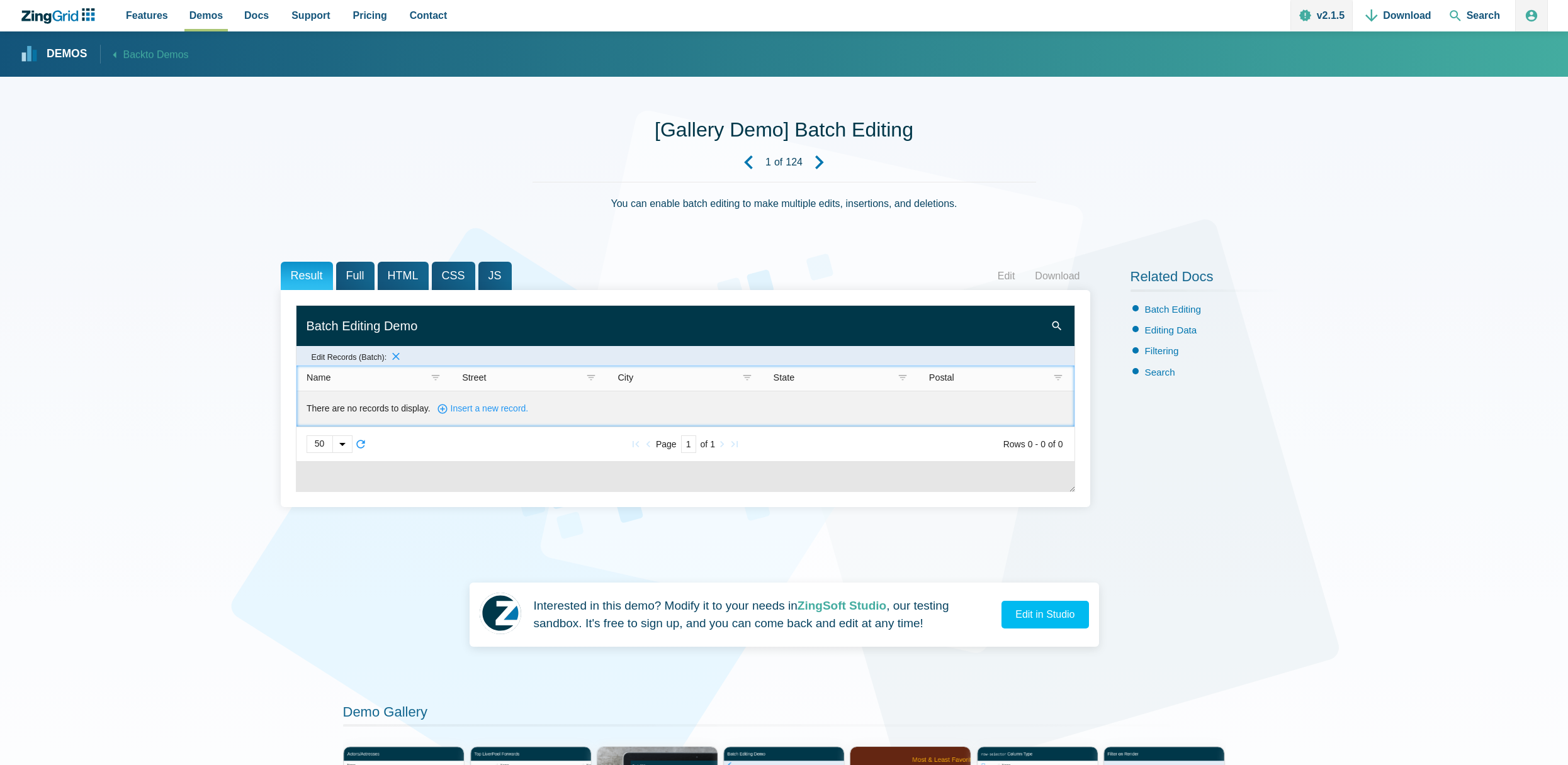
click at [377, 405] on span "There are no records to display." at bounding box center [369, 408] width 124 height 10
click at [450, 417] on span "Insert a new record." at bounding box center [489, 409] width 78 height 15
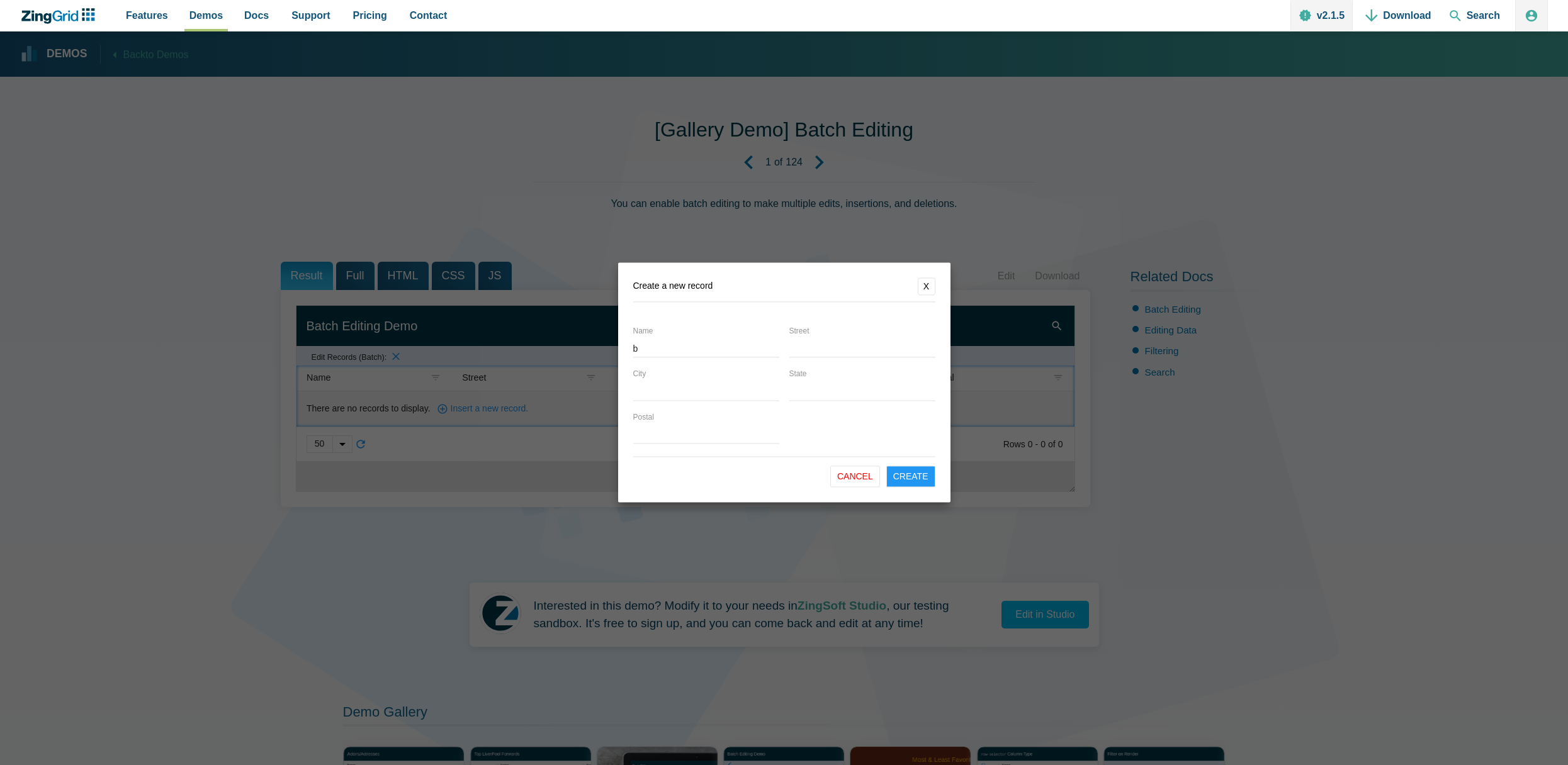
type input "b"
type input "asdf"
type input "alksdf"
type input "asdf"
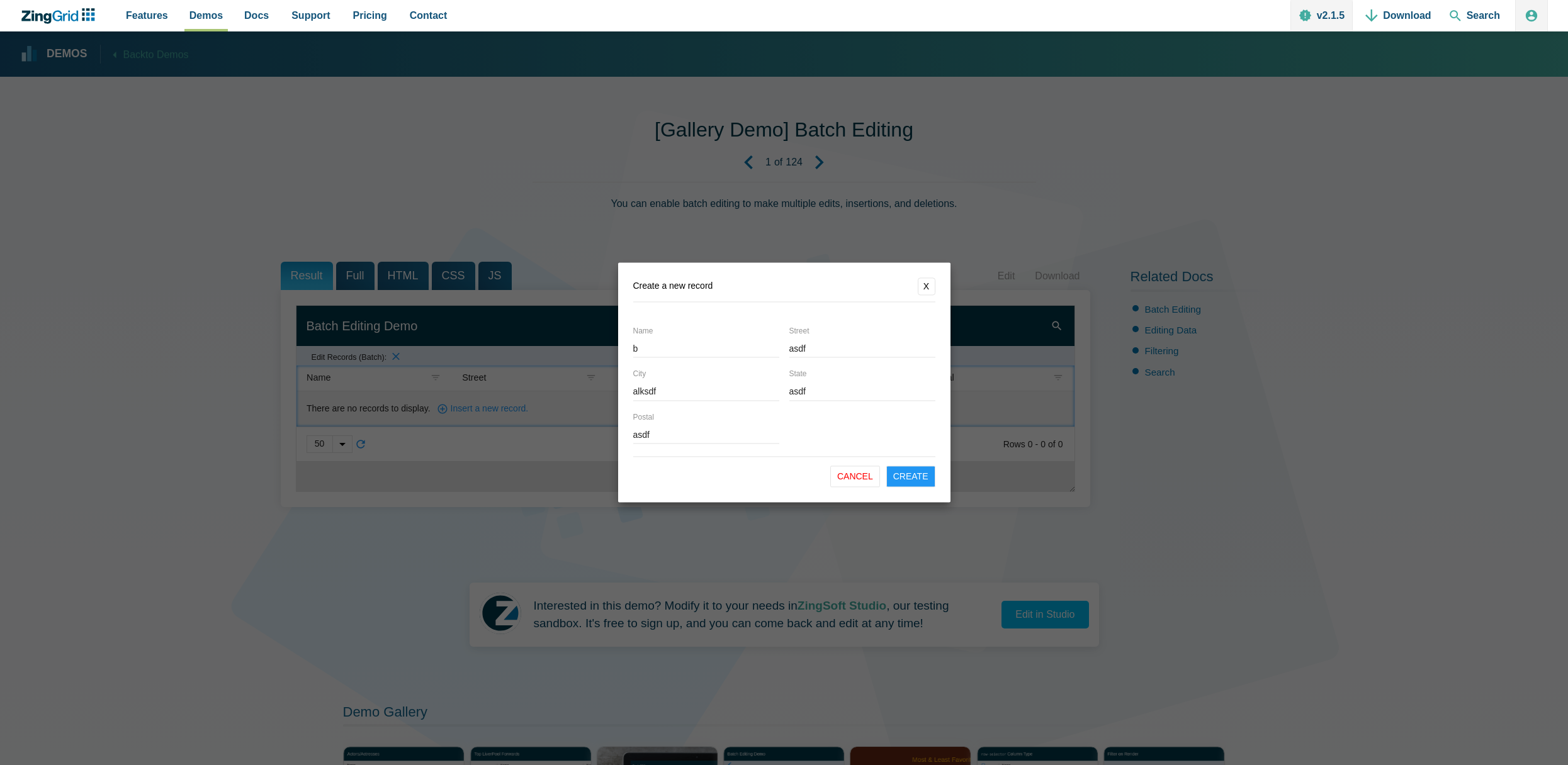
click button "X" at bounding box center [926, 286] width 17 height 17
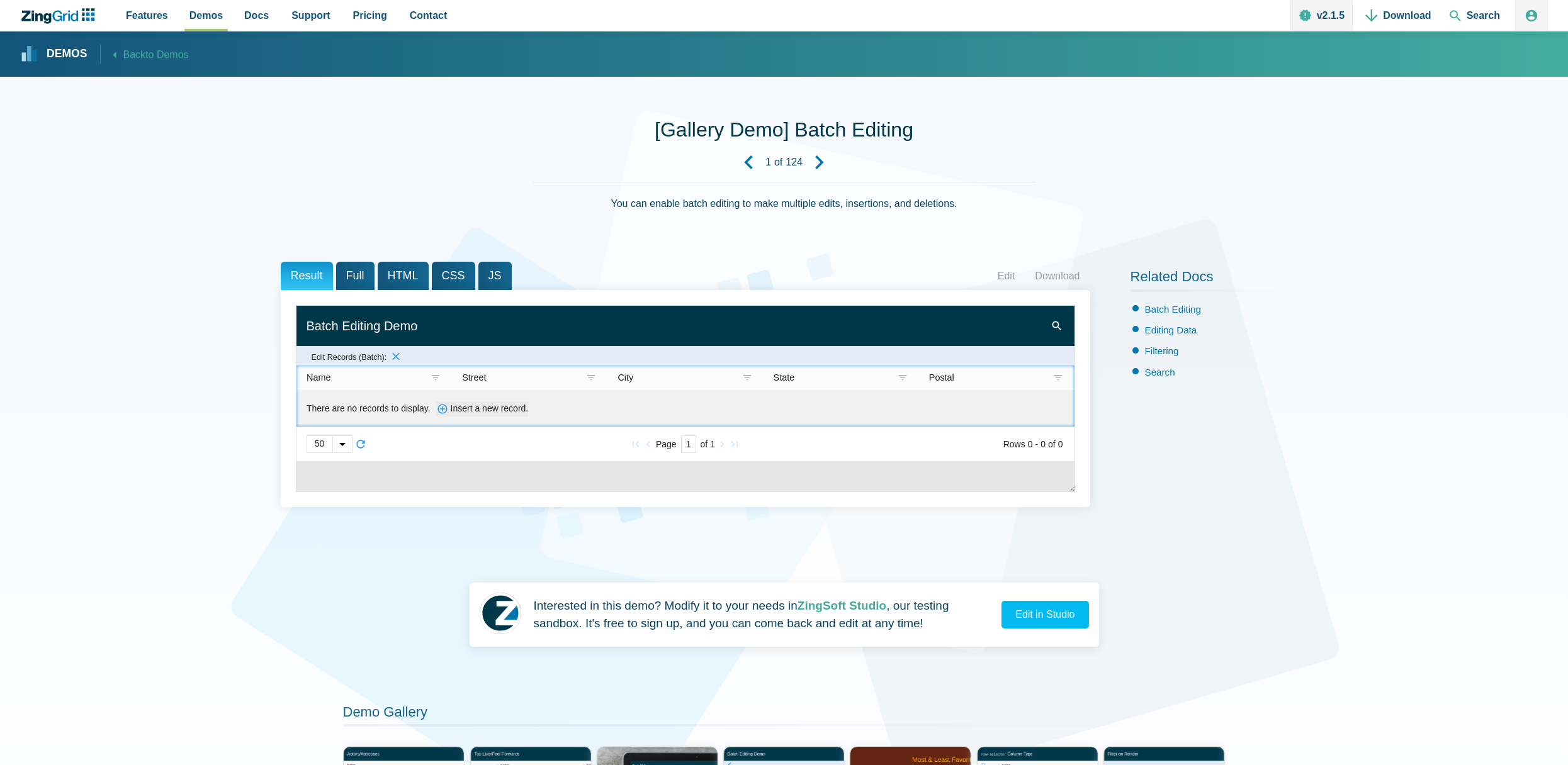
click at [450, 416] on span "Insert a new record." at bounding box center [489, 409] width 78 height 15
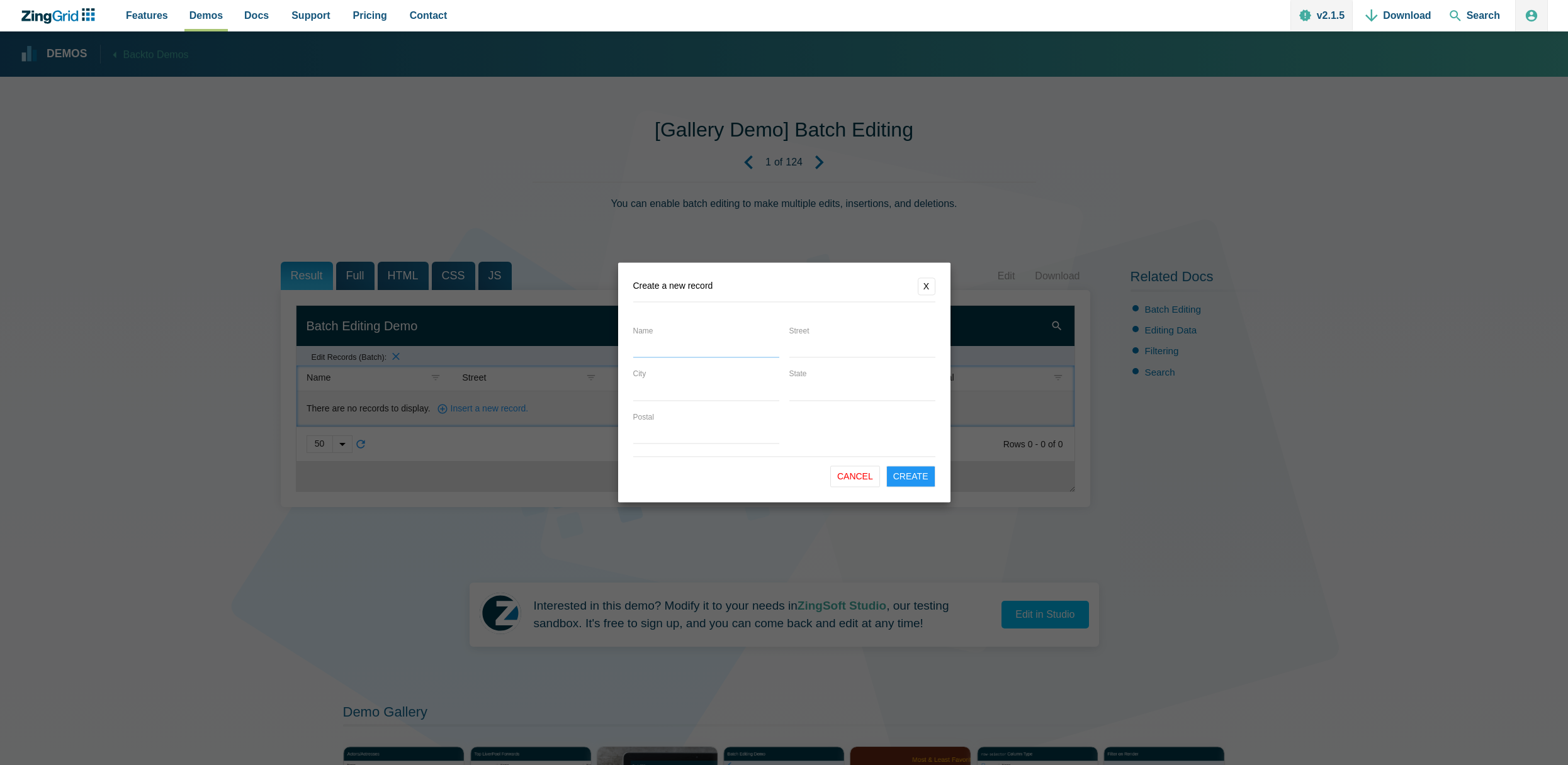
click at [693, 348] on input "Name" at bounding box center [706, 348] width 146 height 17
type input "test1"
type input "teststreet"
type input "newyork"
type input "la"
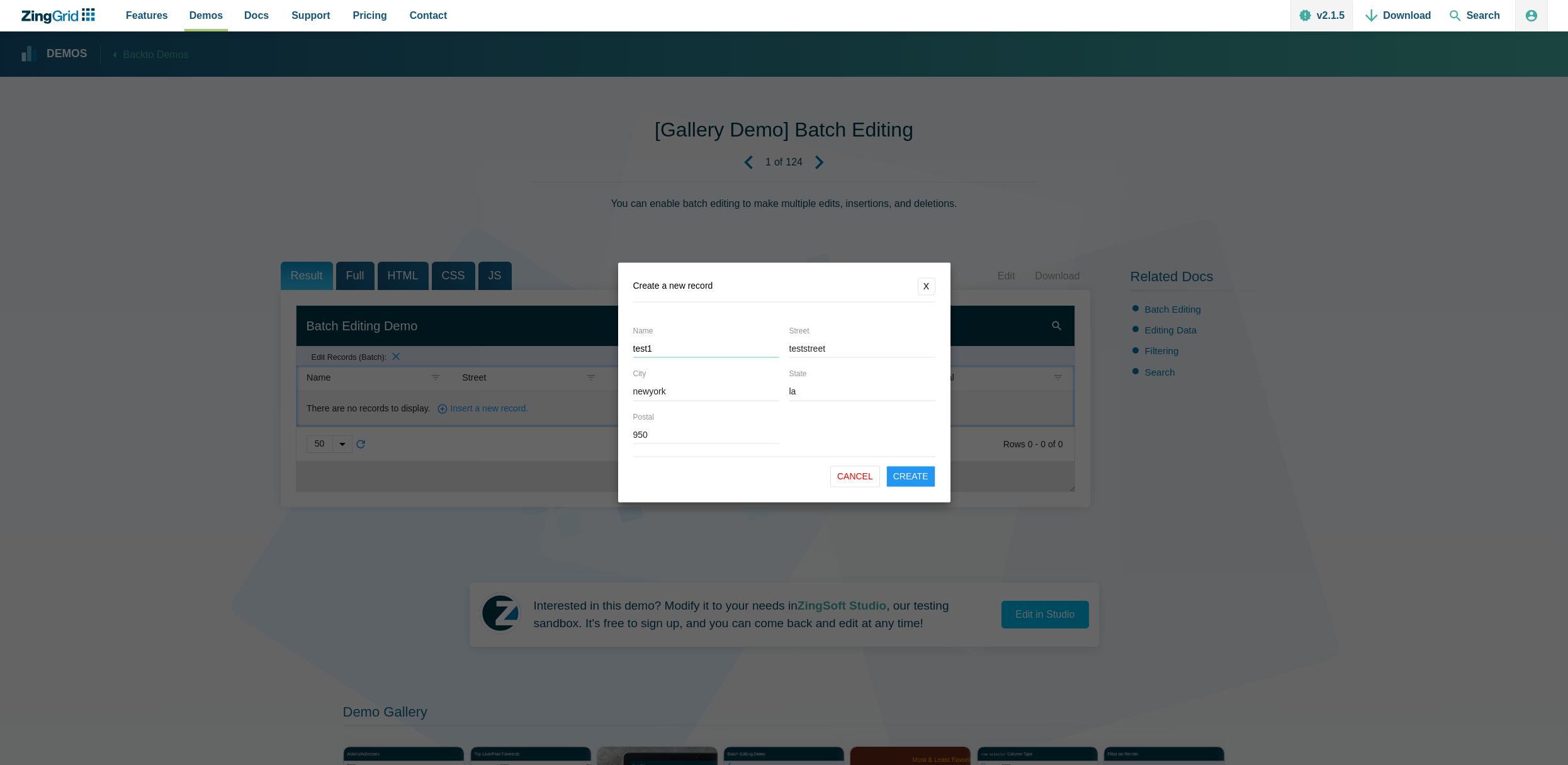
type input "9500"
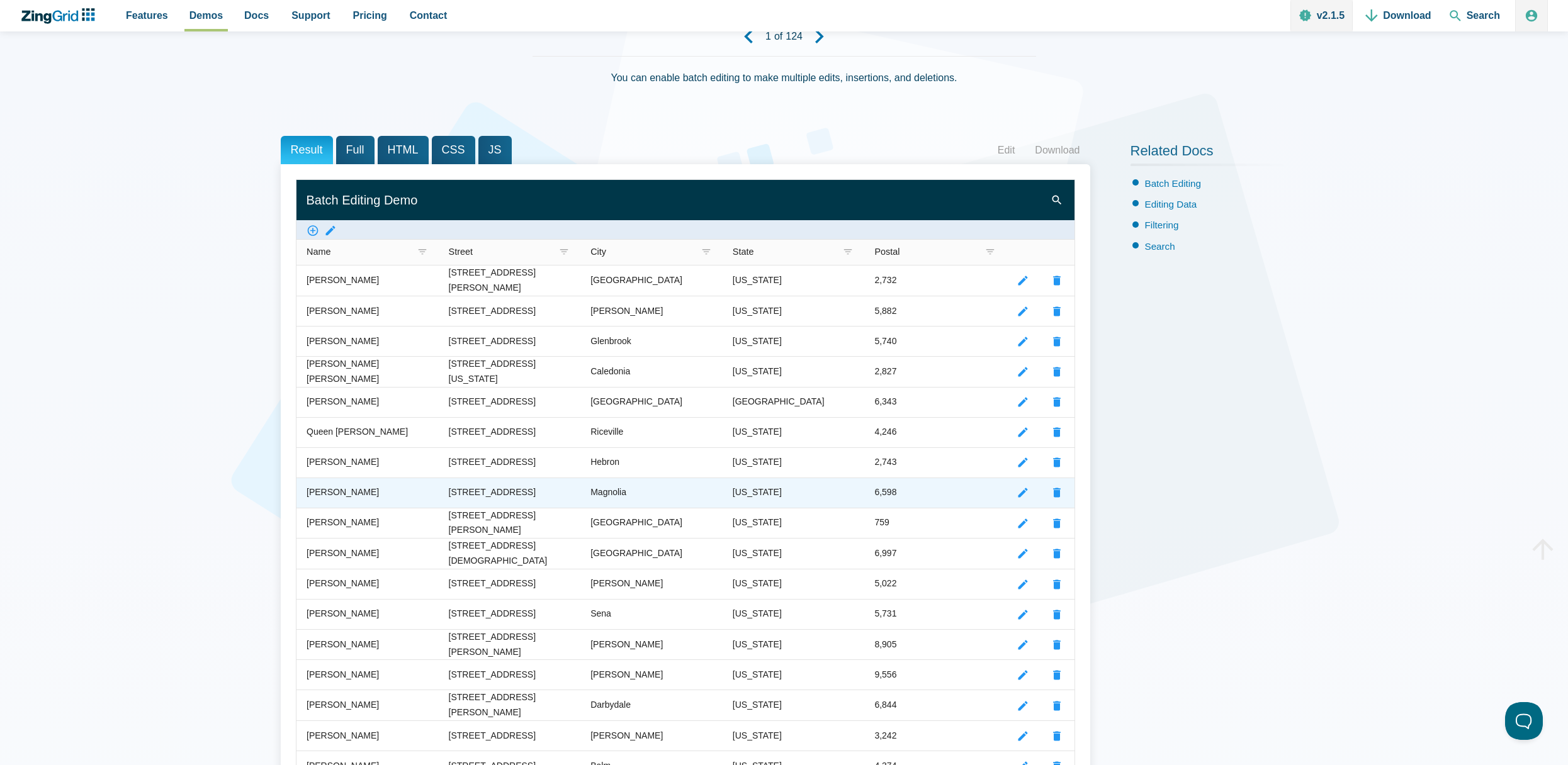
scroll to position [63, 0]
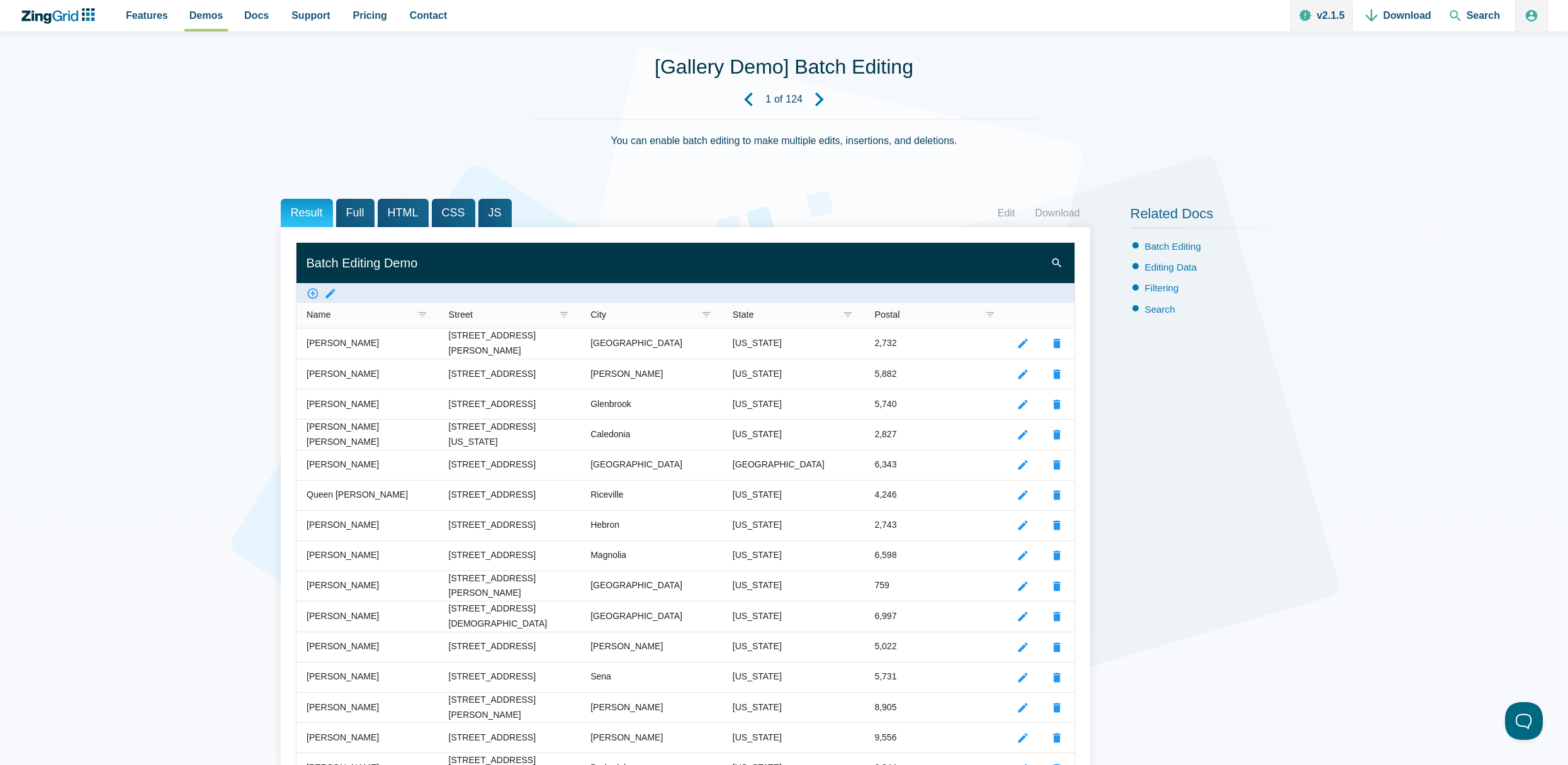
click at [328, 303] on zg-head-cell "Name" at bounding box center [368, 315] width 142 height 27
click at [329, 300] on zg-icon "batchedit" at bounding box center [330, 294] width 13 height 13
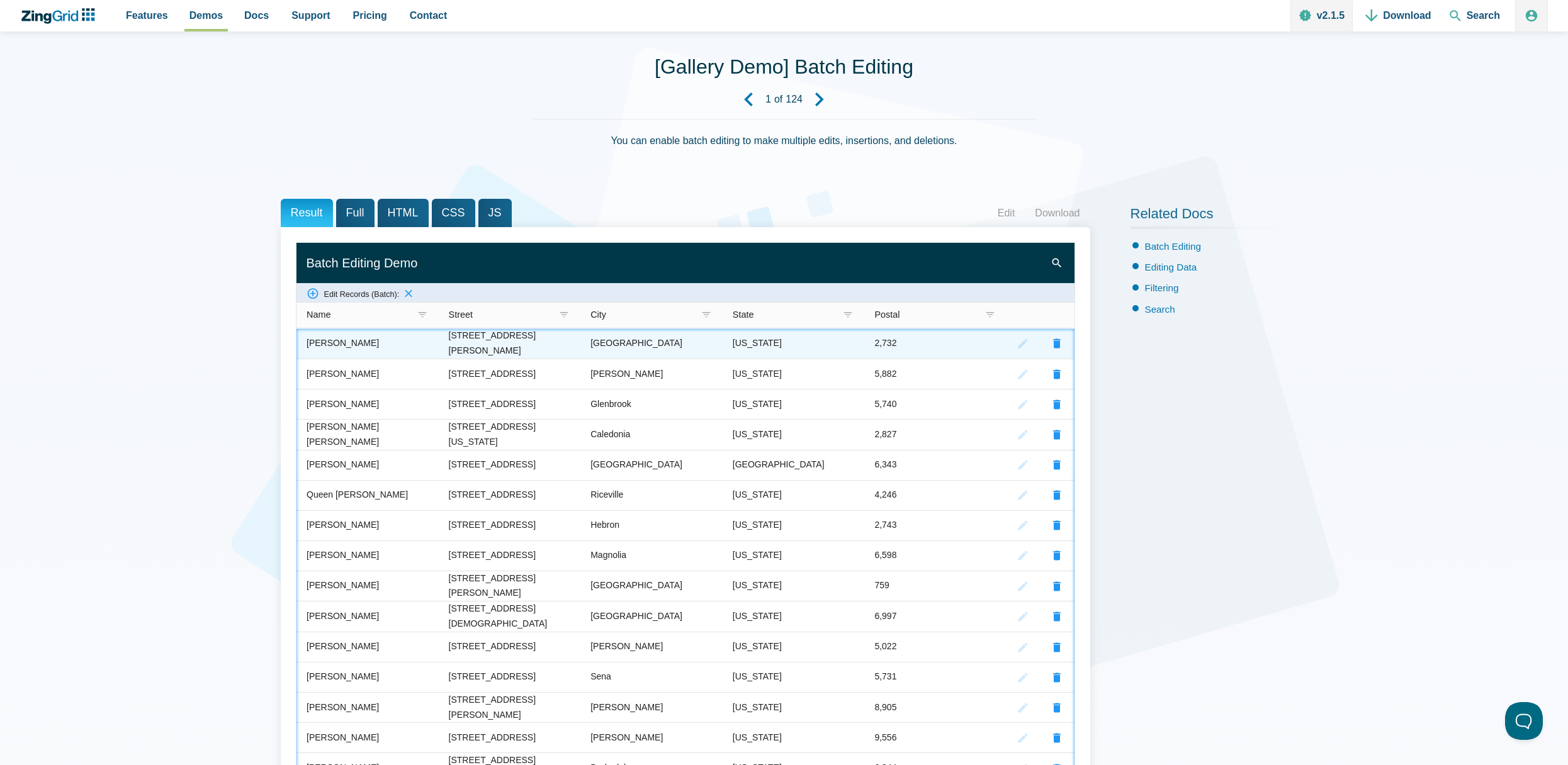
click at [1022, 346] on zg-icon "editrecord" at bounding box center [1023, 343] width 13 height 13
click at [974, 344] on zg-cell "2,732" at bounding box center [936, 344] width 142 height 30
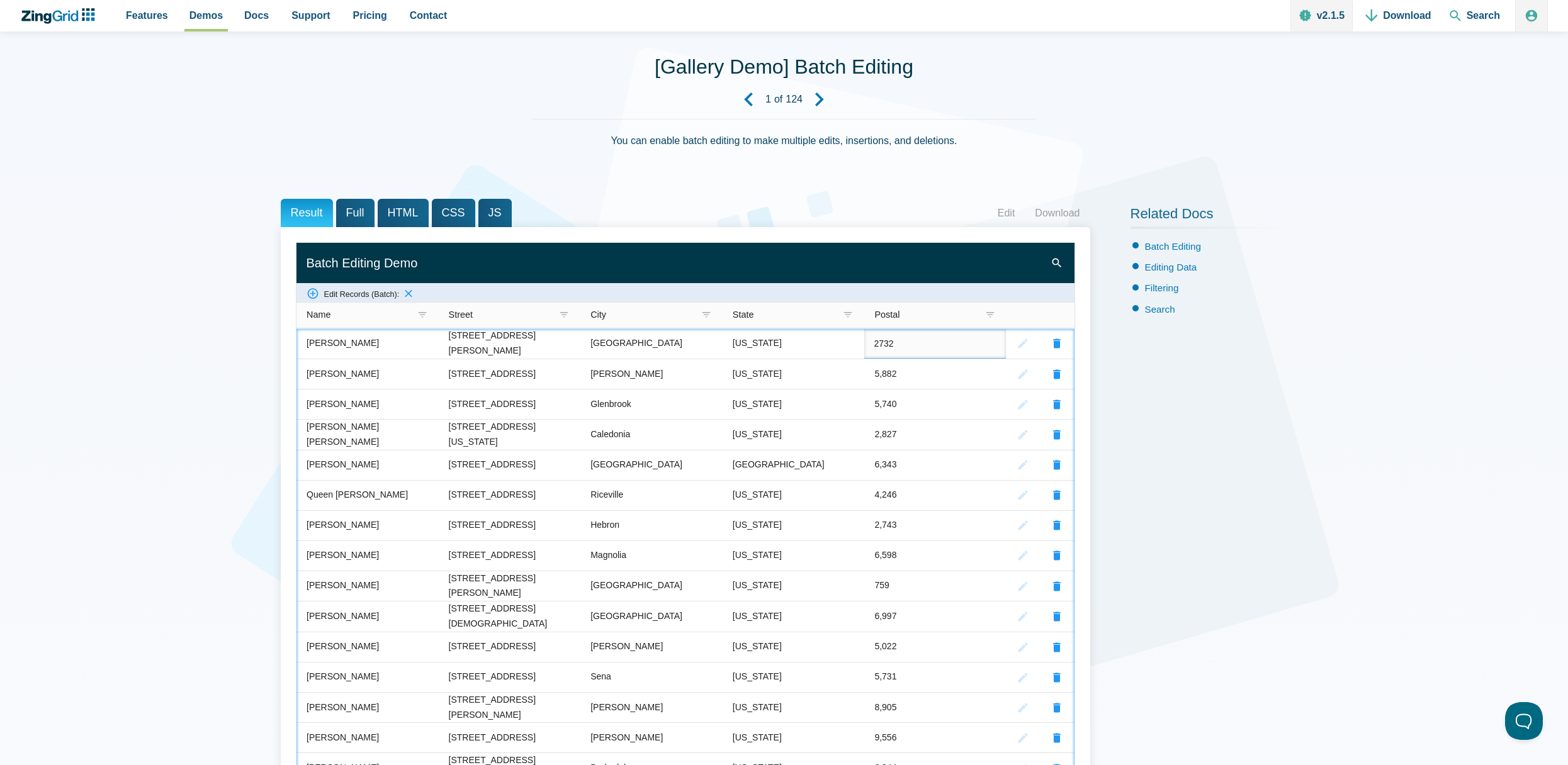
click at [919, 344] on input "2732" at bounding box center [935, 343] width 142 height 30
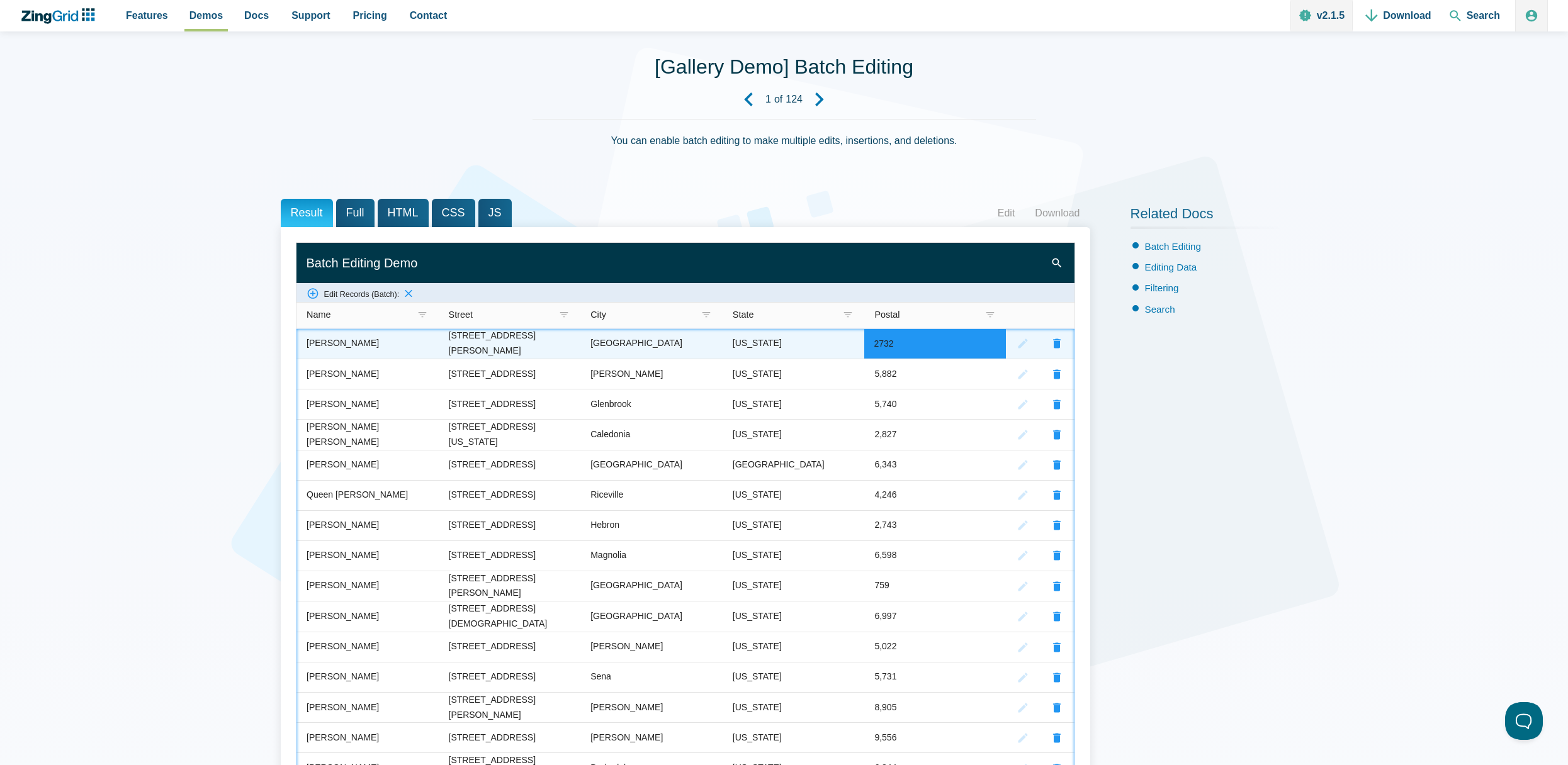
click at [818, 347] on zg-cell "New York" at bounding box center [793, 344] width 142 height 30
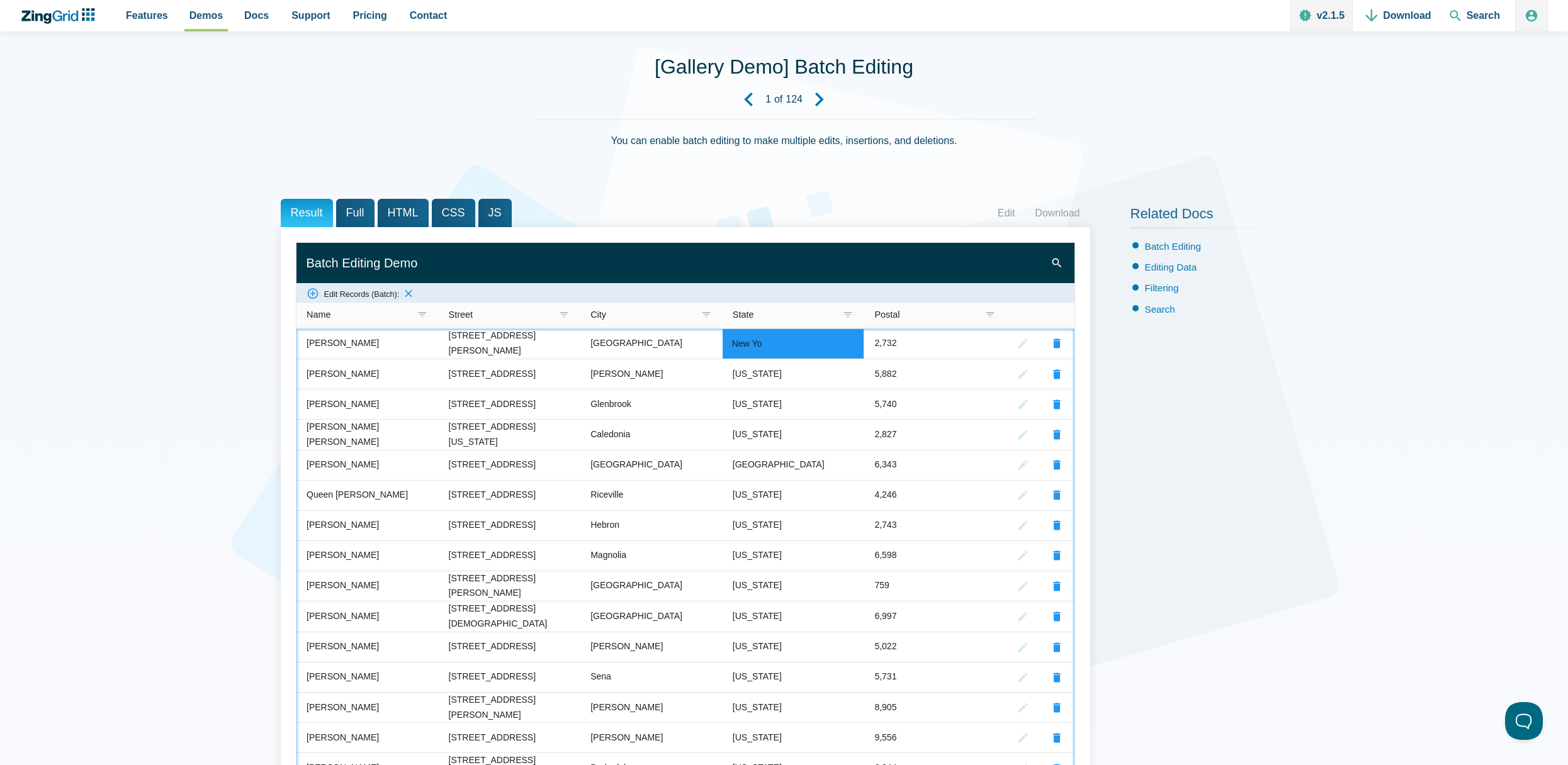
type input "New Yo"
click at [857, 351] on input "New Yo" at bounding box center [793, 343] width 142 height 30
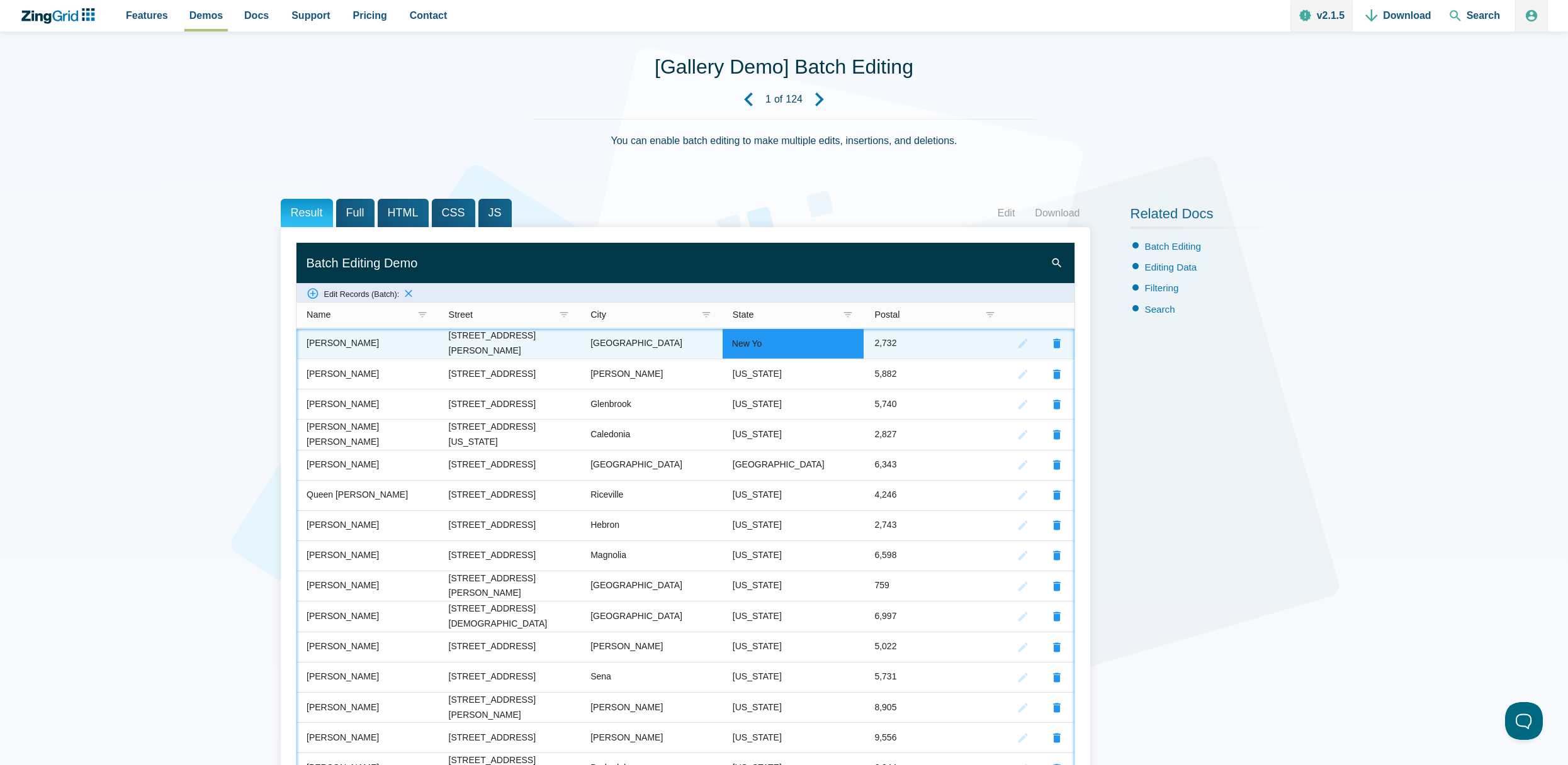
click at [908, 345] on zg-cell "2,732" at bounding box center [936, 344] width 142 height 30
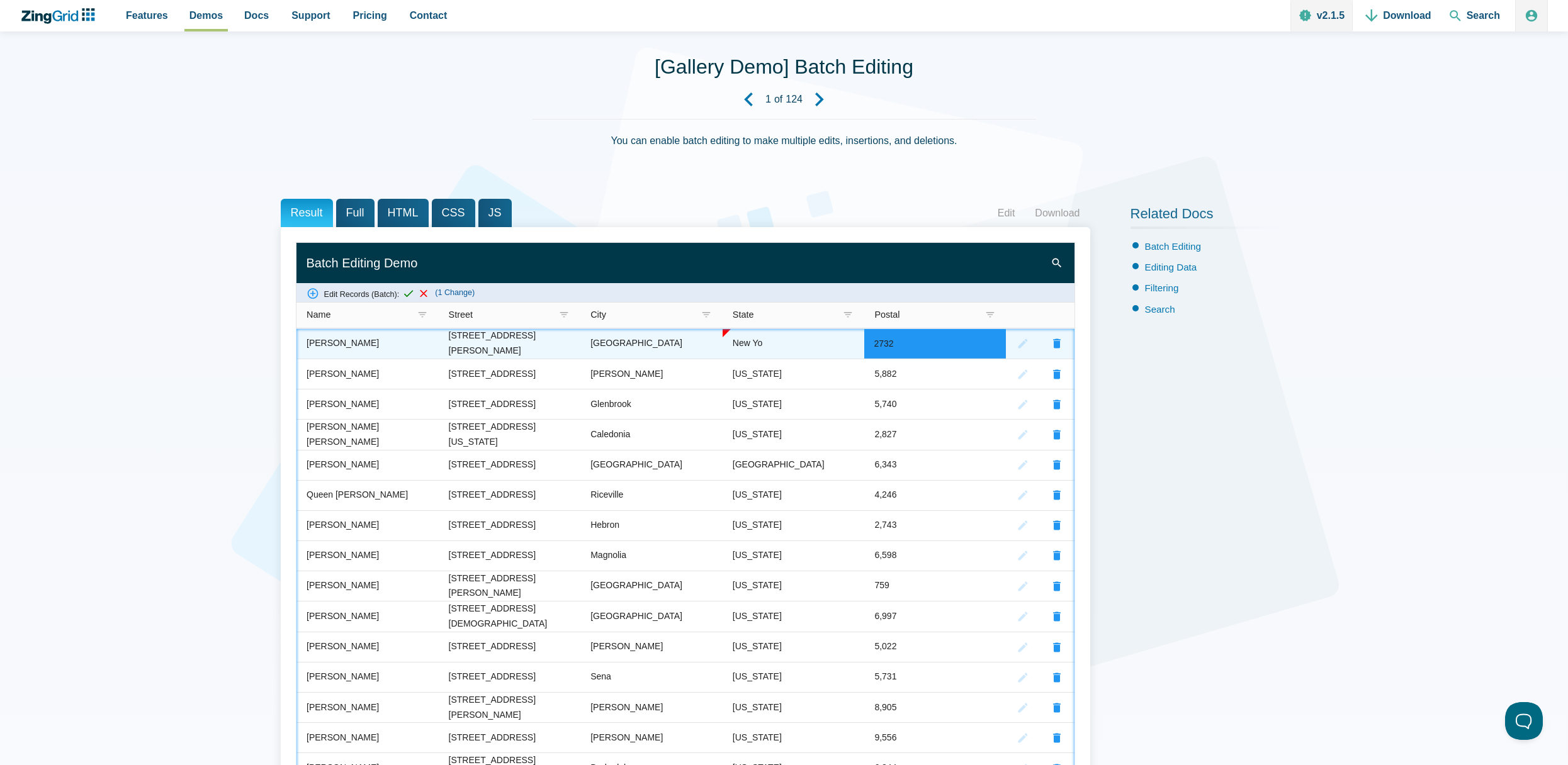
click at [1019, 345] on zg-icon "editrecord" at bounding box center [1023, 343] width 13 height 13
click at [1028, 344] on zg-icon "editrecord" at bounding box center [1023, 343] width 13 height 13
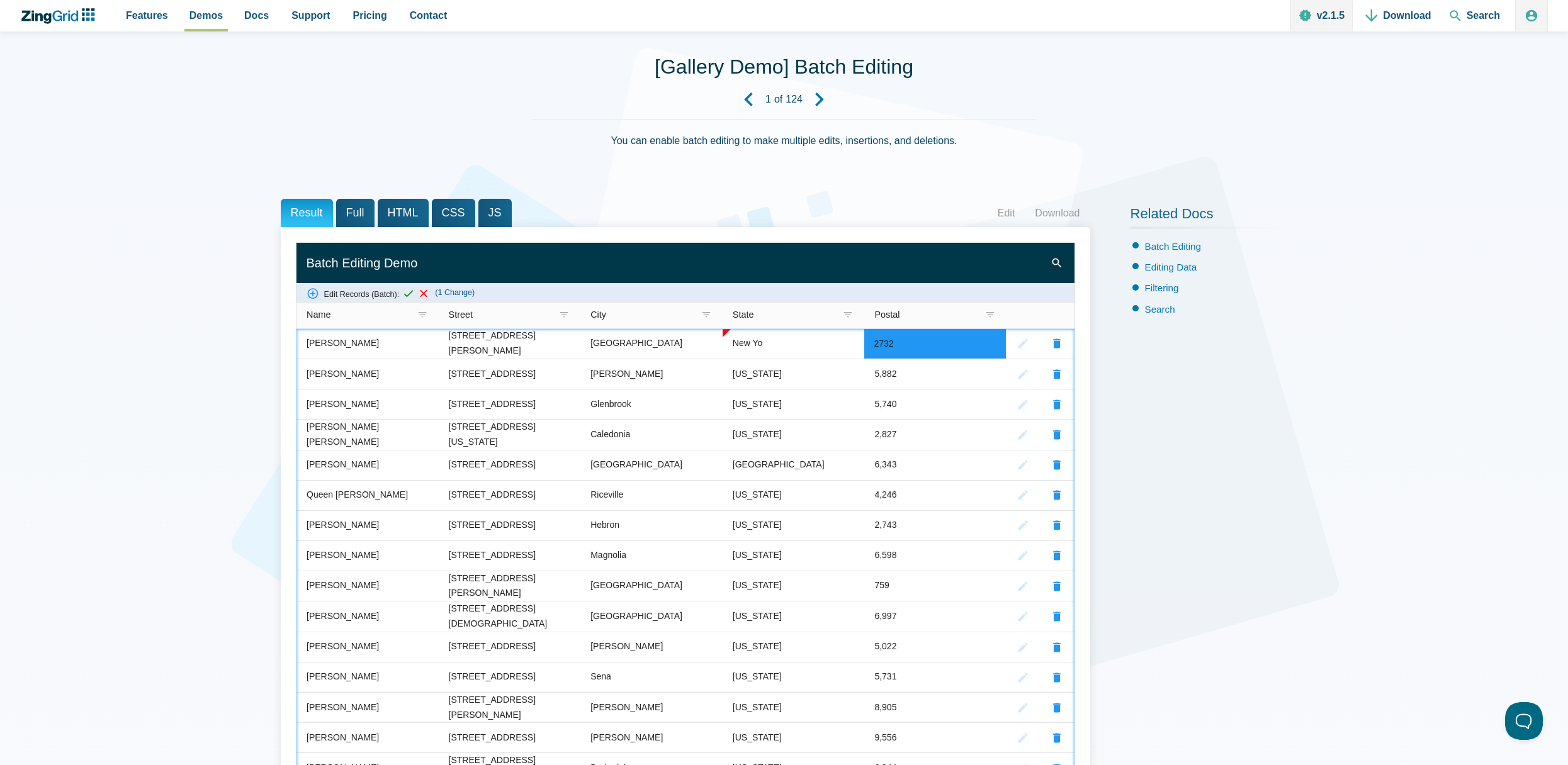
click at [1012, 317] on zg-head-cell "App Content" at bounding box center [1023, 315] width 34 height 27
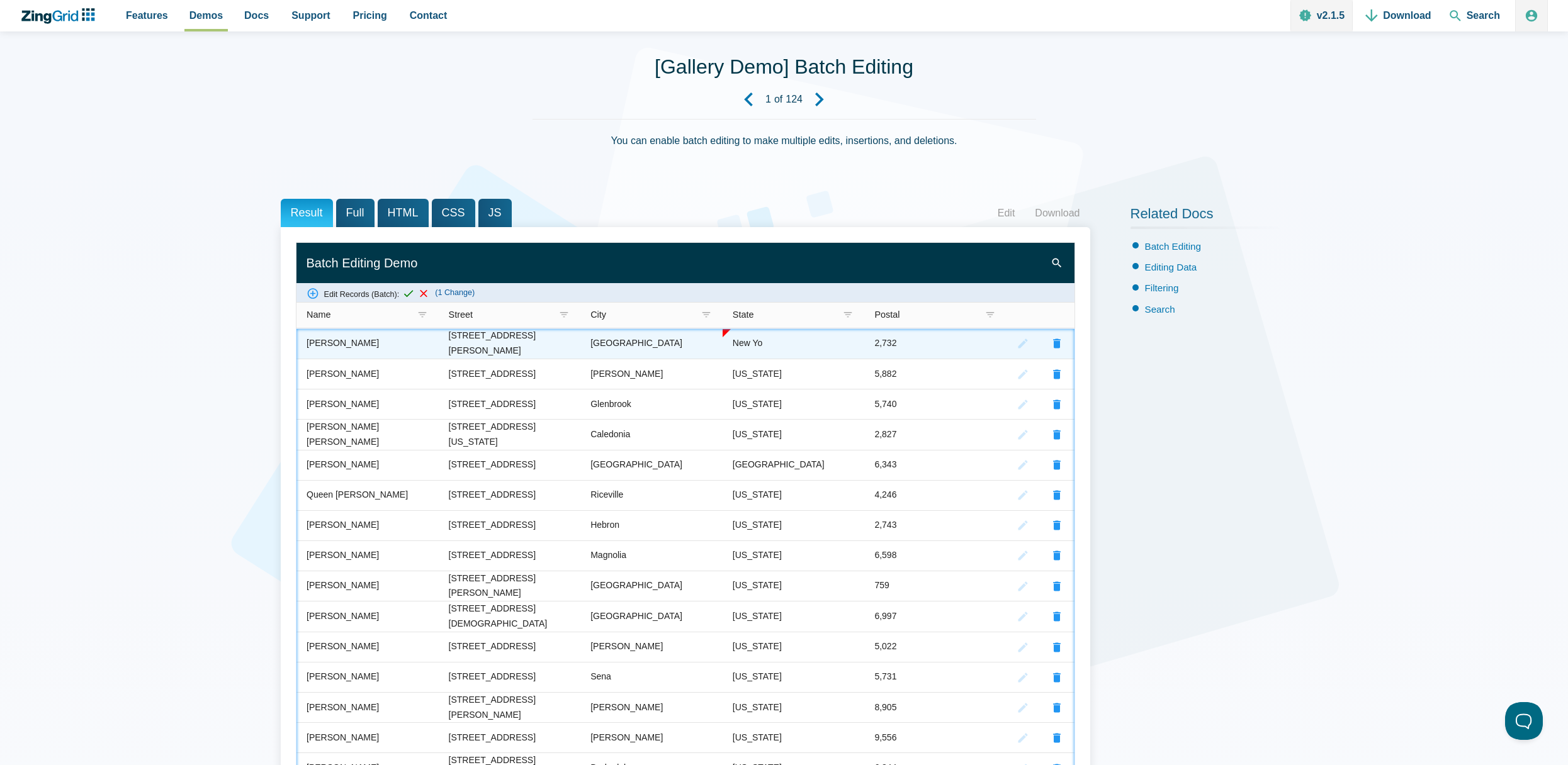
click at [396, 349] on zg-cell "[PERSON_NAME]" at bounding box center [368, 344] width 142 height 30
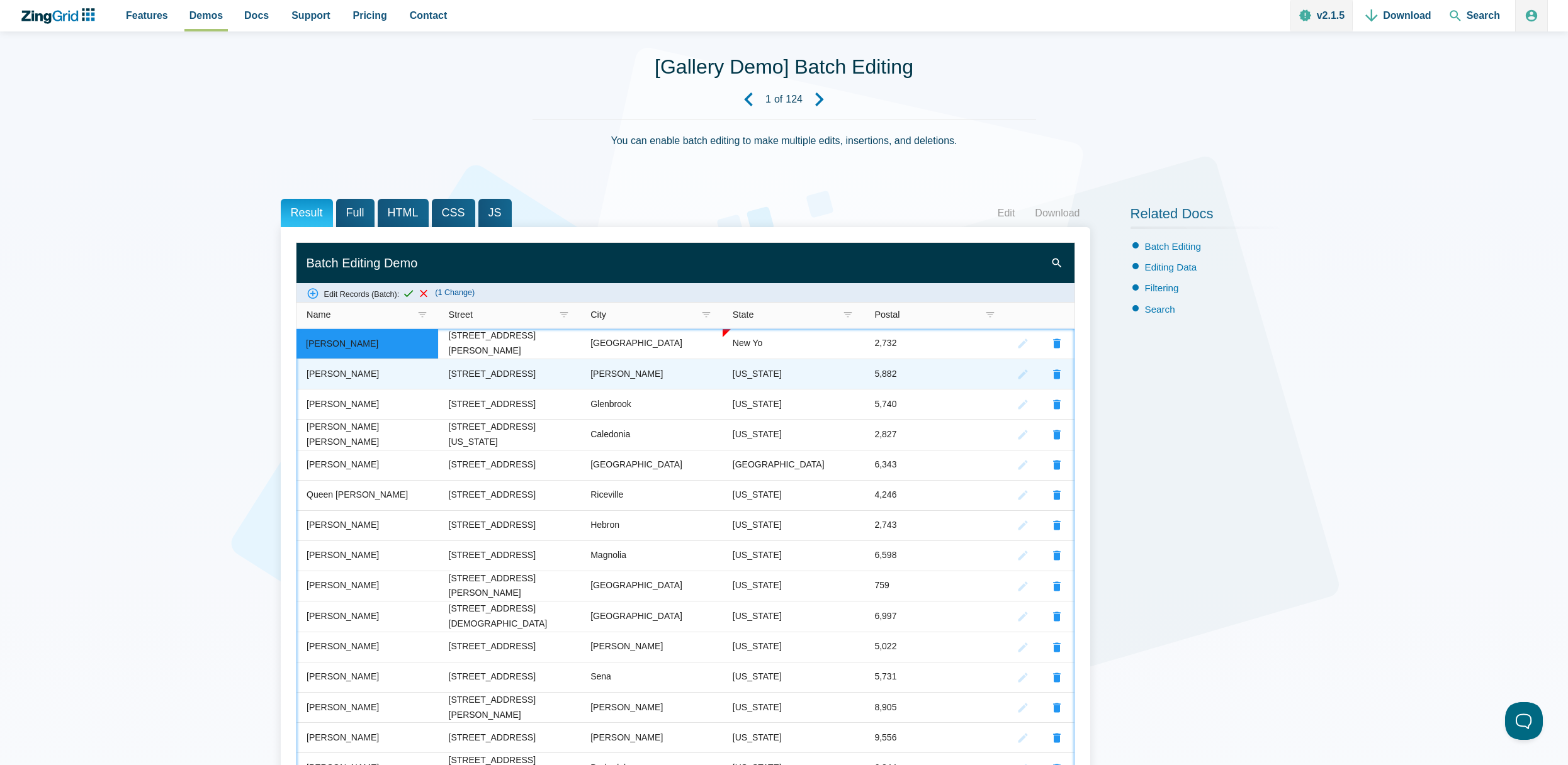
click at [556, 370] on zg-cell "[STREET_ADDRESS]" at bounding box center [509, 374] width 142 height 30
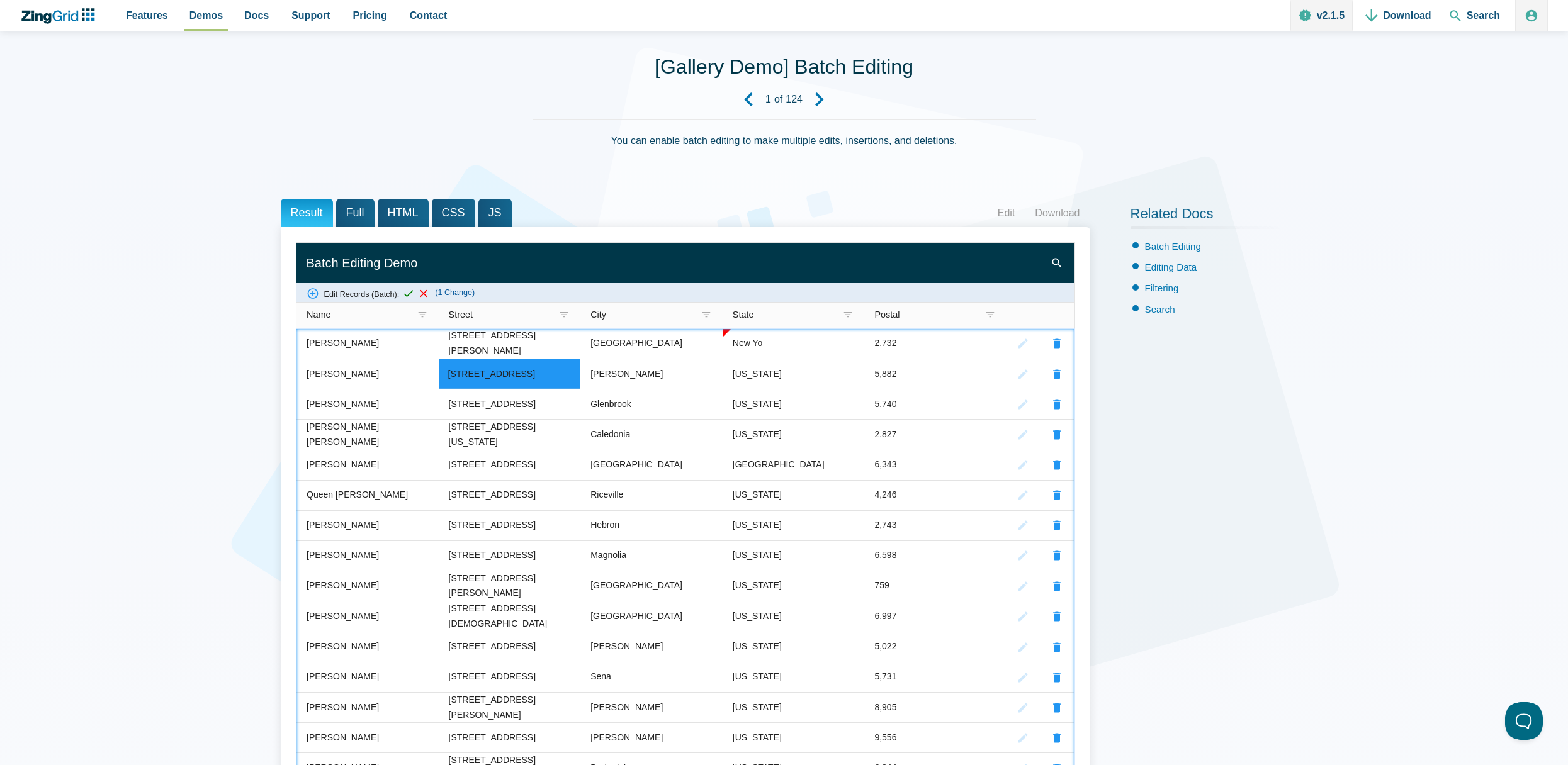
click at [484, 338] on div "424 Harman Street" at bounding box center [509, 344] width 122 height 30
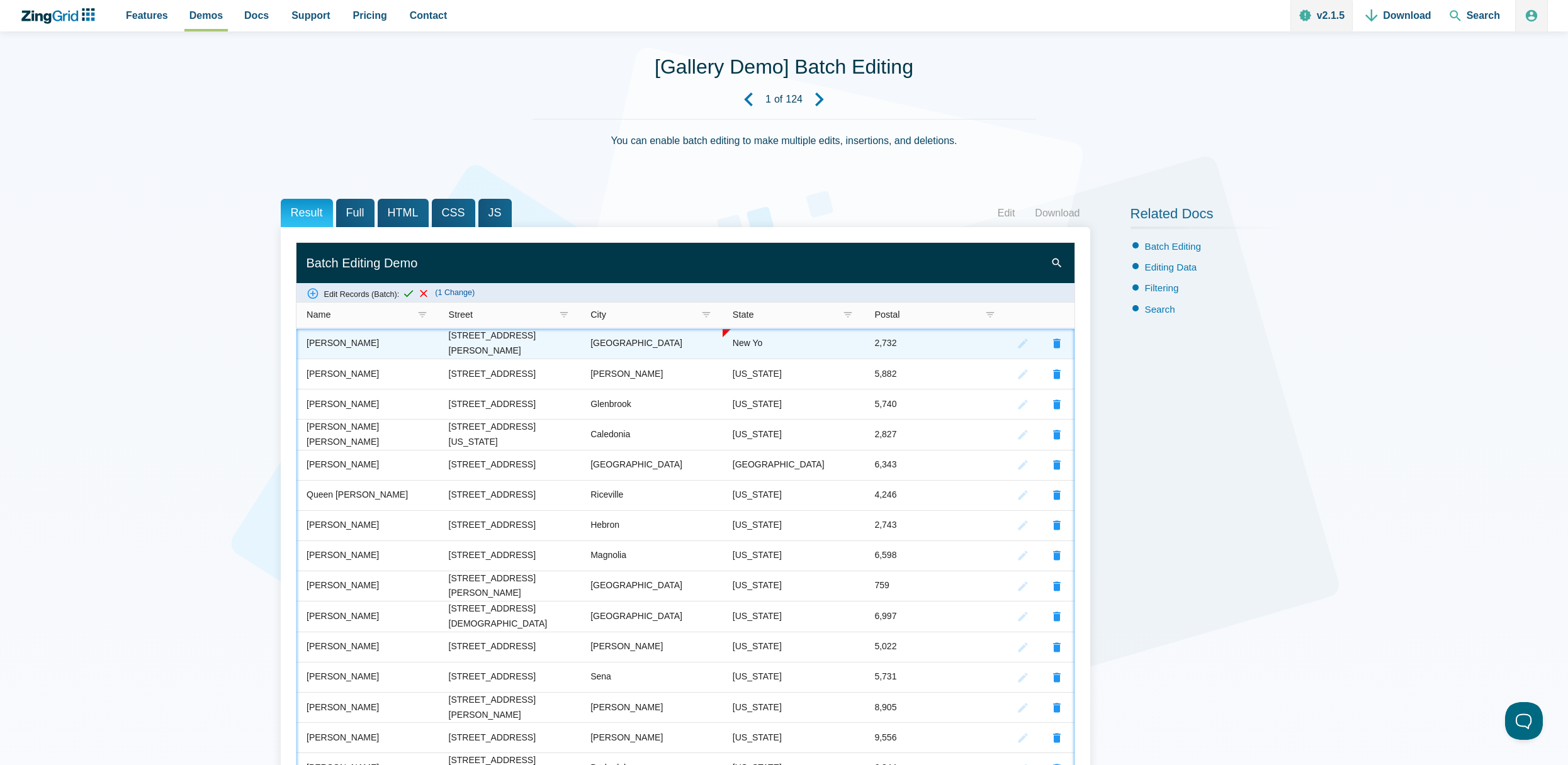
click at [374, 345] on zg-cell "Lizzie Pacheco" at bounding box center [368, 344] width 142 height 30
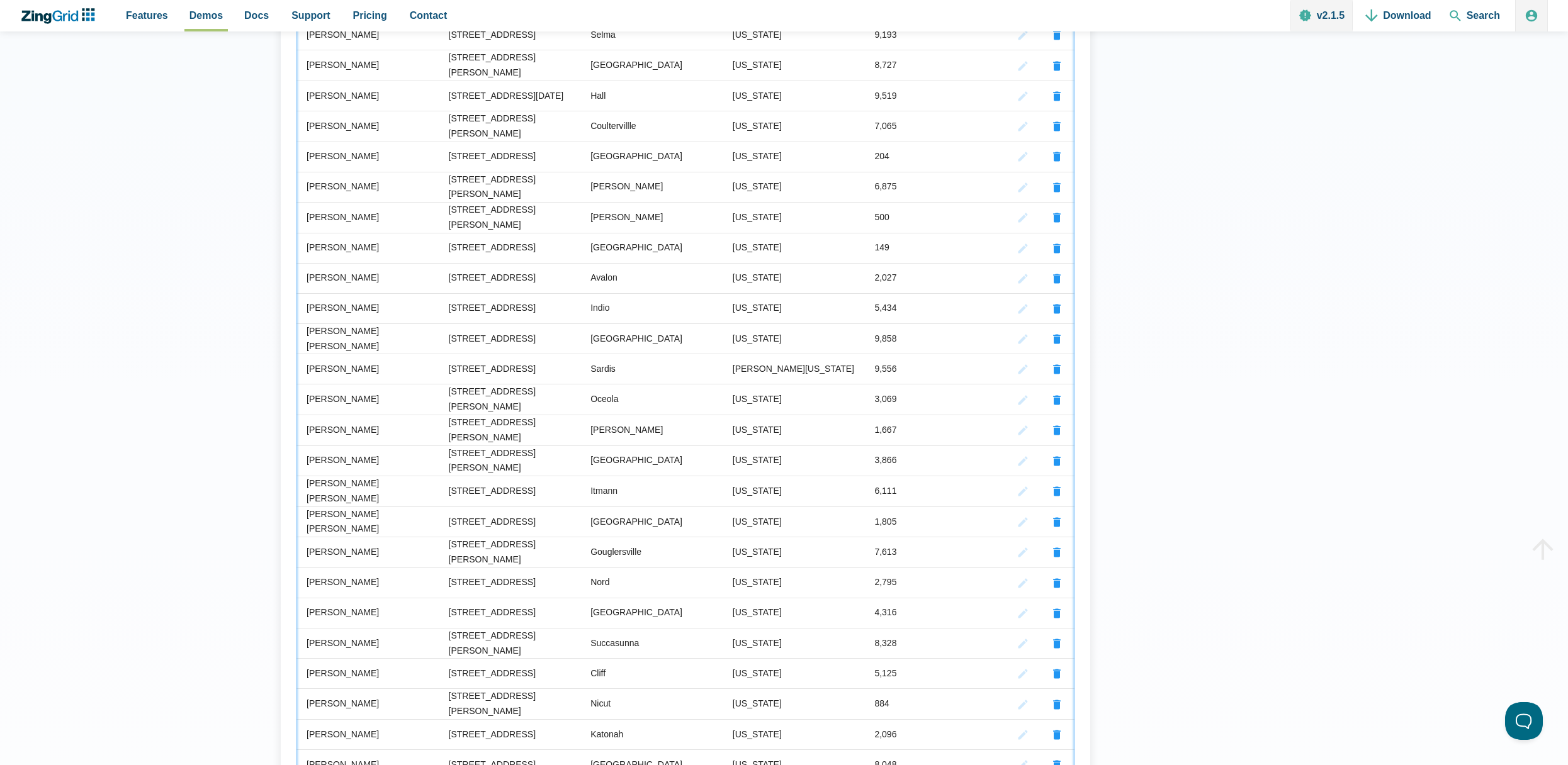
scroll to position [755, 0]
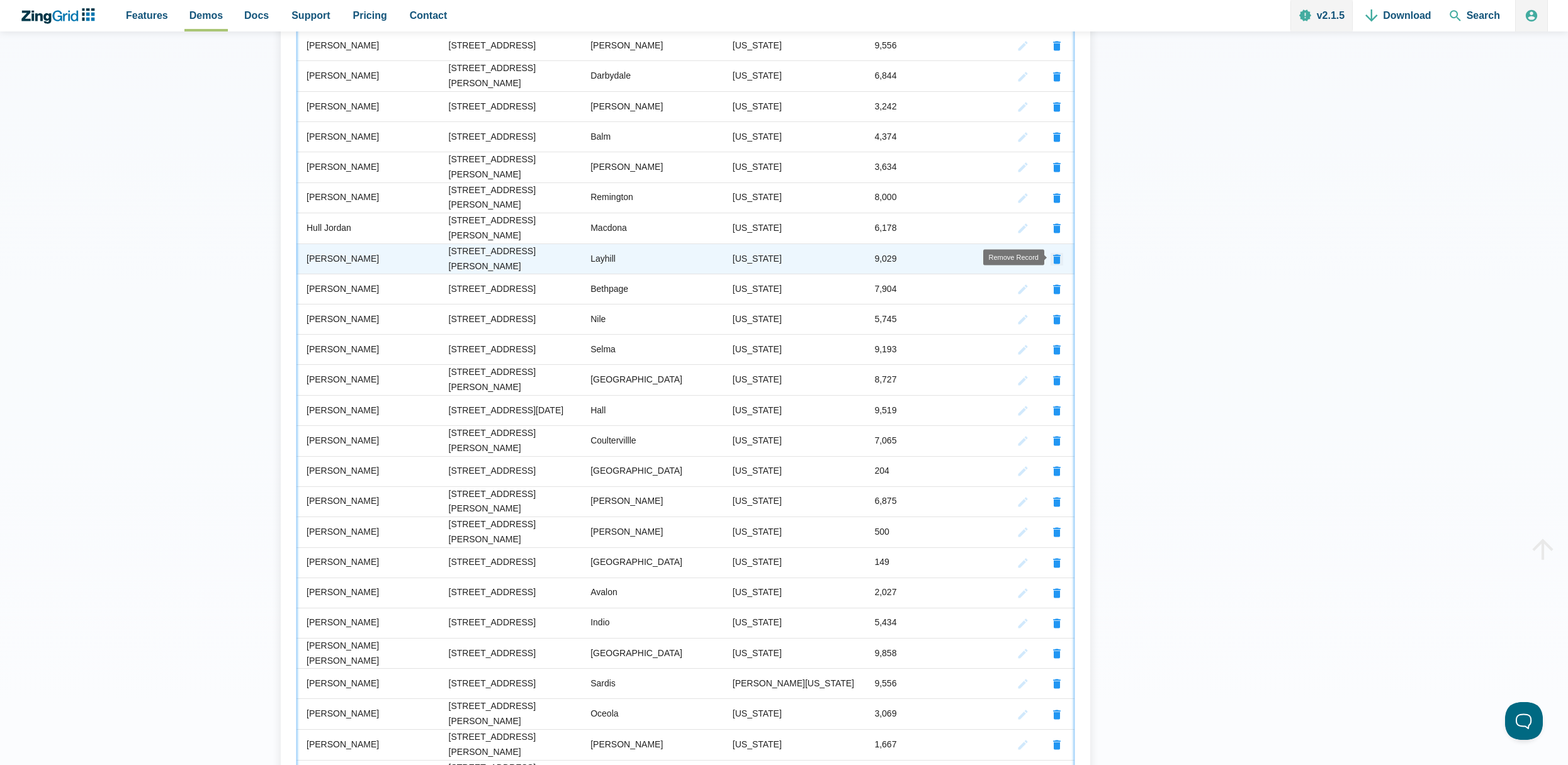
click at [1053, 254] on zg-icon "removerecord" at bounding box center [1057, 259] width 13 height 13
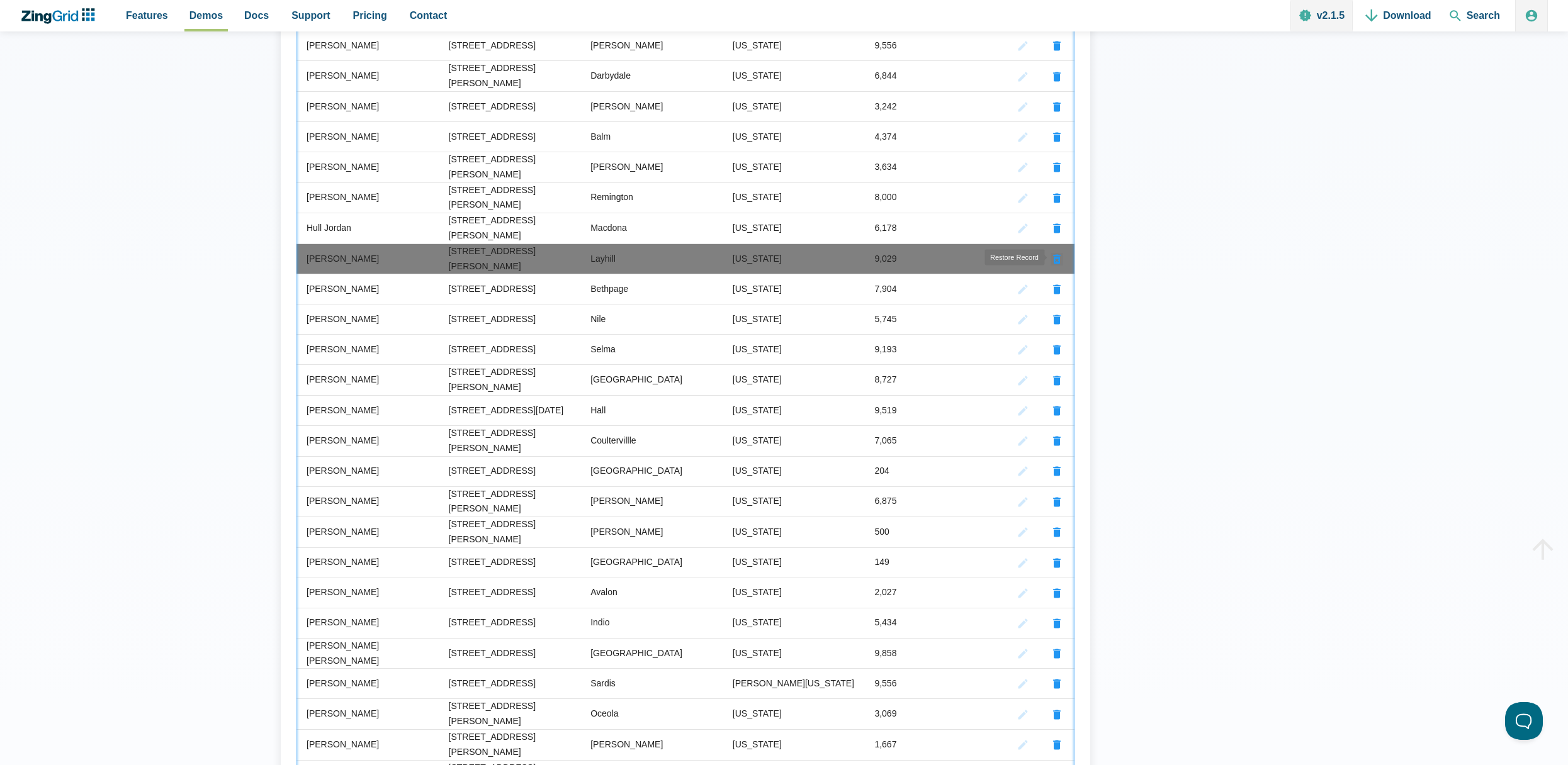
click at [1053, 254] on zg-icon "undoremoverecord" at bounding box center [1057, 259] width 13 height 13
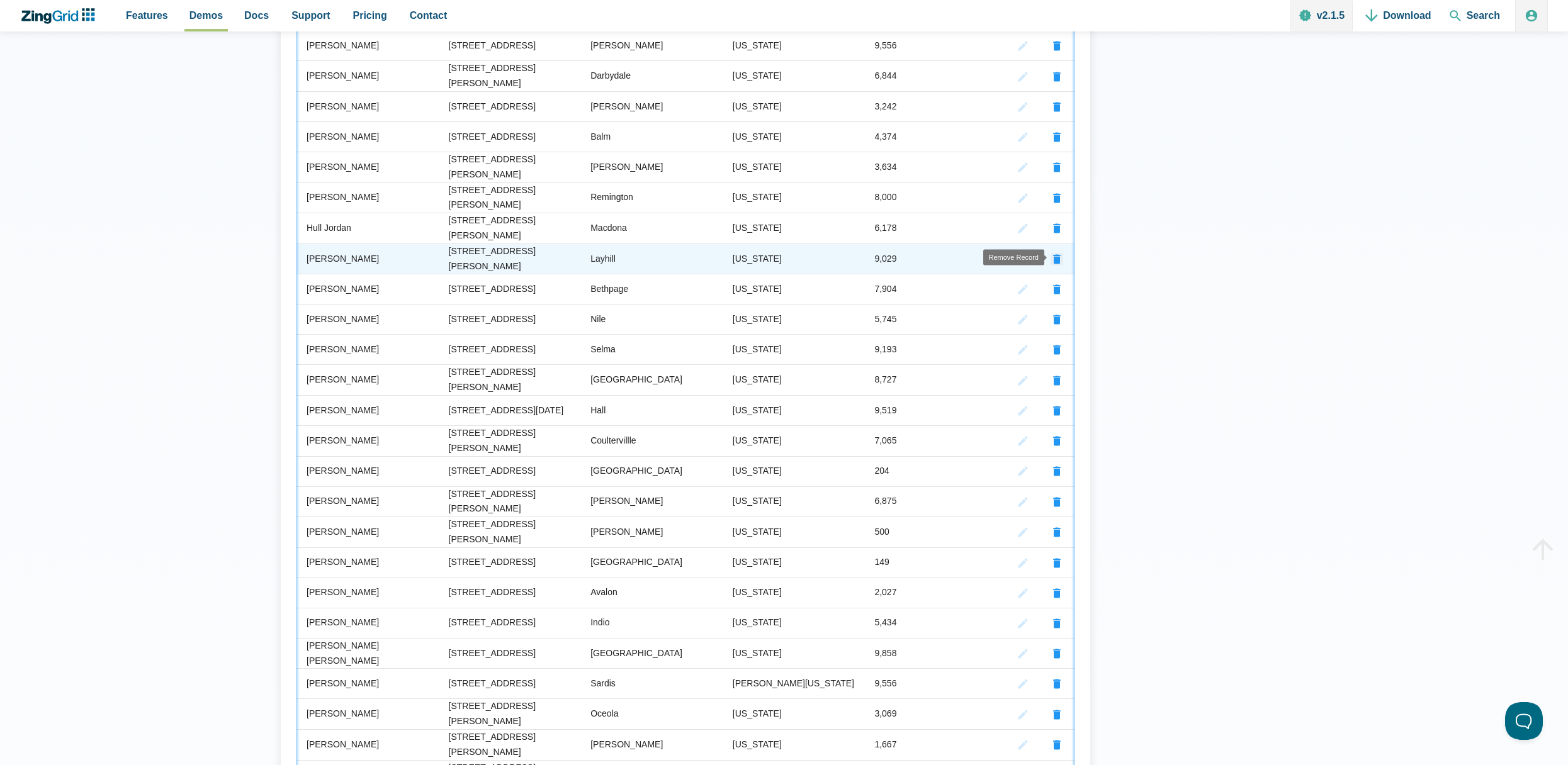
click at [1053, 254] on zg-icon "removerecord" at bounding box center [1057, 259] width 13 height 13
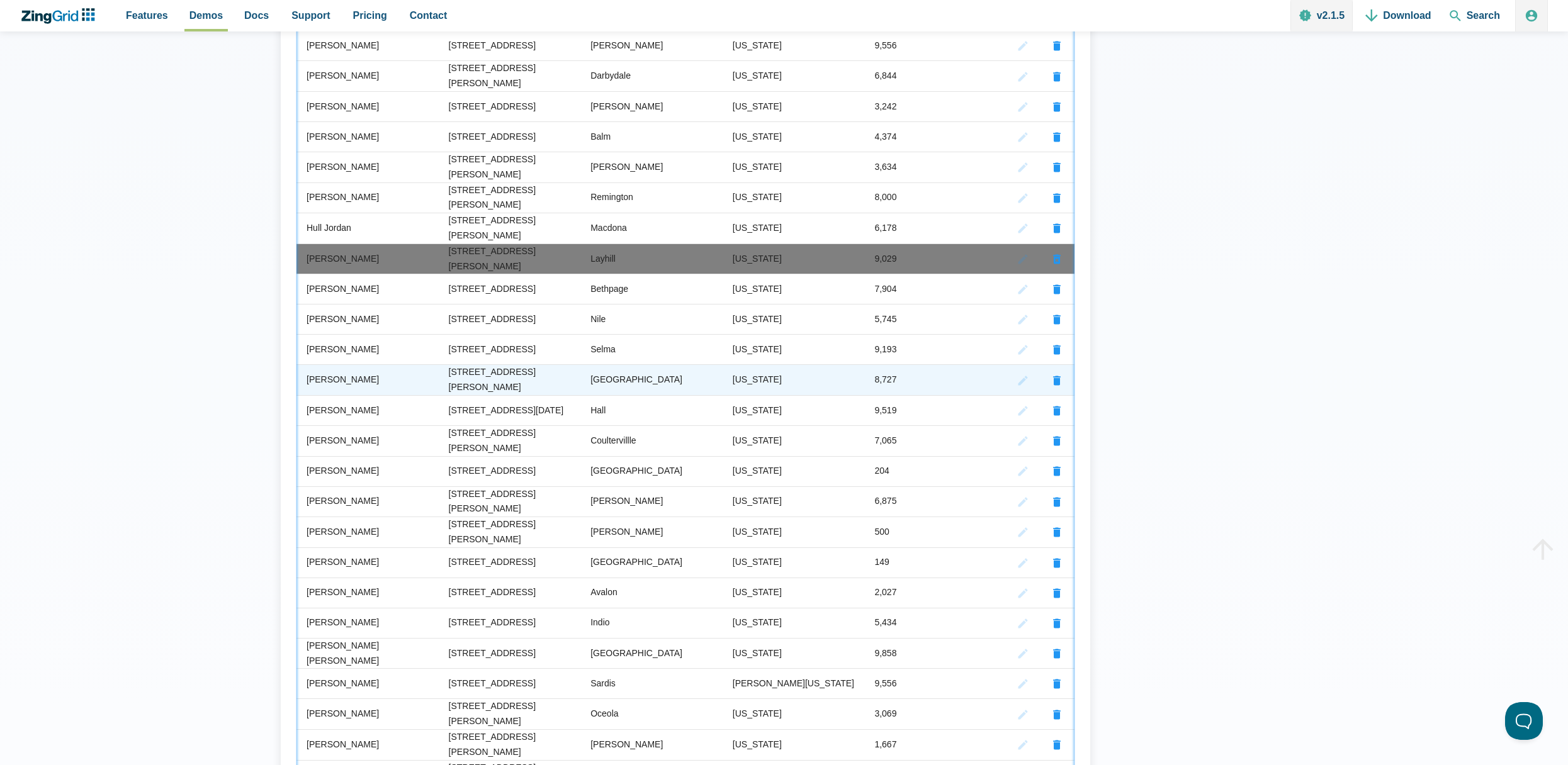
click at [660, 368] on zg-cell "Mansfield" at bounding box center [652, 379] width 142 height 31
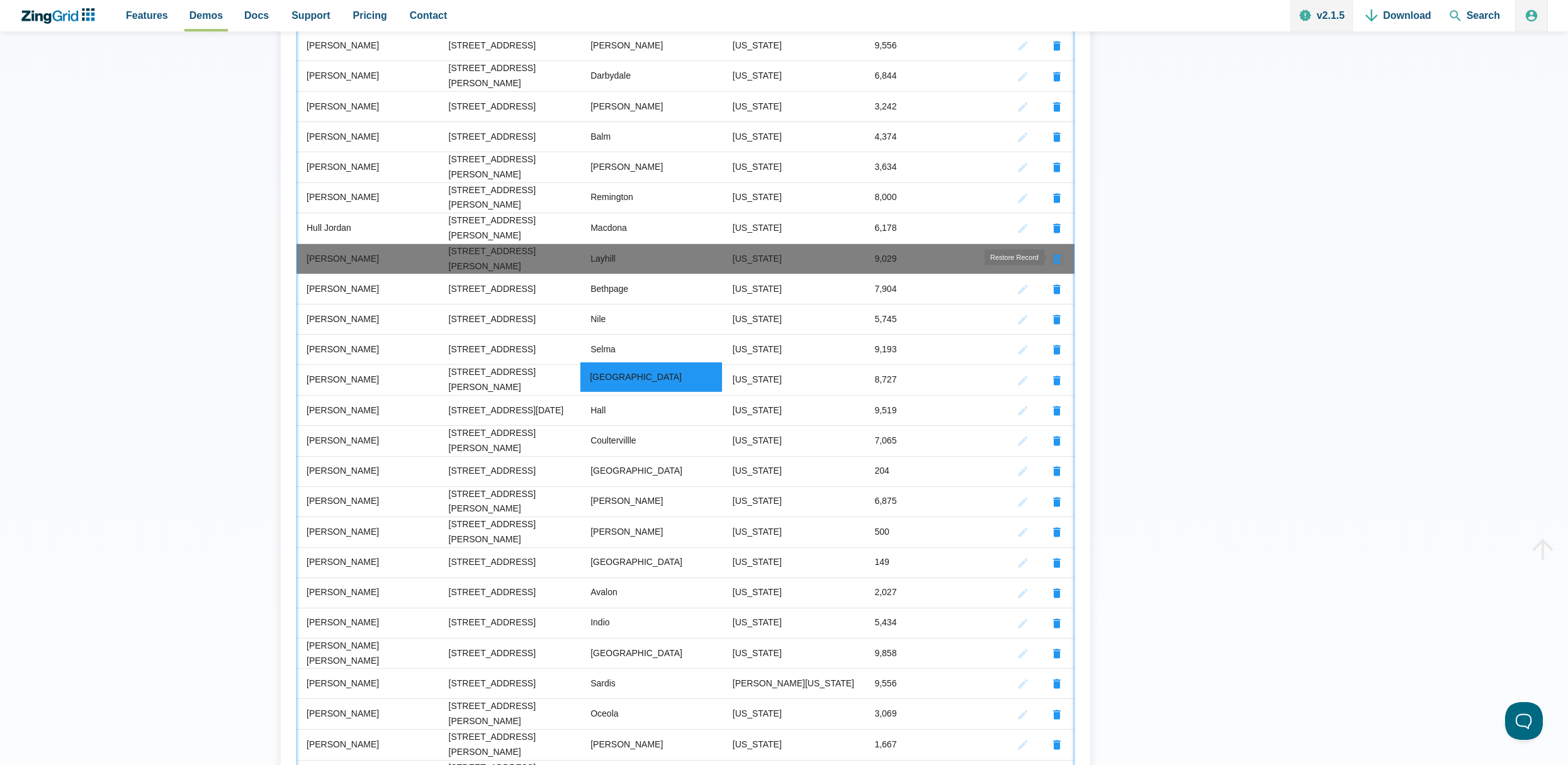
click at [1057, 254] on zg-icon "undoremoverecord" at bounding box center [1057, 259] width 13 height 13
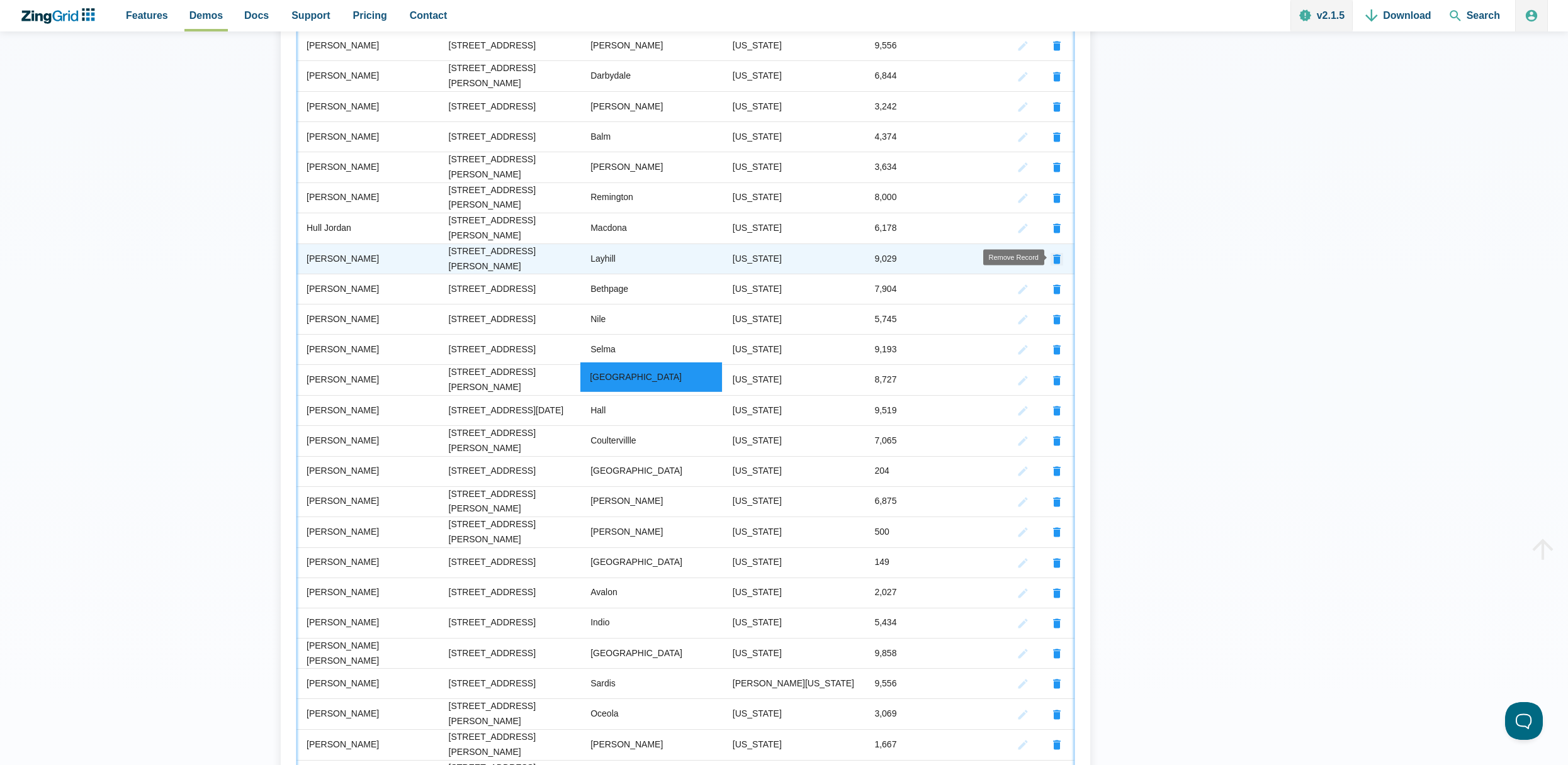
click at [1058, 256] on zg-icon "removerecord" at bounding box center [1057, 259] width 13 height 13
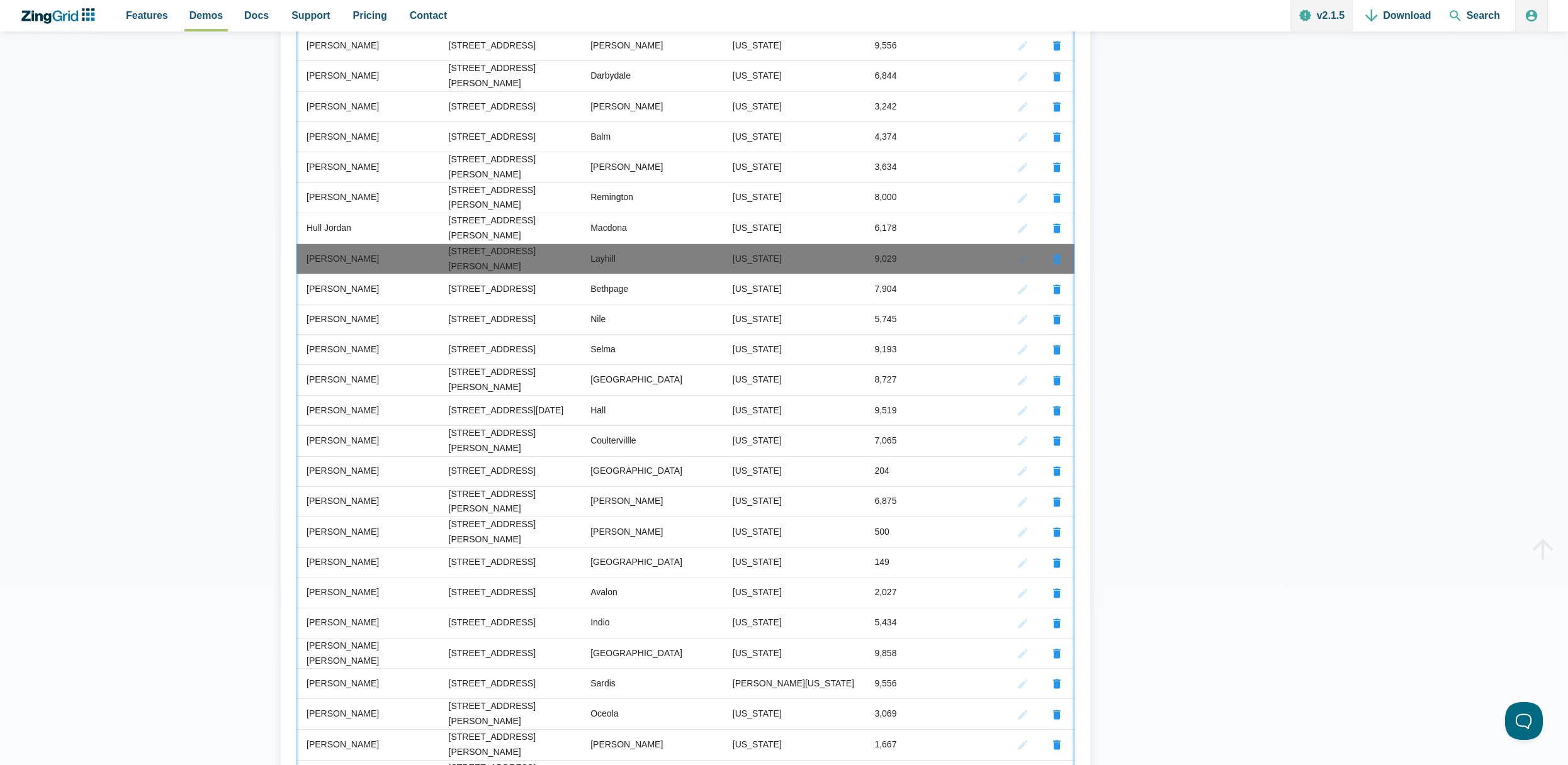
click at [1016, 254] on zg-cell "App Content" at bounding box center [1023, 259] width 34 height 31
click at [1019, 254] on zg-icon "editrecord" at bounding box center [1023, 259] width 13 height 13
click at [1059, 258] on zg-icon "undoremoverecord" at bounding box center [1057, 259] width 13 height 13
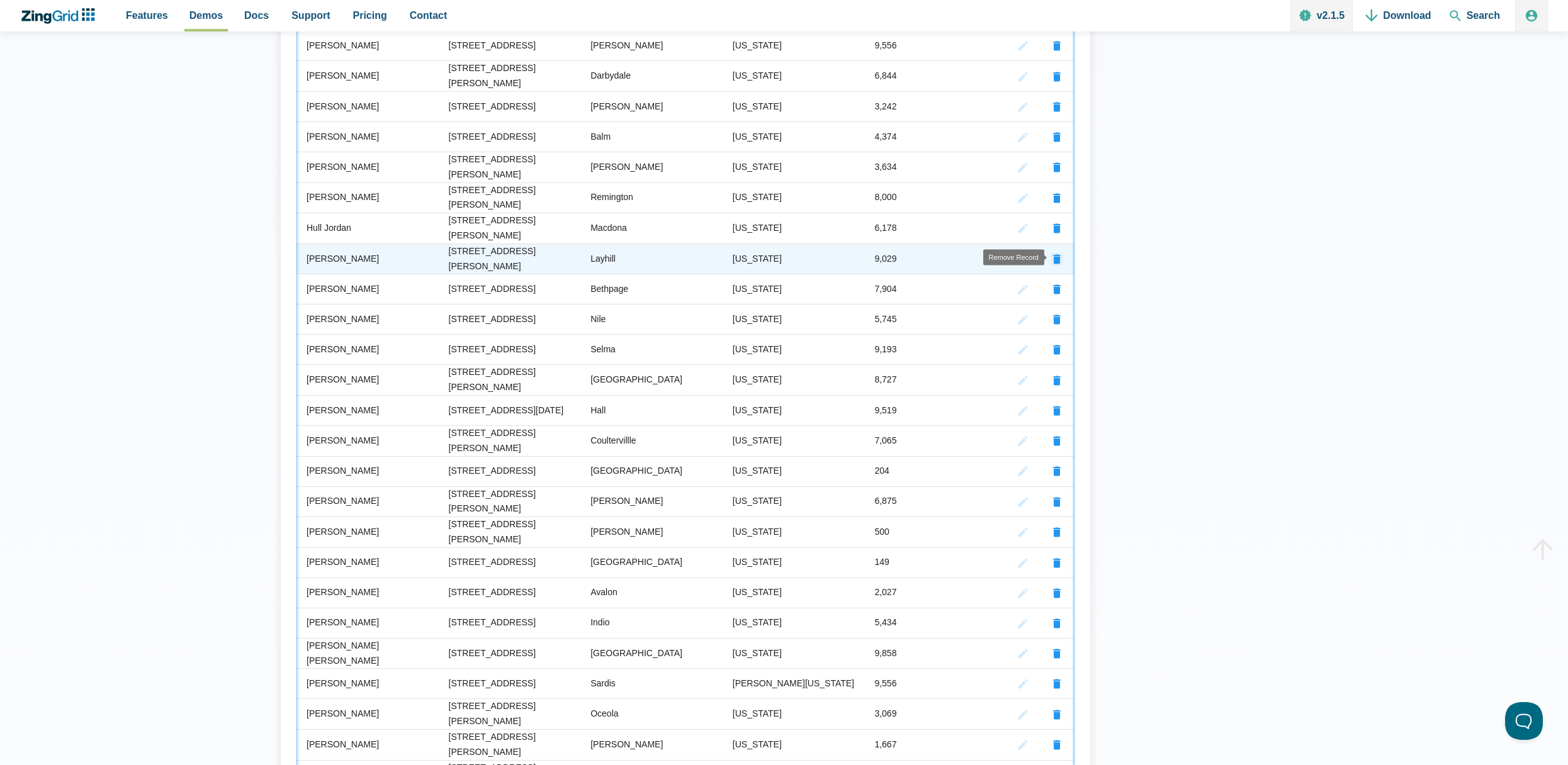
click at [1059, 258] on zg-icon "removerecord" at bounding box center [1057, 259] width 13 height 13
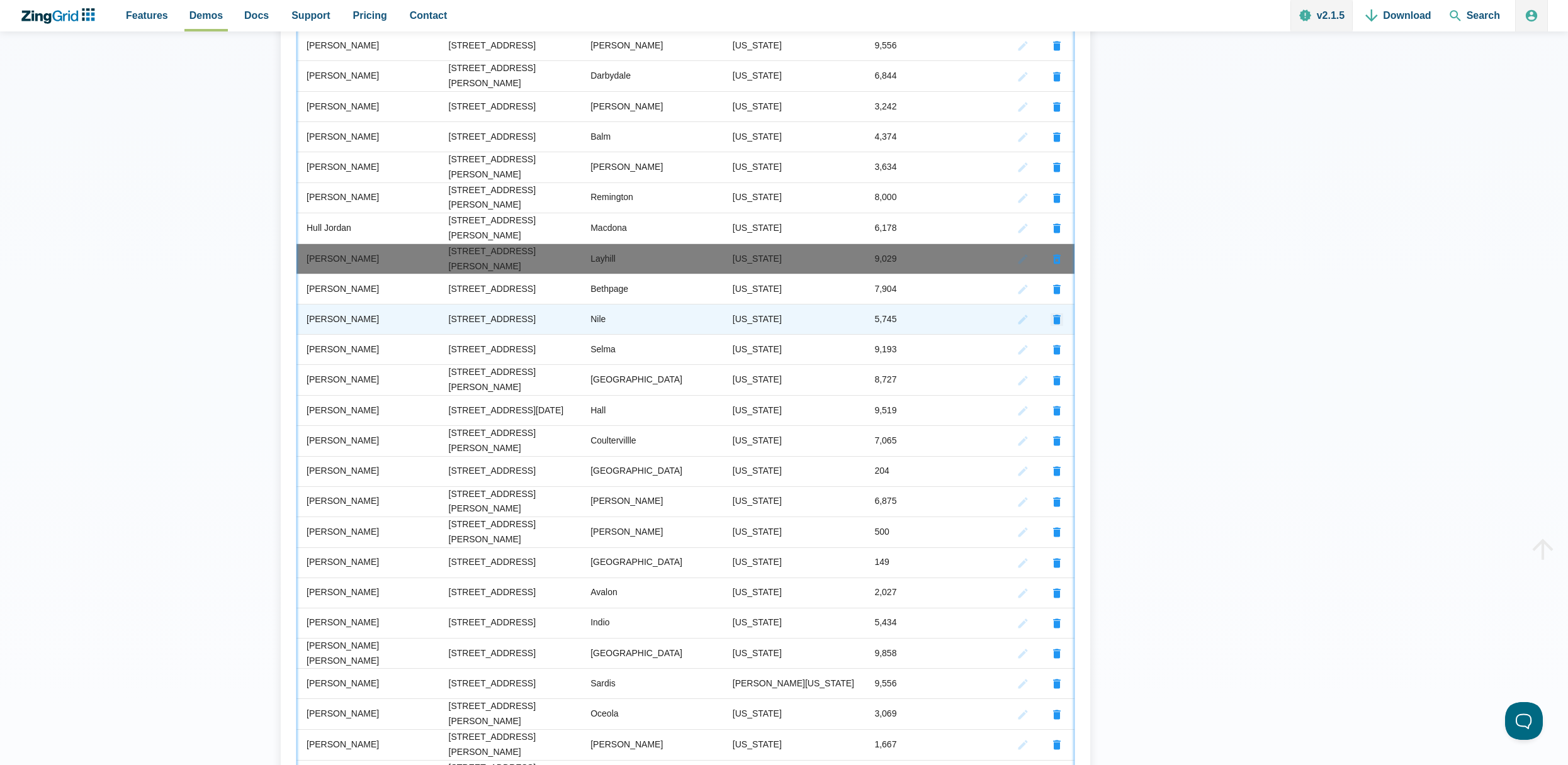
click at [1058, 317] on zg-icon "removerecord" at bounding box center [1057, 320] width 13 height 13
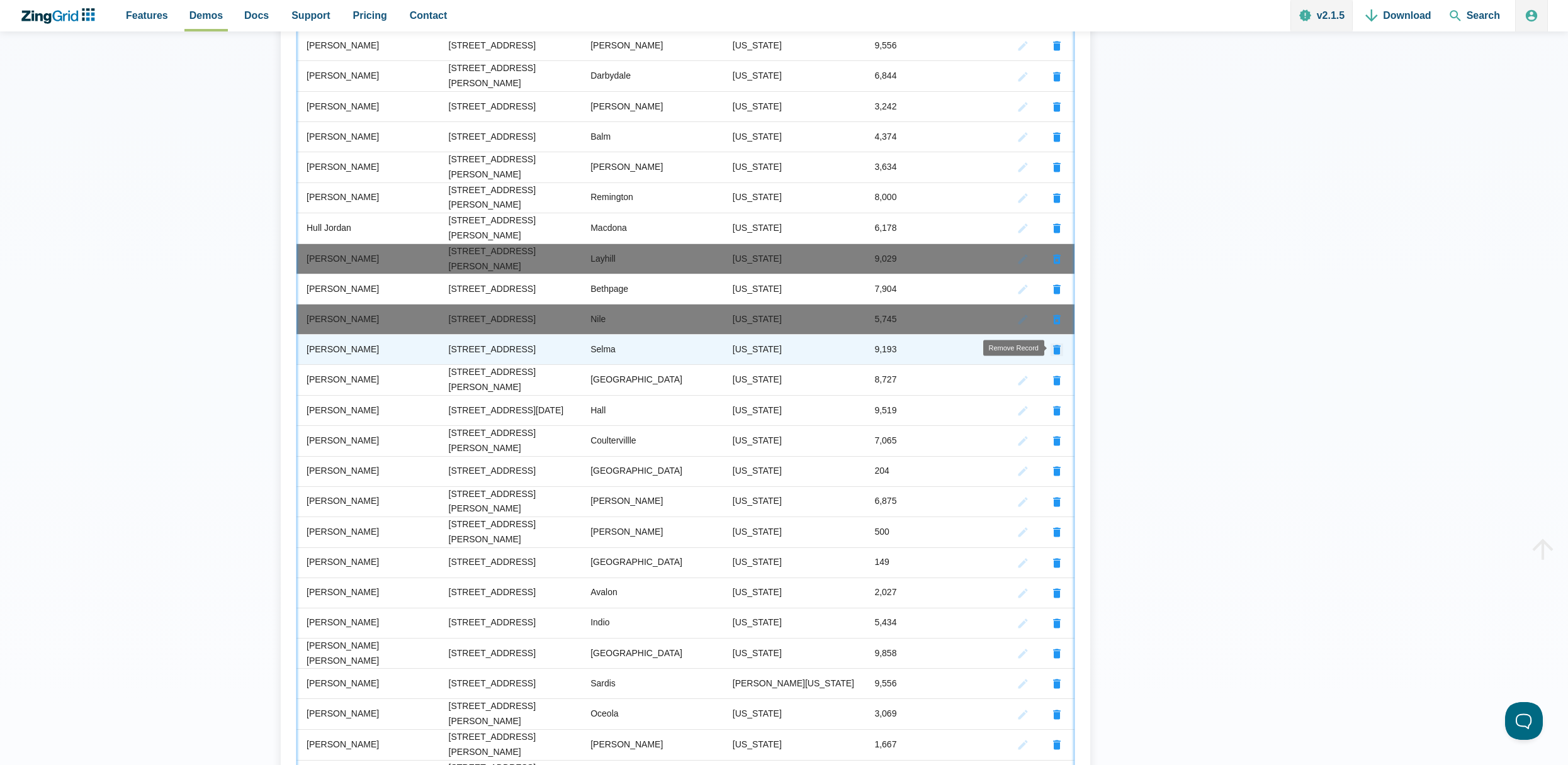
click at [1059, 348] on zg-icon "removerecord" at bounding box center [1057, 350] width 13 height 13
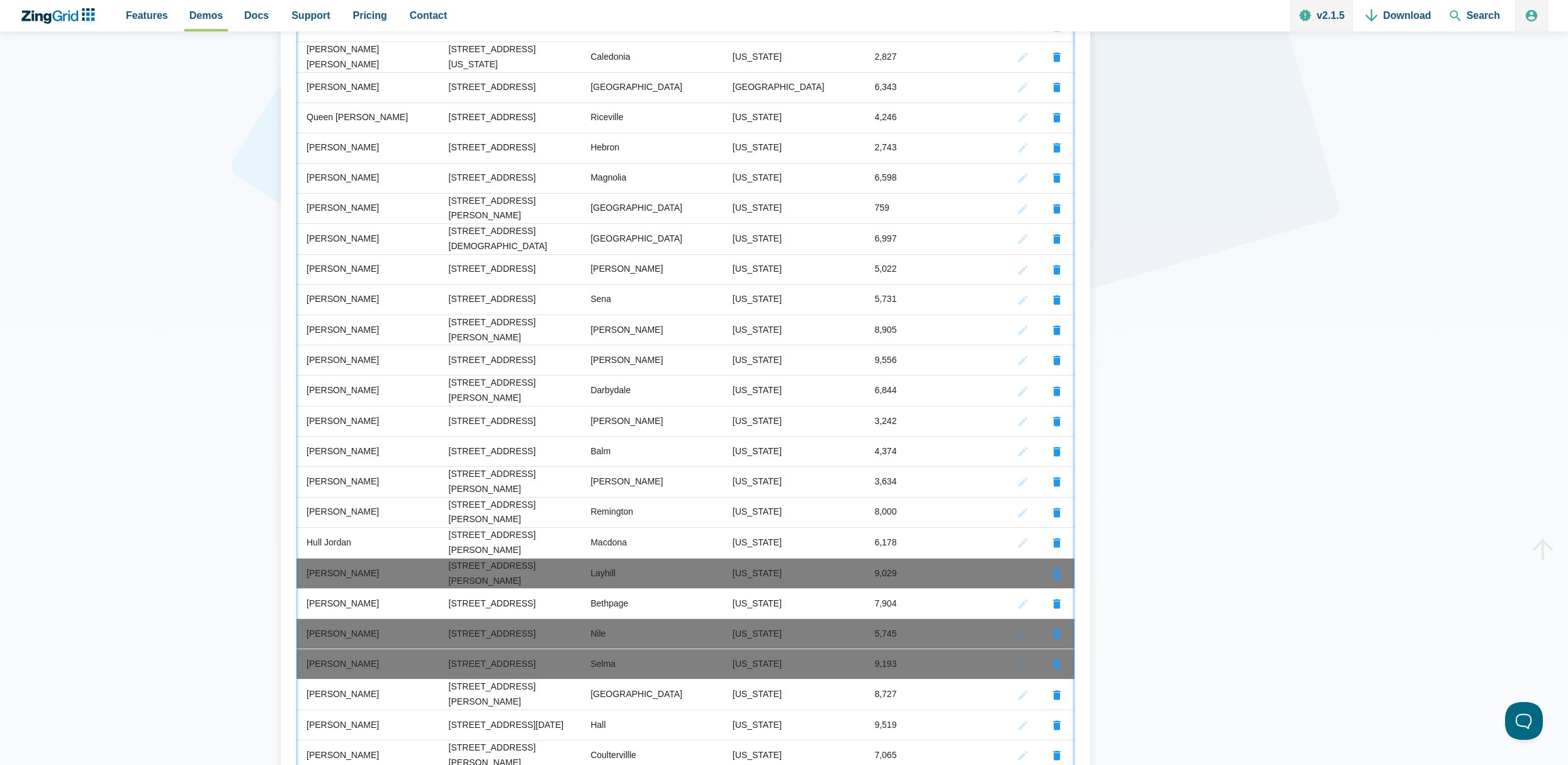
scroll to position [189, 0]
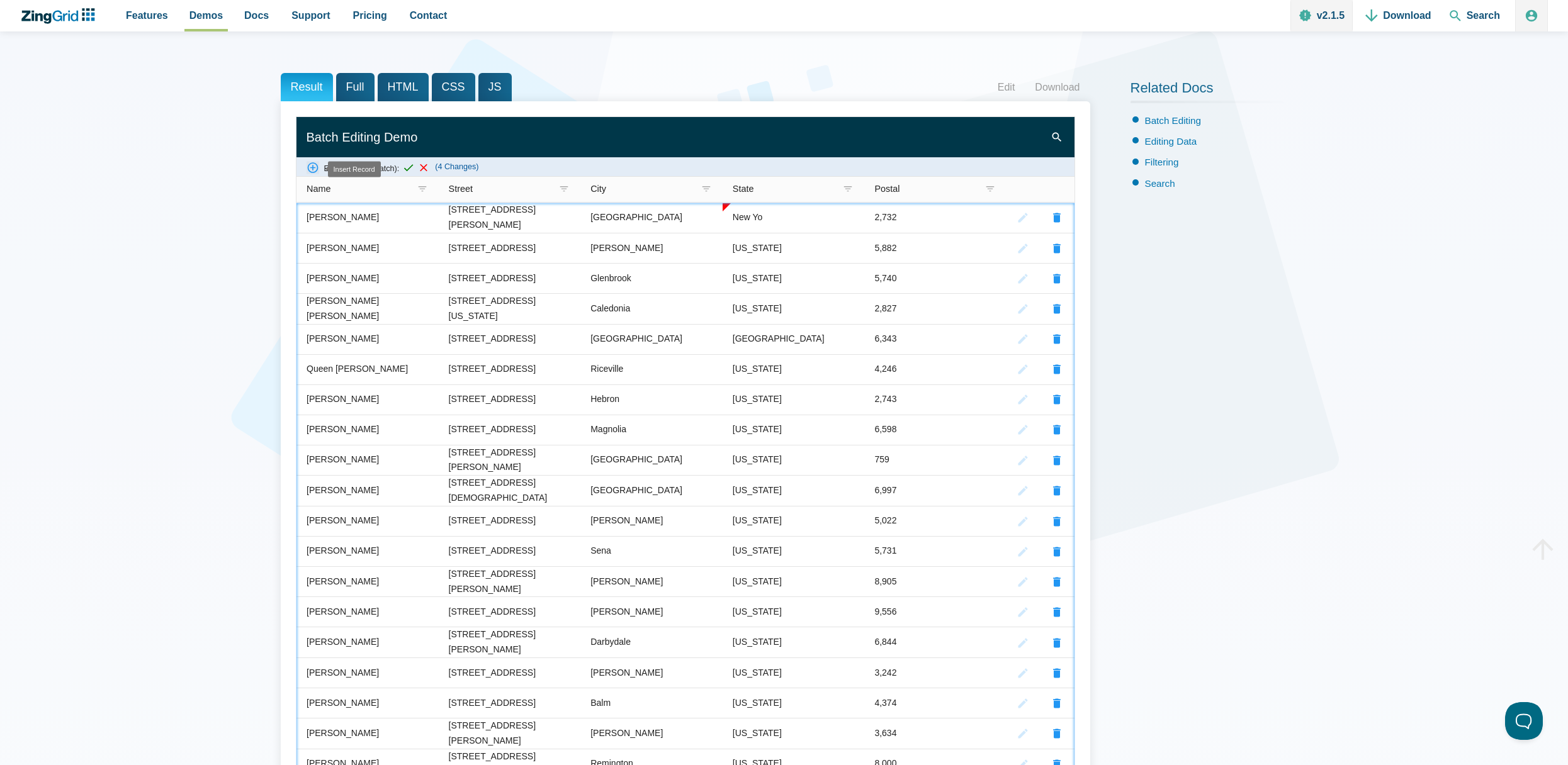
click at [415, 165] on zg-icon "batcheditsave" at bounding box center [408, 168] width 13 height 13
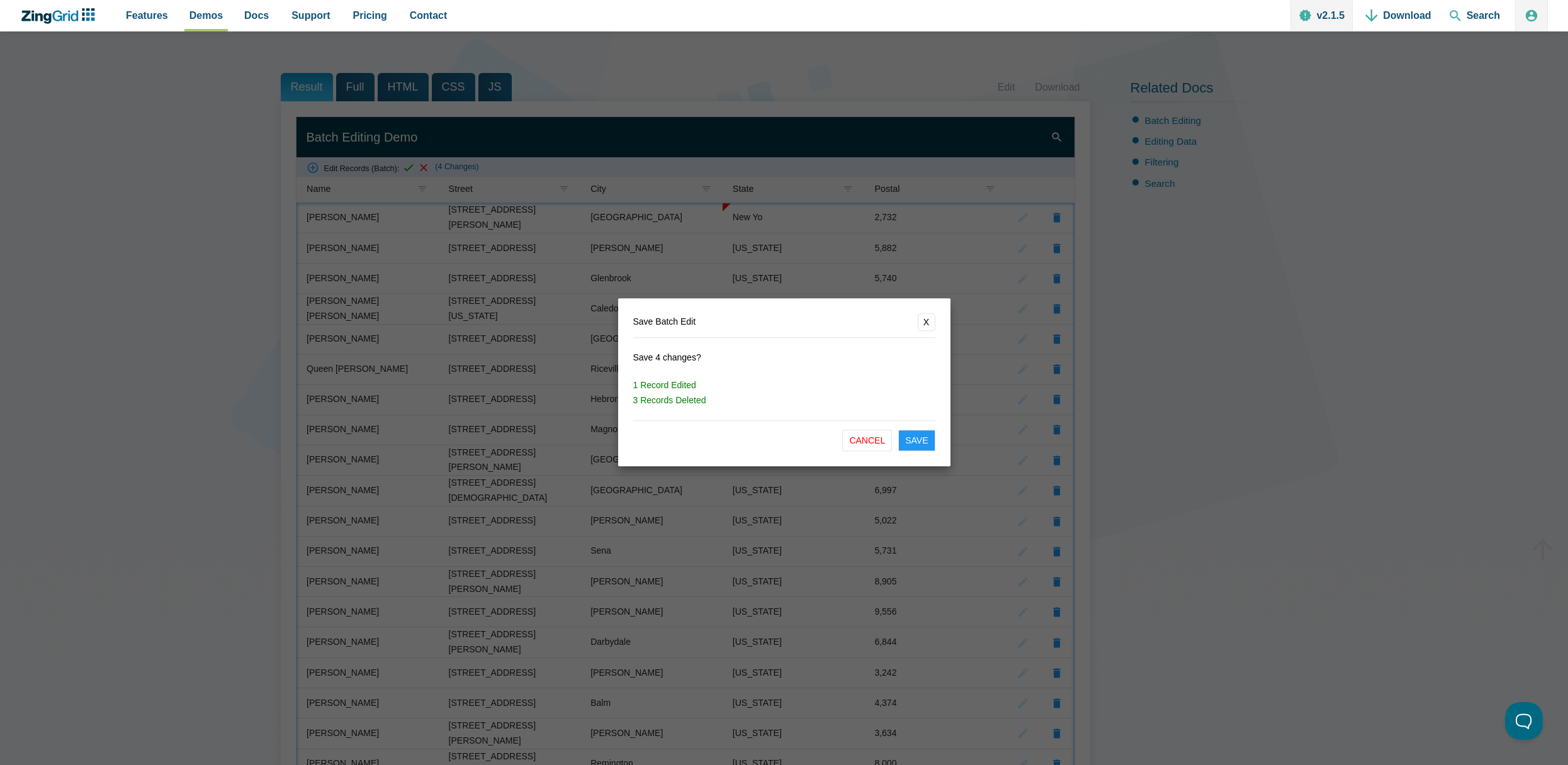
click at [928, 440] on button "Save" at bounding box center [916, 441] width 36 height 21
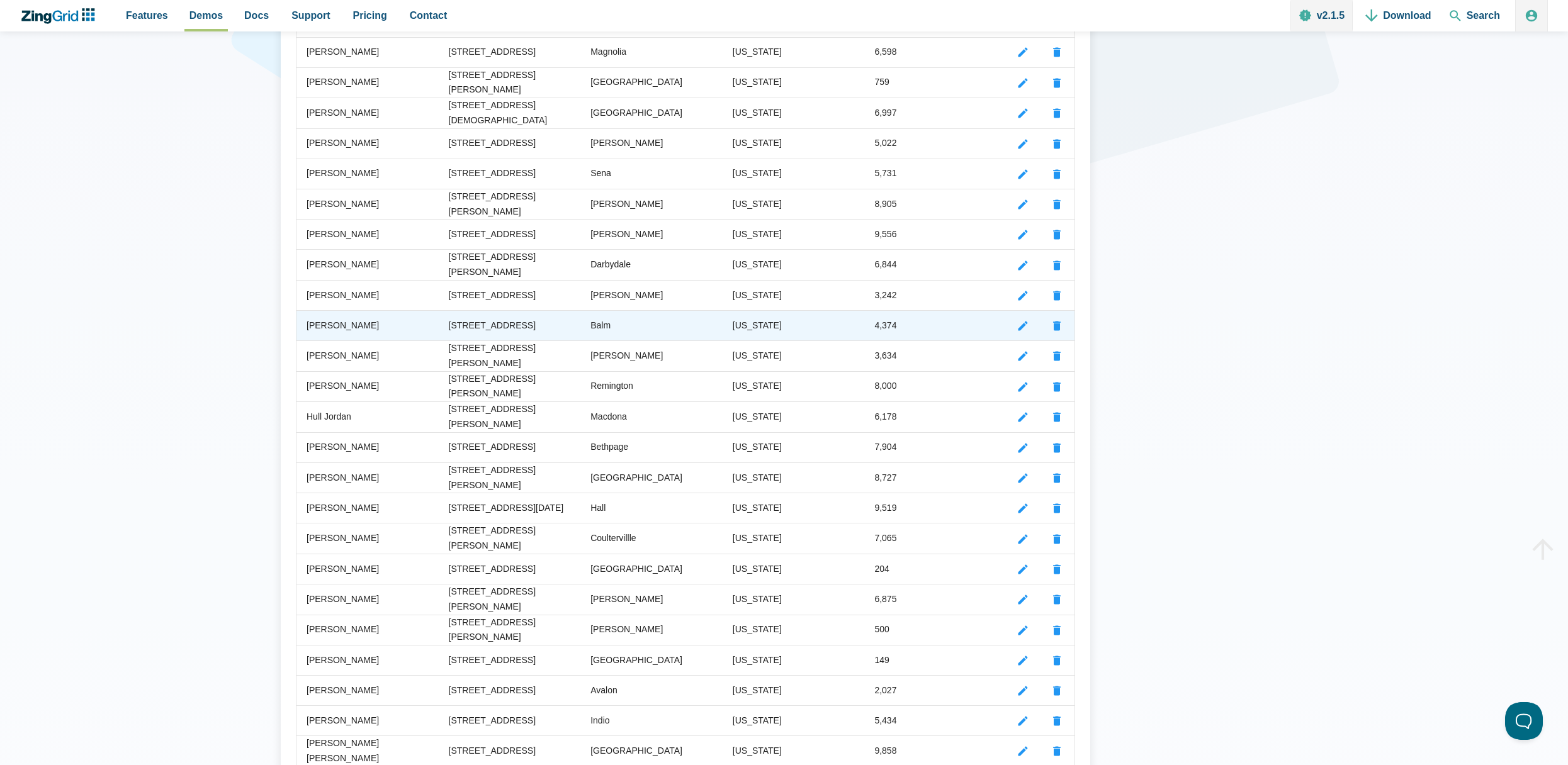
scroll to position [629, 0]
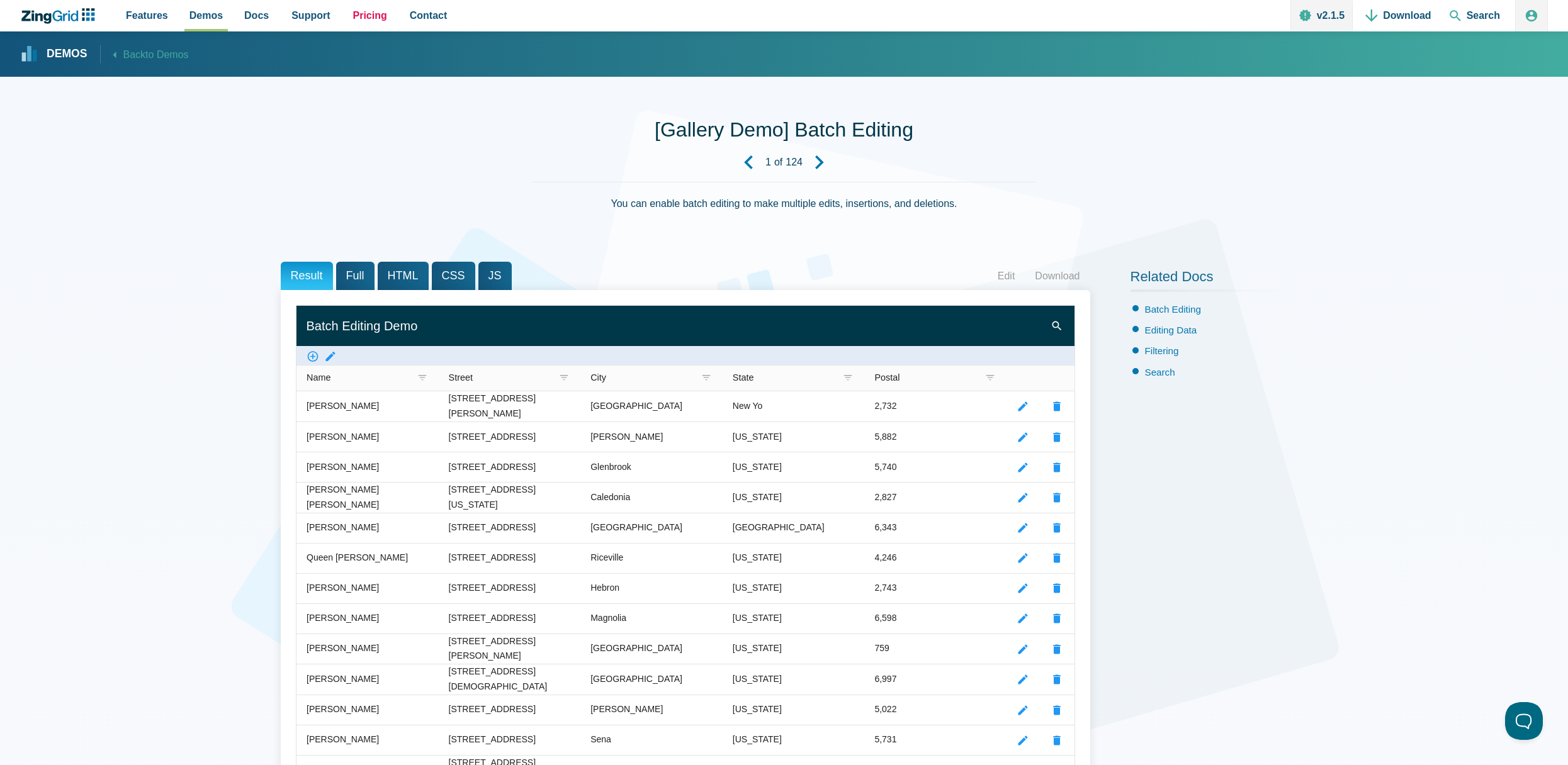
click at [368, 18] on span "Pricing" at bounding box center [370, 15] width 34 height 17
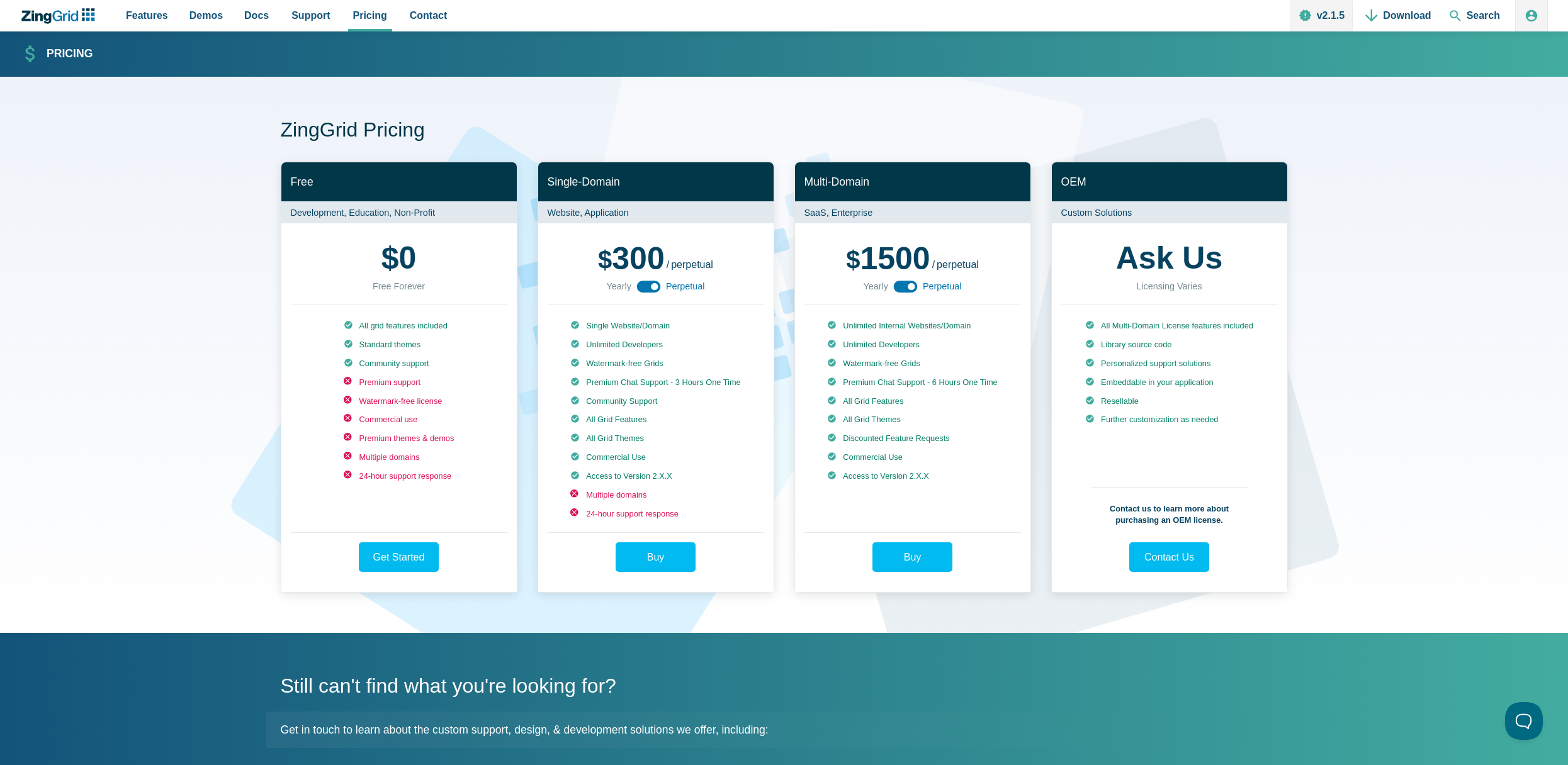
click at [655, 292] on use "App Content" at bounding box center [649, 287] width 24 height 12
click at [649, 285] on use "App Content" at bounding box center [649, 287] width 24 height 12
click at [196, 29] on nav "Browse by Features" at bounding box center [243, 45] width 127 height 32
click at [244, 16] on span "Docs" at bounding box center [256, 15] width 24 height 17
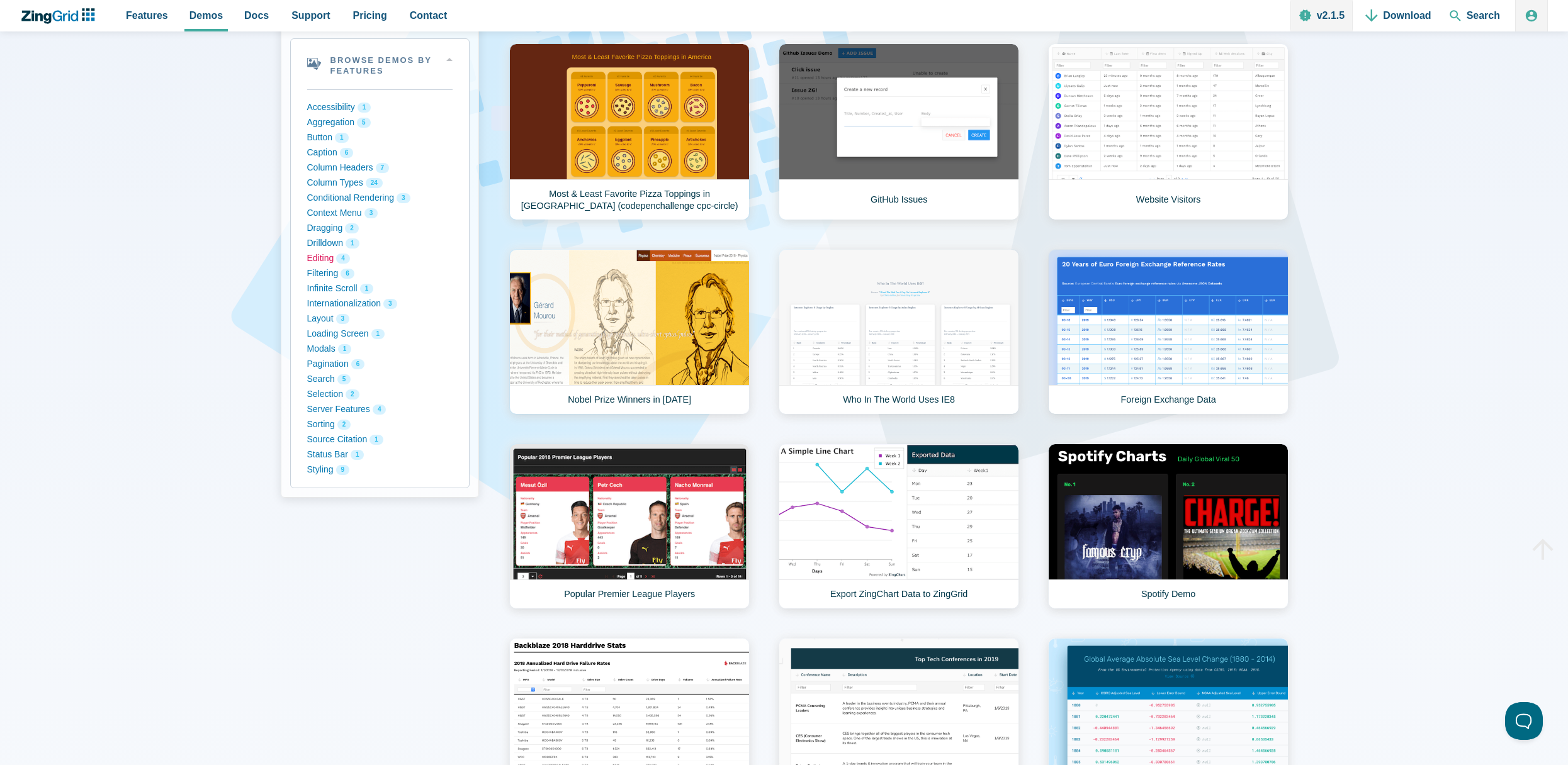
scroll to position [189, 0]
click at [324, 262] on button "Editing 4" at bounding box center [380, 258] width 146 height 15
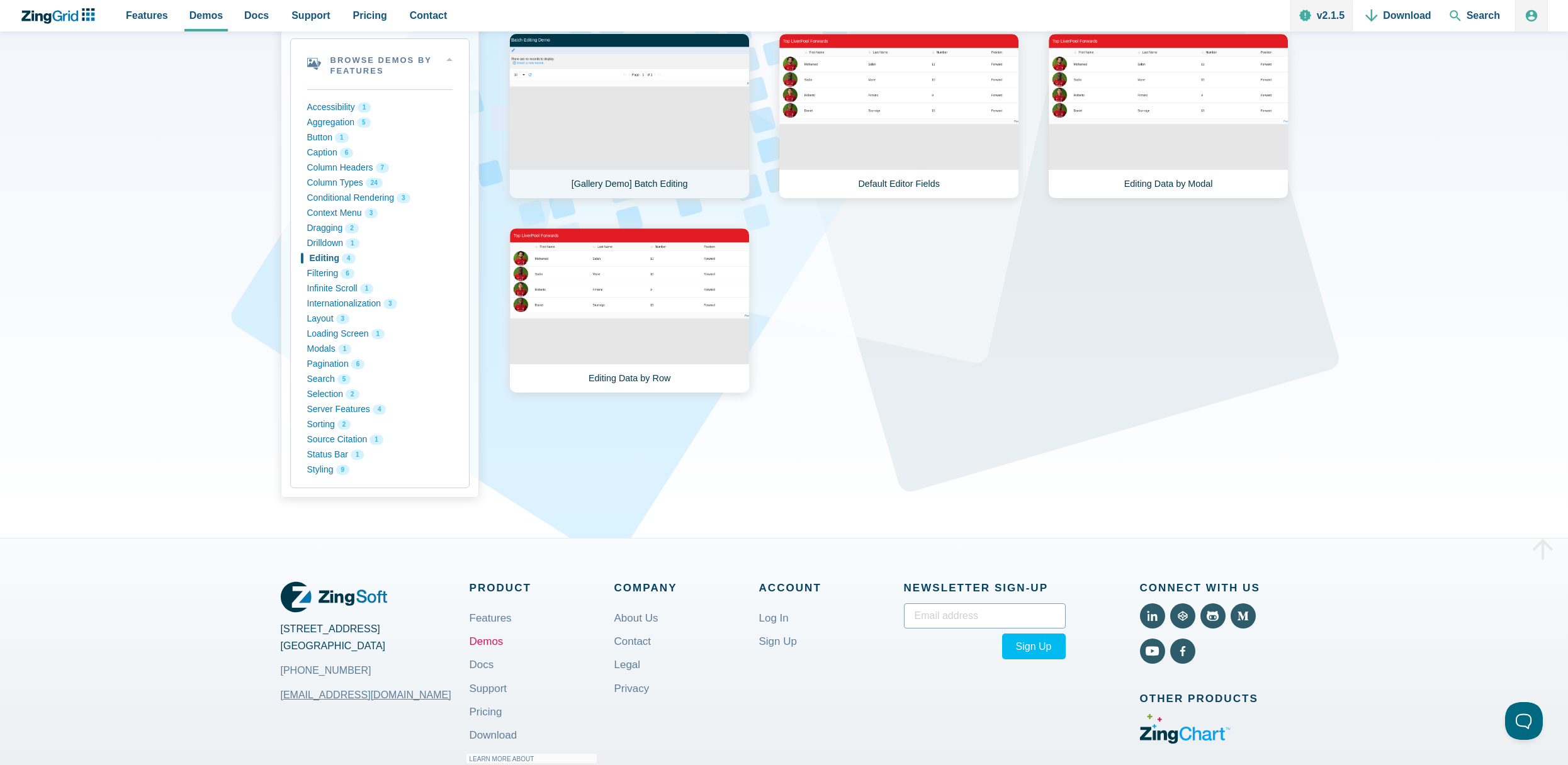
click at [617, 140] on link "[Gallery Demo] Batch Editing" at bounding box center [629, 116] width 240 height 165
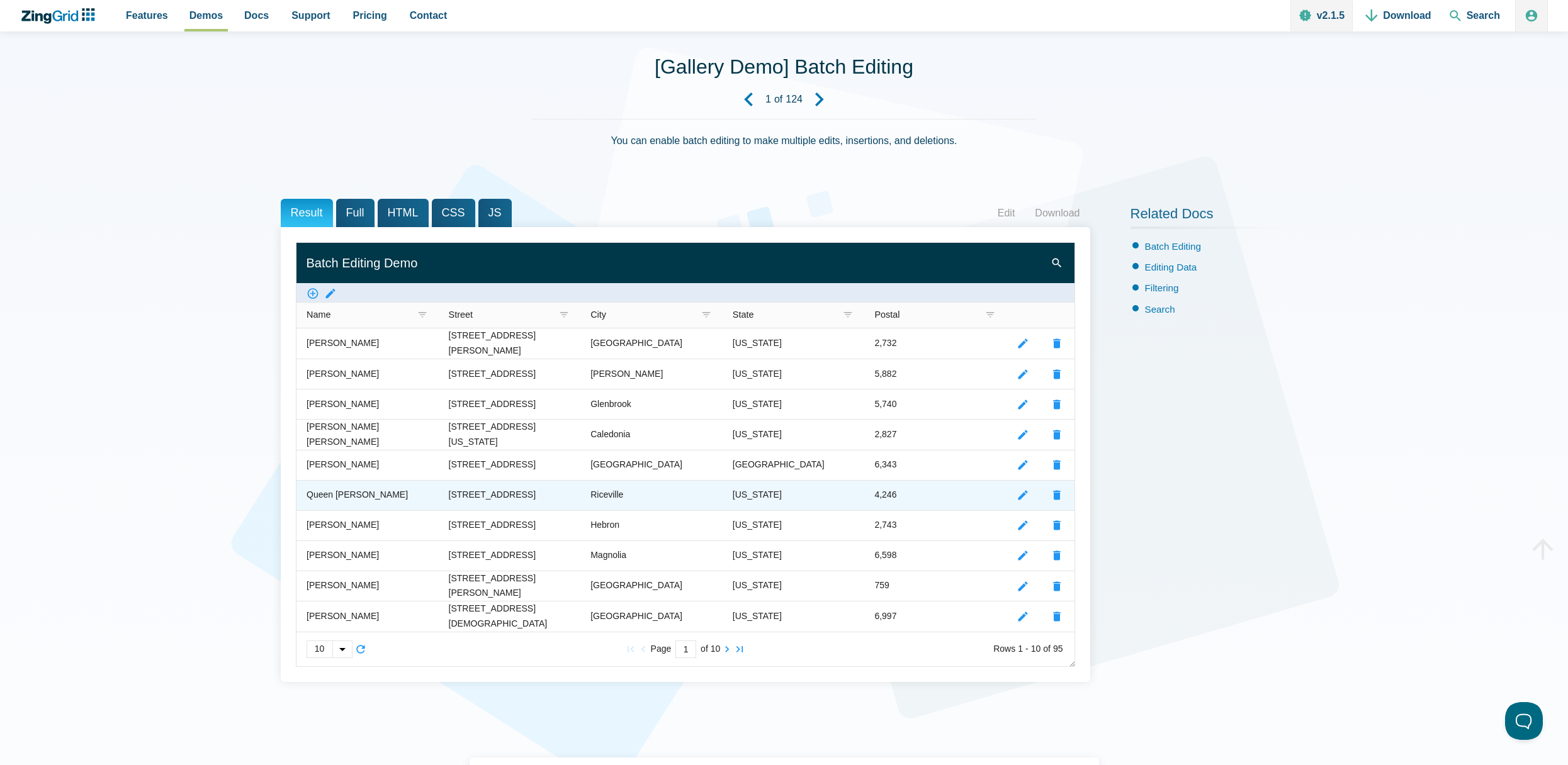
scroll to position [126, 0]
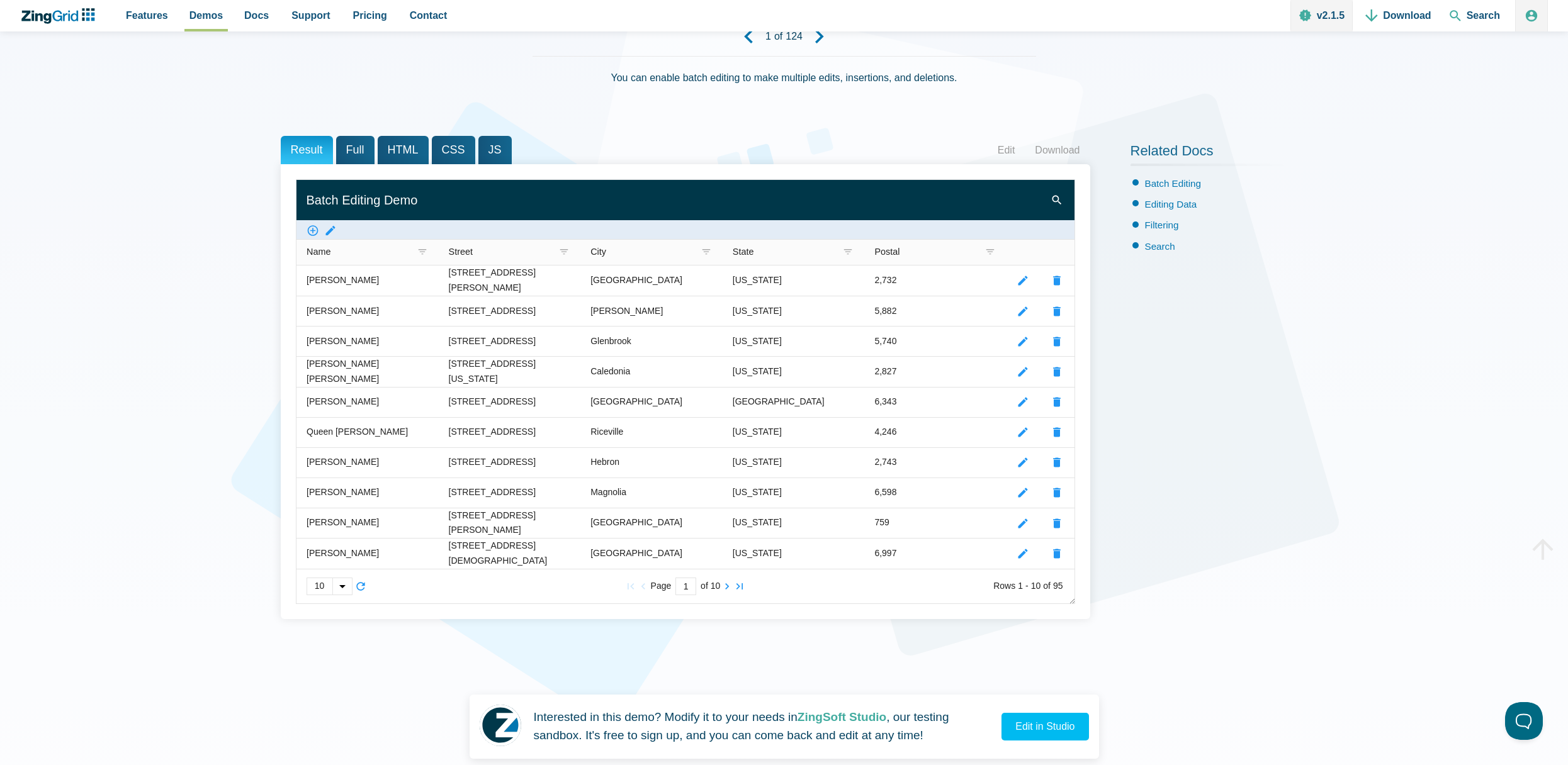
click at [340, 155] on span "Full" at bounding box center [355, 149] width 39 height 28
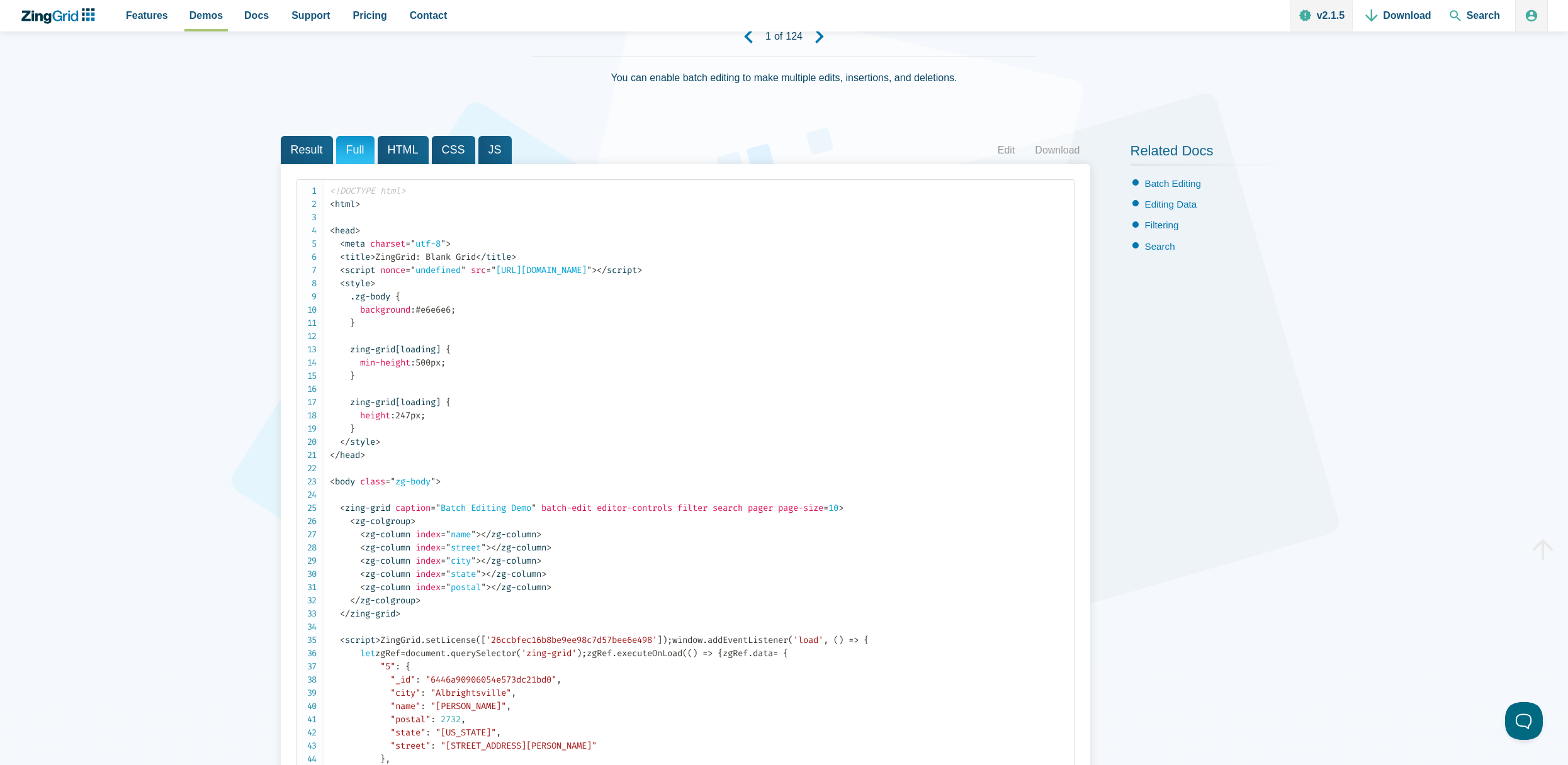
click at [392, 151] on span "HTML" at bounding box center [402, 149] width 51 height 28
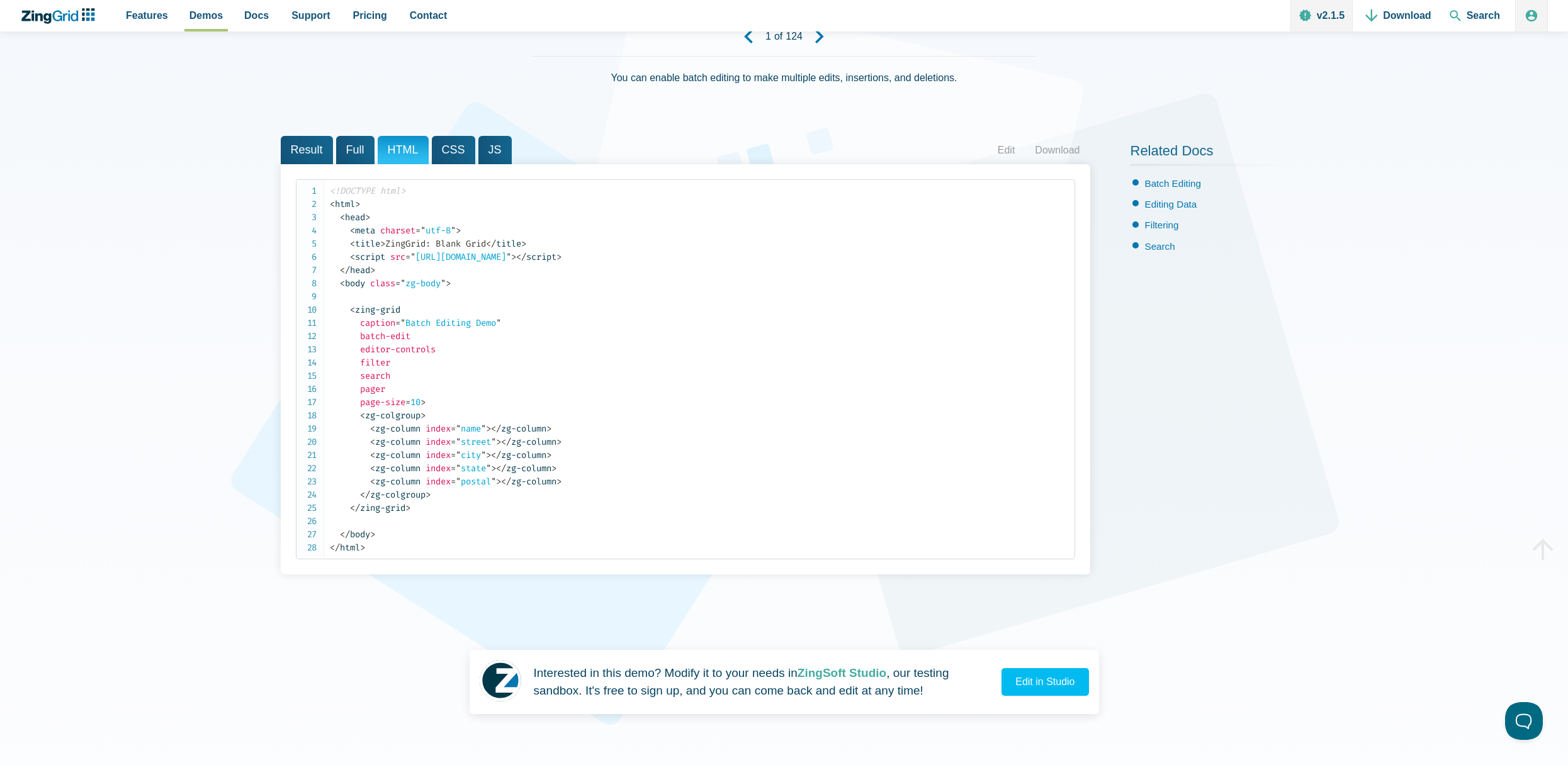
click at [449, 164] on section "Result Full HTML CSS JS Edit Download [GEOGRAPHIC_DATA] Postal [PERSON_NAME] [S…" at bounding box center [686, 354] width 809 height 439
click at [479, 155] on span "JS" at bounding box center [495, 149] width 33 height 28
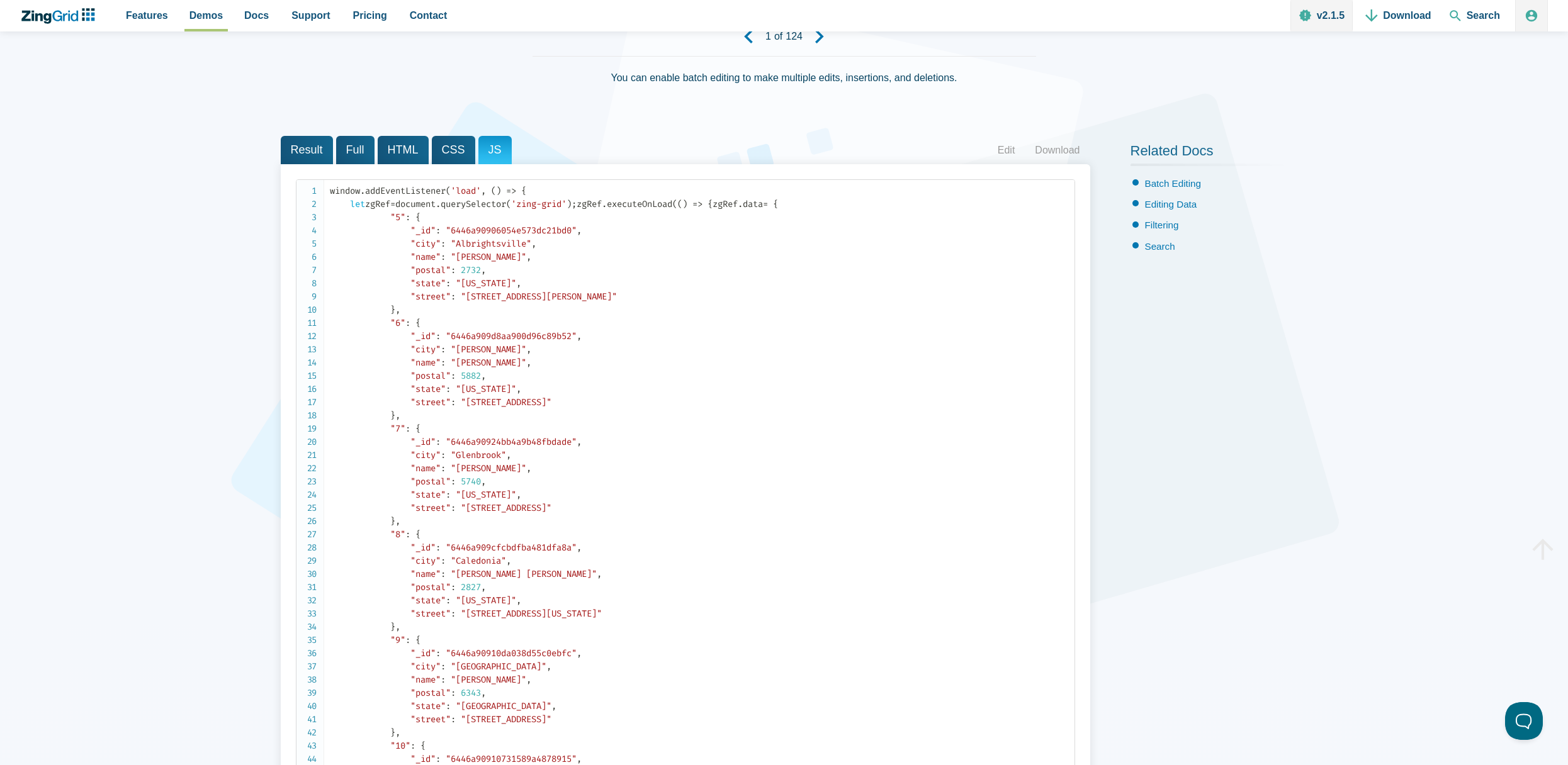
click at [449, 151] on span "CSS" at bounding box center [453, 149] width 43 height 28
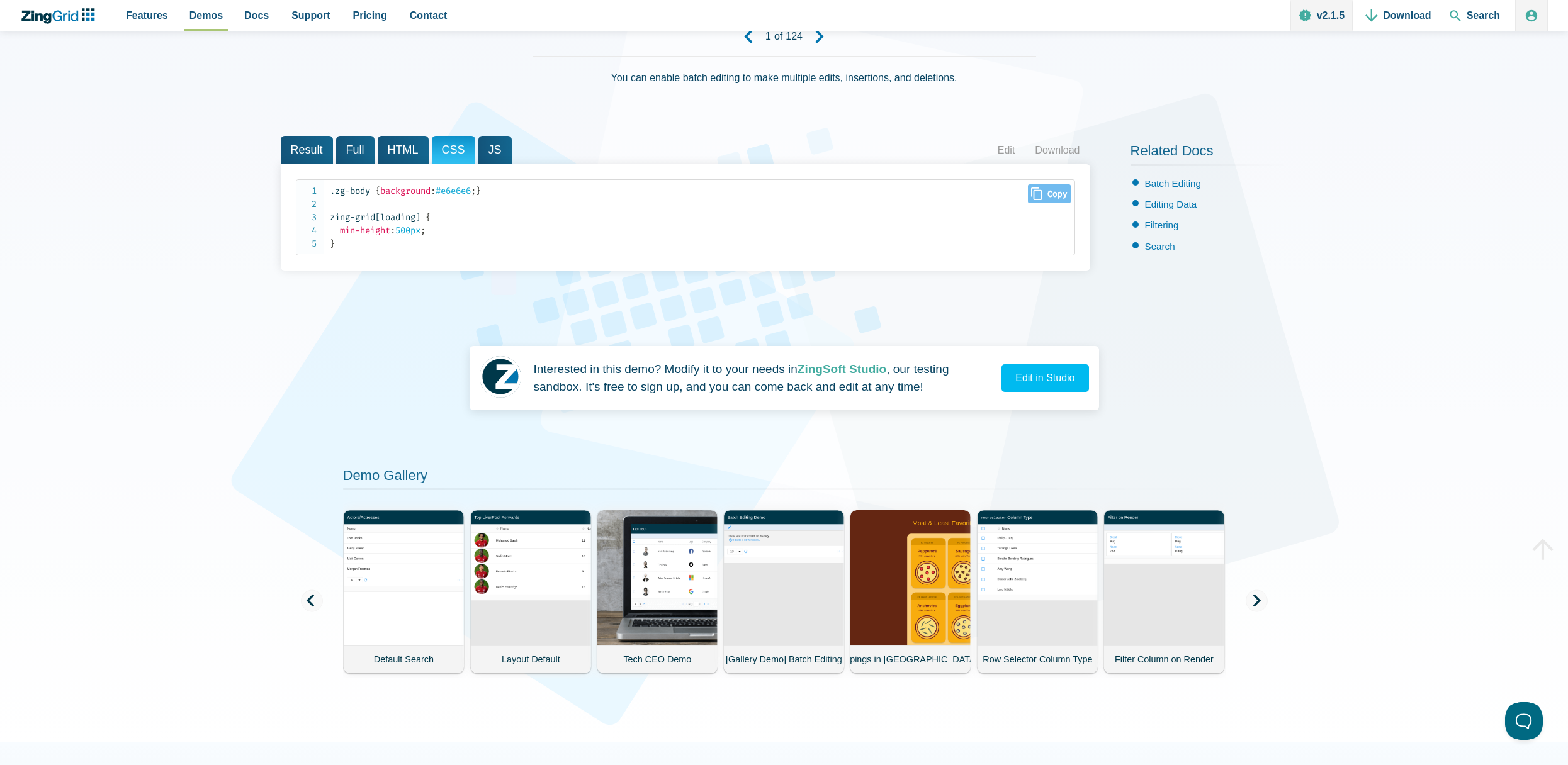
click at [667, 205] on code ".zg-body { background : #e6e6e6 ; } zing-grid[loading] { min-height : 500px ; }" at bounding box center [702, 217] width 745 height 66
